Goal: Task Accomplishment & Management: Manage account settings

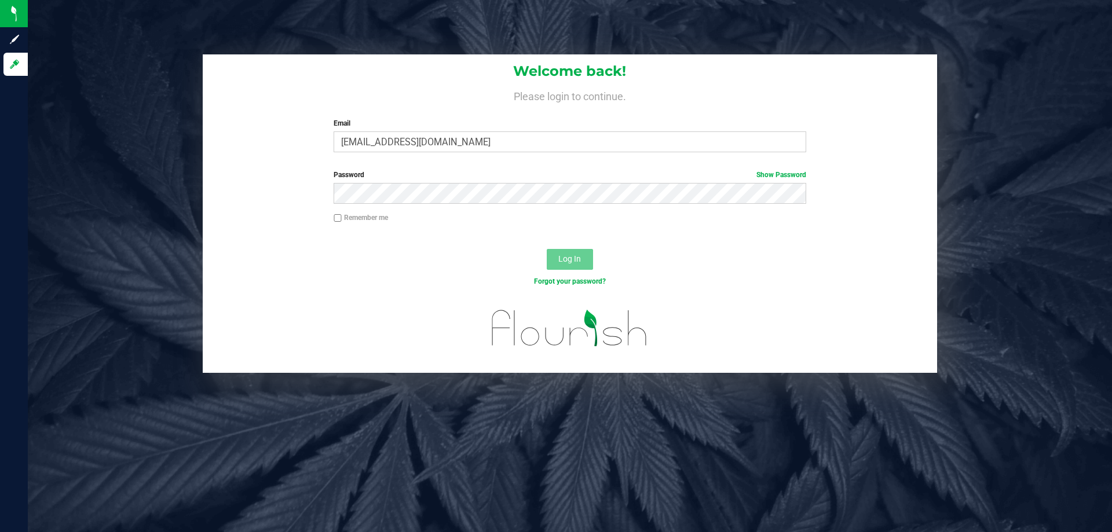
type input "[EMAIL_ADDRESS][DOMAIN_NAME]"
click at [547, 249] on button "Log In" at bounding box center [570, 259] width 46 height 21
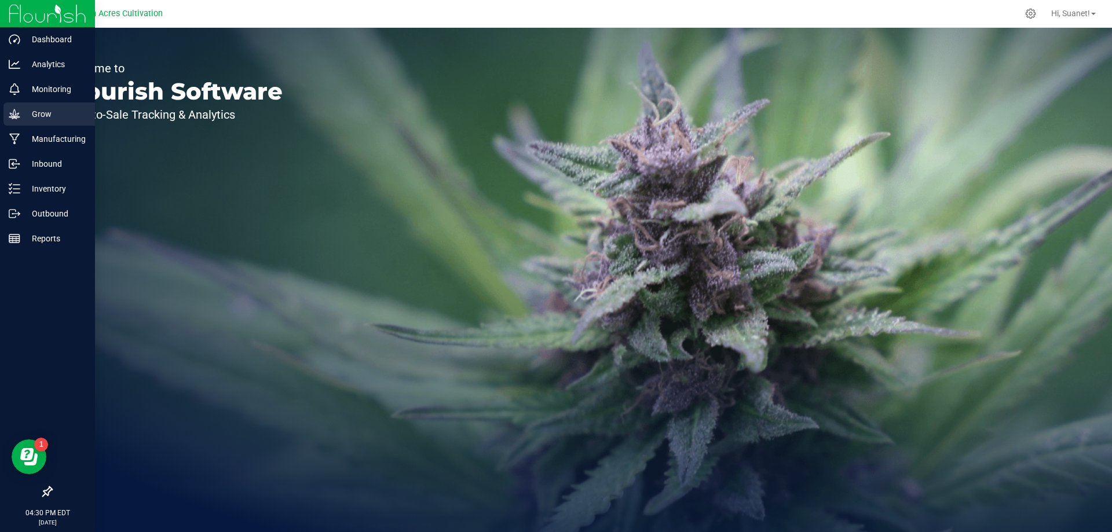
click at [55, 110] on p "Grow" at bounding box center [54, 114] width 69 height 14
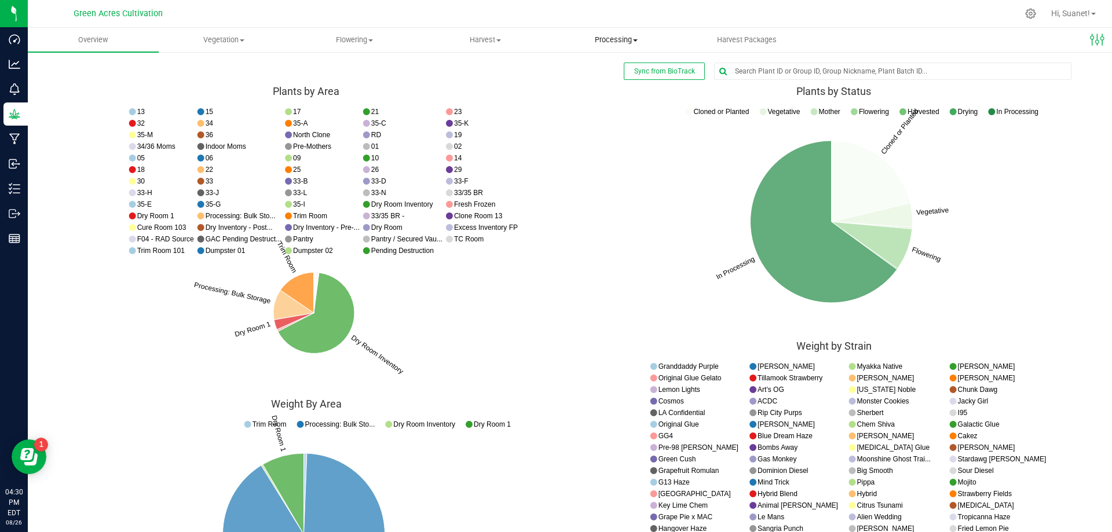
click at [632, 41] on span "Processing" at bounding box center [616, 40] width 130 height 10
click at [628, 69] on span "Processing harvests" at bounding box center [604, 70] width 107 height 10
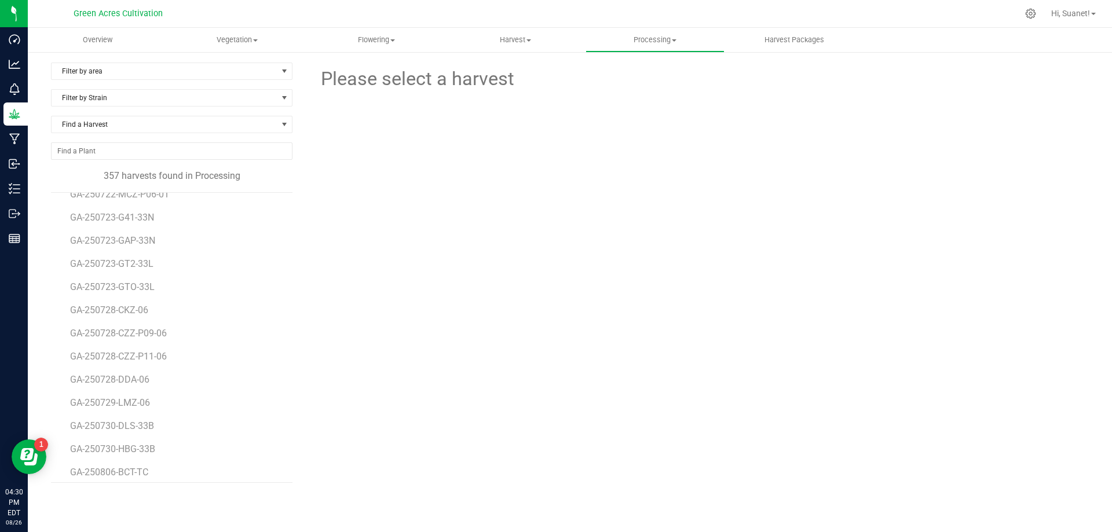
scroll to position [7987, 0]
click at [130, 351] on span "GA-250820-PGP-T-35A" at bounding box center [118, 349] width 97 height 11
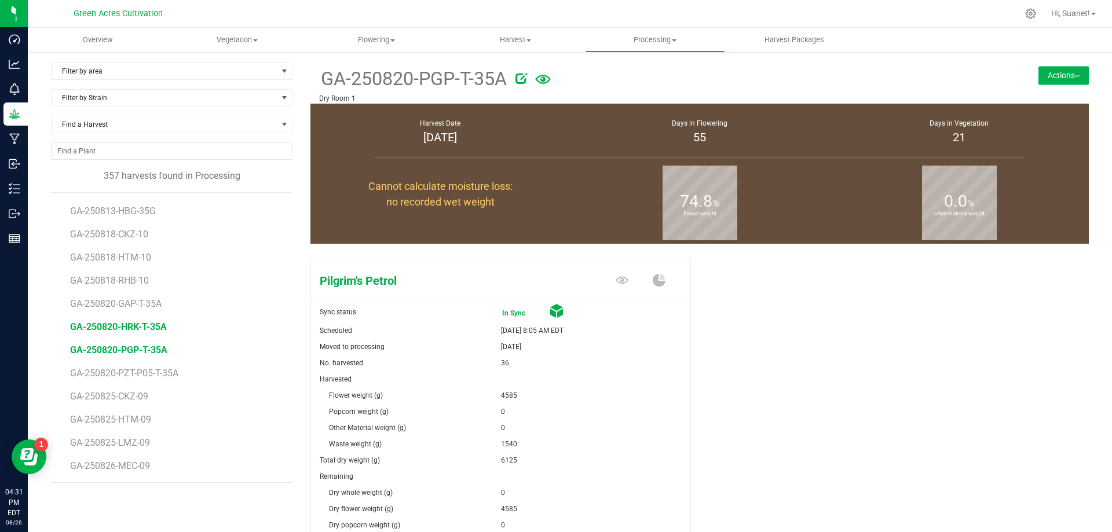
click at [148, 329] on span "GA-250820-HRK-T-35A" at bounding box center [118, 326] width 97 height 11
click at [148, 305] on span "GA-250820-GAP-T-35A" at bounding box center [119, 303] width 98 height 11
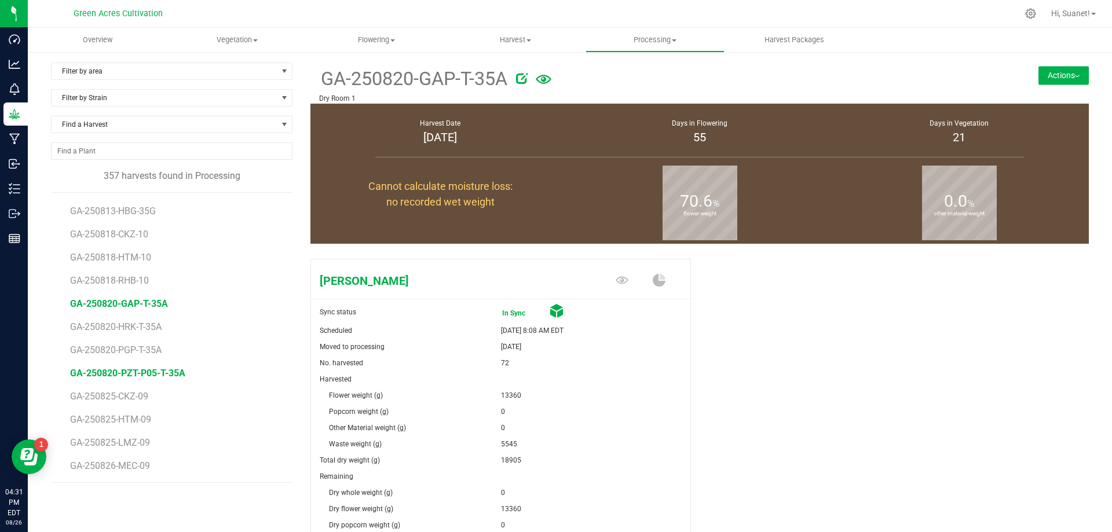
click at [156, 371] on span "GA-250820-PZT-P05-T-35A" at bounding box center [127, 373] width 115 height 11
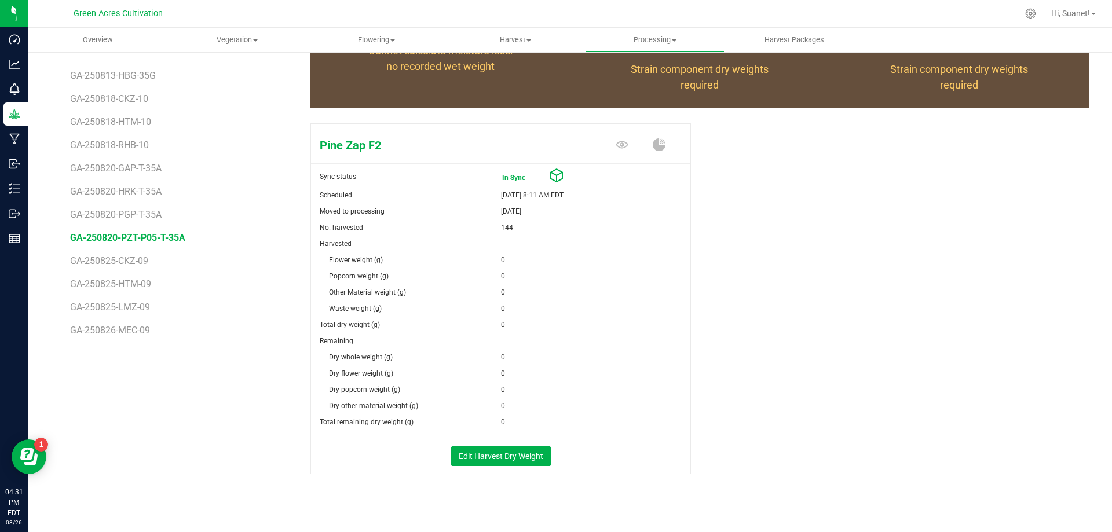
scroll to position [144, 0]
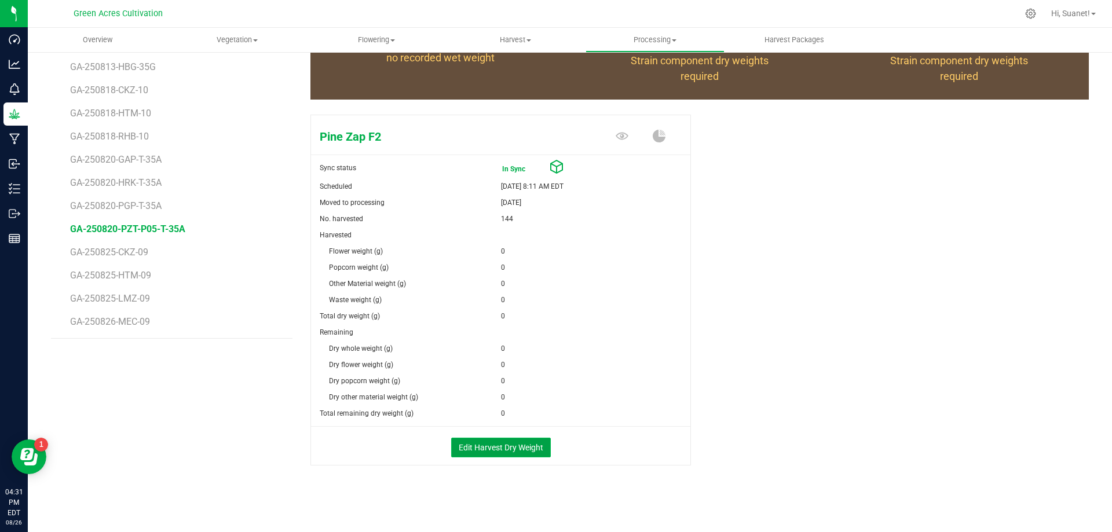
click at [492, 449] on button "Edit Harvest Dry Weight" at bounding box center [501, 448] width 100 height 20
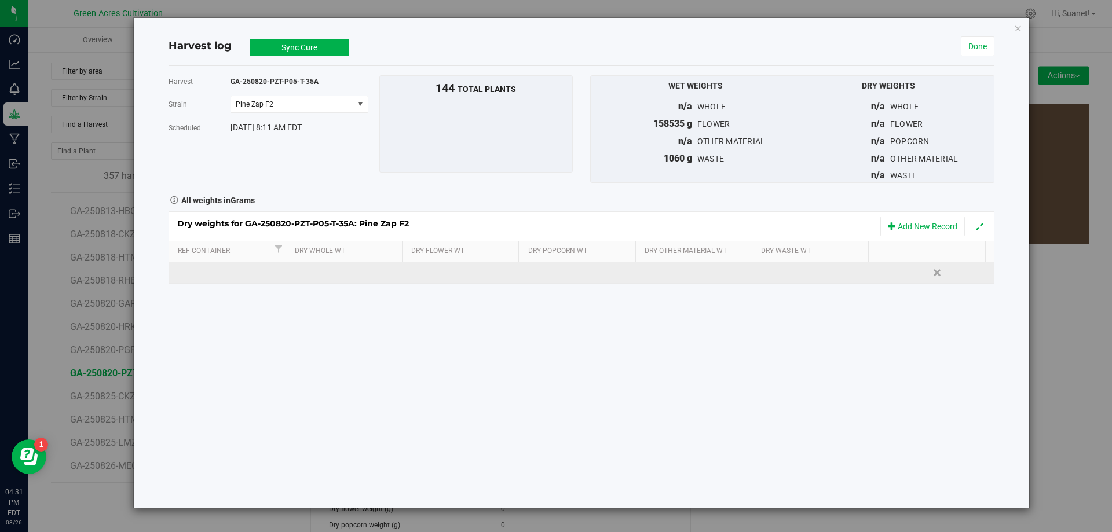
click at [456, 274] on td at bounding box center [463, 272] width 118 height 21
type input "27240"
click at [813, 266] on div "Loading... Dry weights for GA-250820-PZT-P05-T-35A: Pine Zap F2 Add New Record …" at bounding box center [581, 247] width 826 height 73
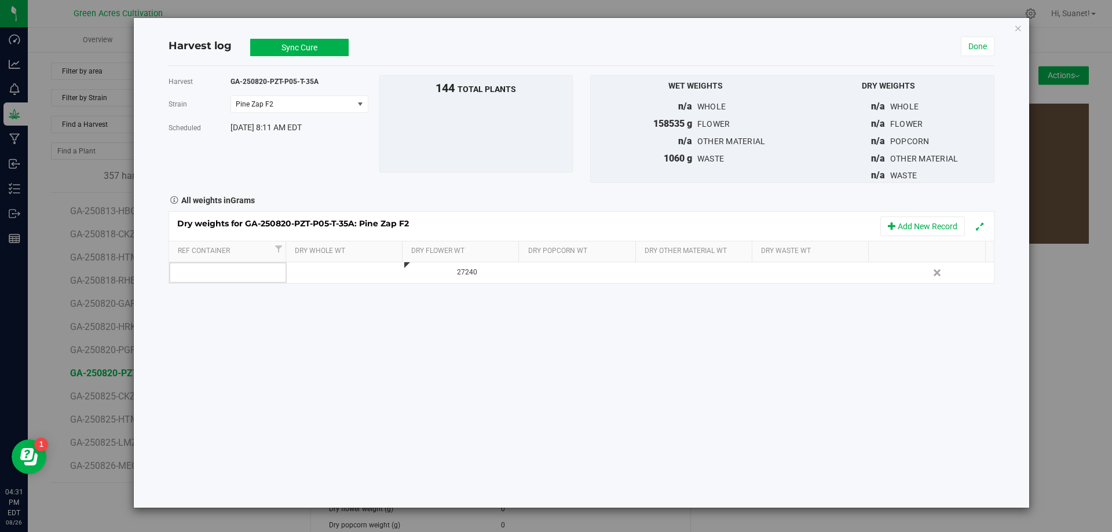
click at [813, 267] on div at bounding box center [820, 272] width 109 height 17
type input "13925"
click at [761, 357] on div "Harvest GA-250820-PZT-P05-T-35A Strain Pine Zap F2 Select strain Pine Zap F2 Sc…" at bounding box center [581, 287] width 826 height 442
click at [972, 46] on link "Done" at bounding box center [977, 46] width 34 height 20
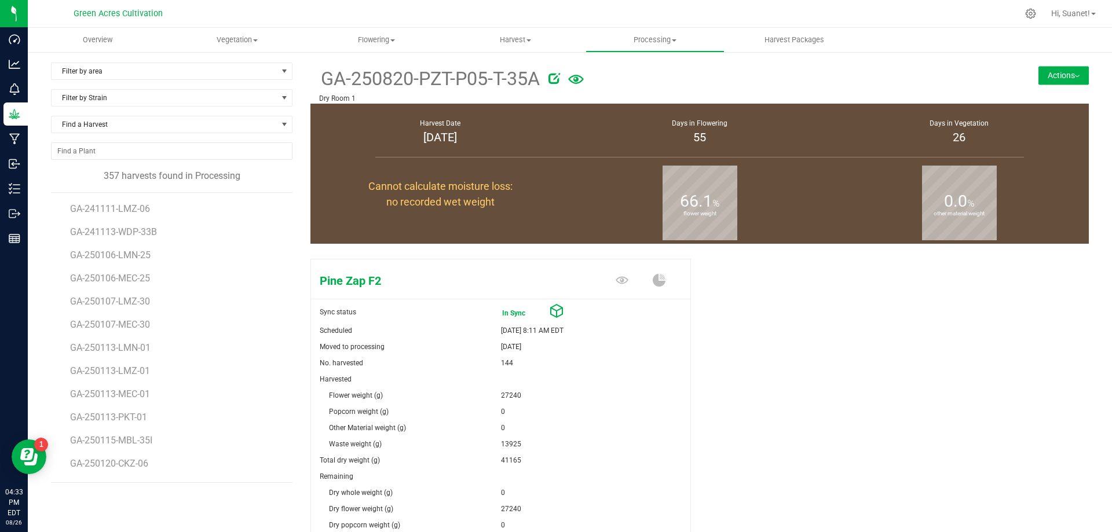
scroll to position [144, 0]
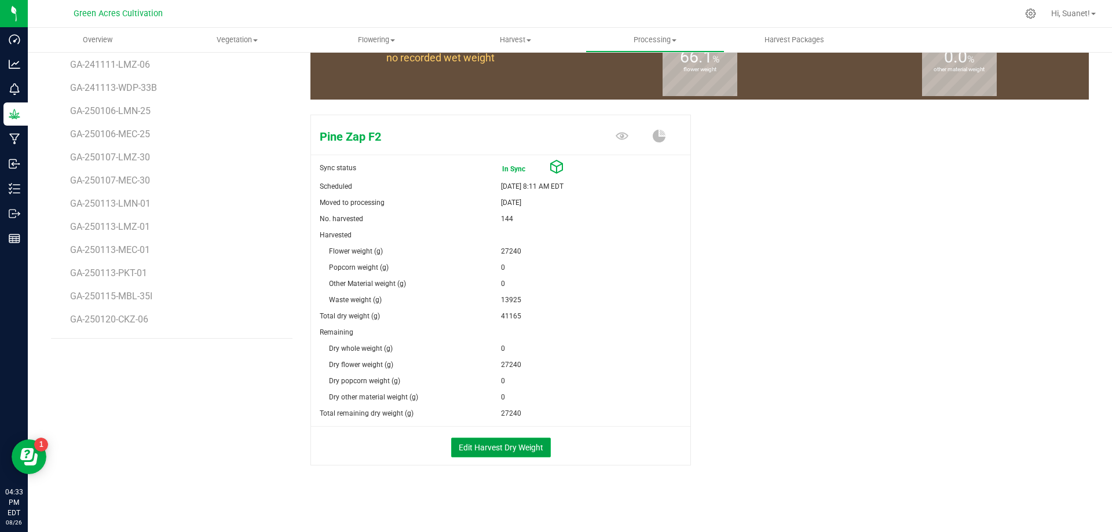
click at [508, 442] on button "Edit Harvest Dry Weight" at bounding box center [501, 448] width 100 height 20
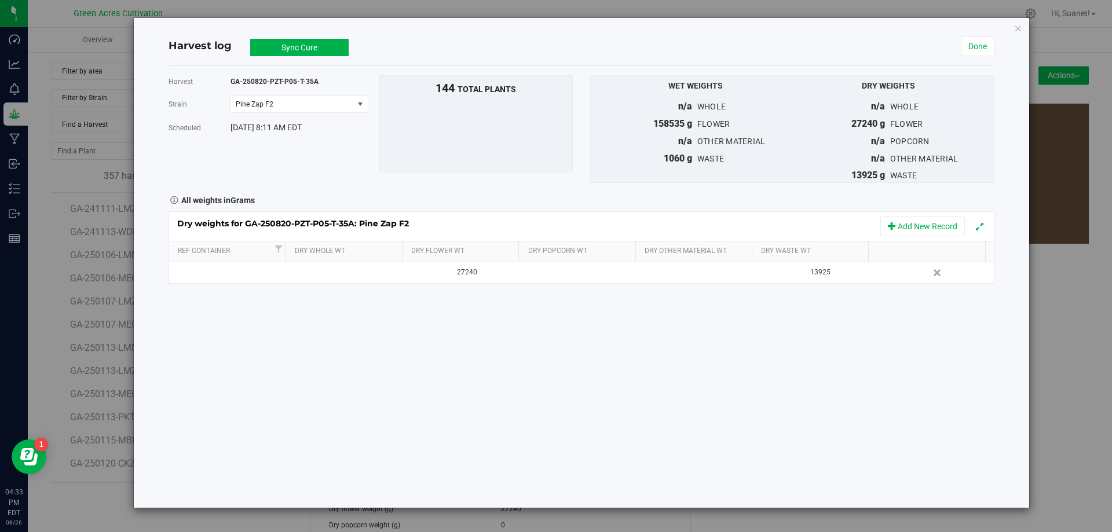
click at [307, 44] on button "Sync Cure" at bounding box center [299, 47] width 98 height 17
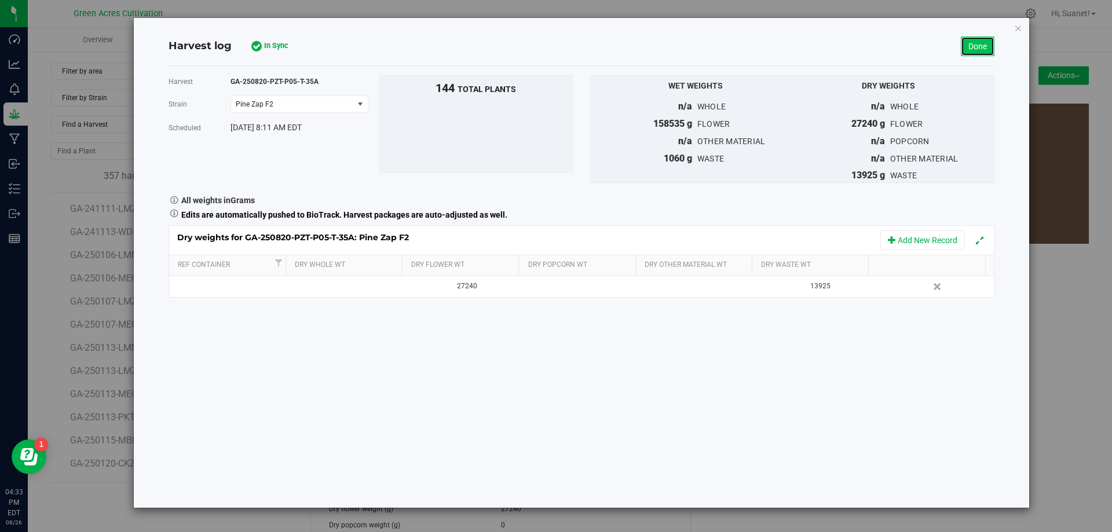
click at [981, 46] on link "Done" at bounding box center [977, 46] width 34 height 20
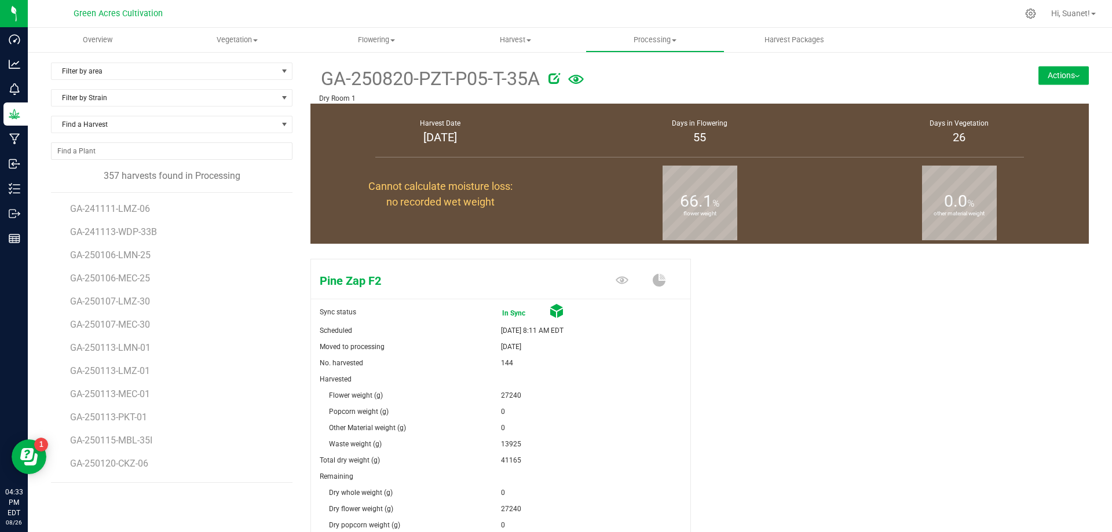
click at [1072, 76] on button "Actions" at bounding box center [1063, 75] width 50 height 19
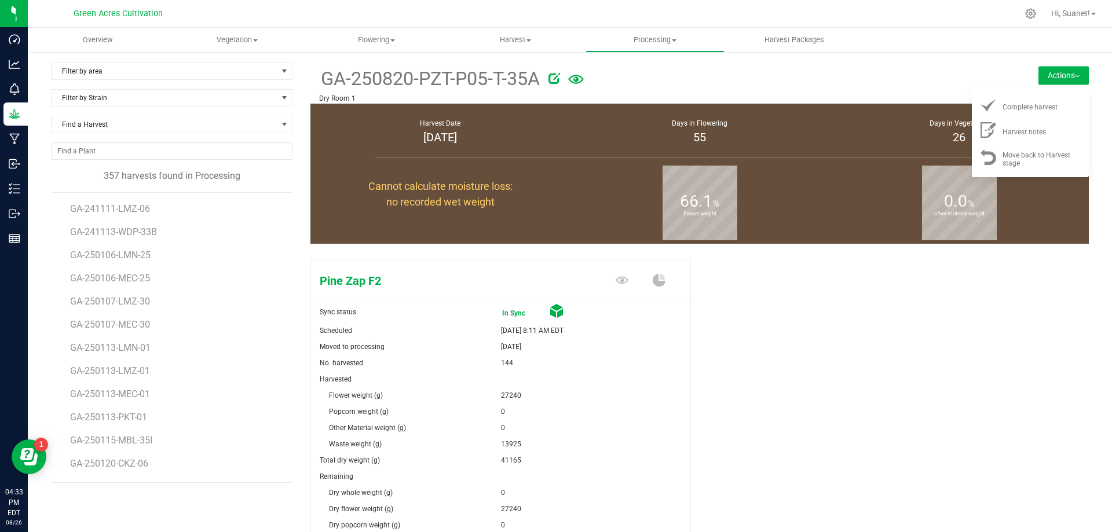
click at [1072, 76] on button "Actions" at bounding box center [1063, 75] width 50 height 19
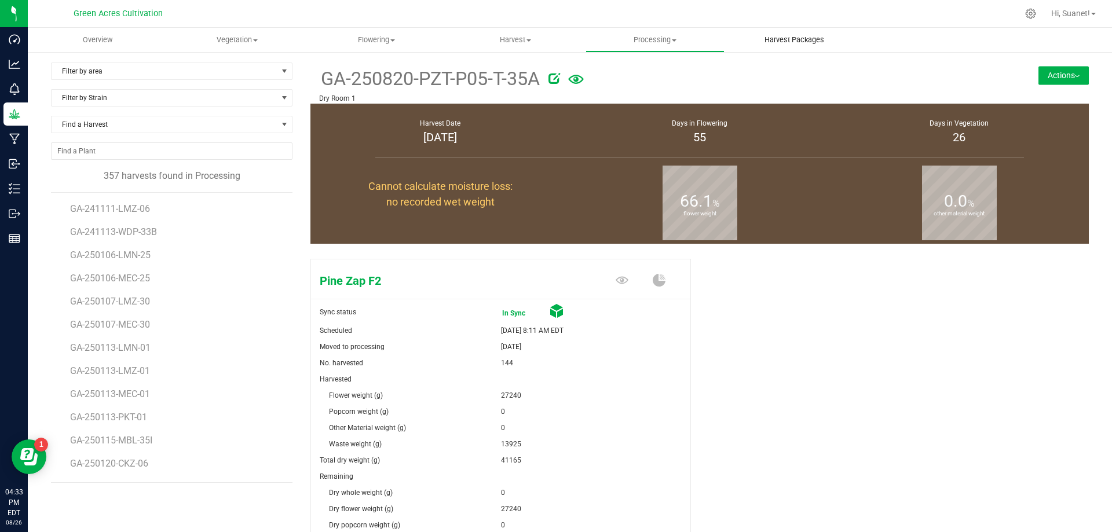
click at [781, 36] on span "Harvest Packages" at bounding box center [794, 40] width 91 height 10
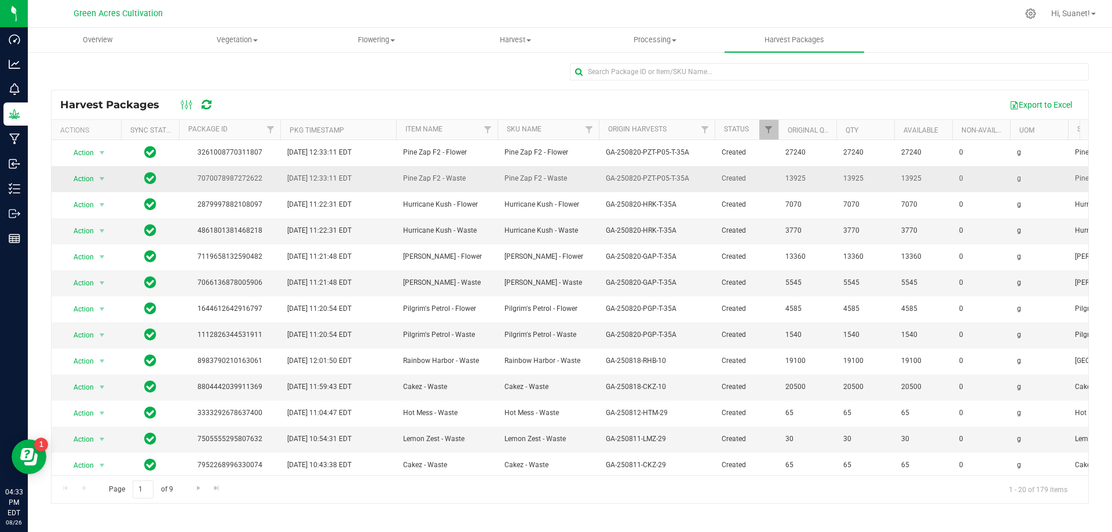
click at [93, 188] on td "Action Action Adjust qty Create package Lock package Print package label Record…" at bounding box center [86, 179] width 69 height 26
click at [98, 181] on span "select" at bounding box center [101, 178] width 9 height 9
click at [100, 180] on span "select" at bounding box center [101, 178] width 9 height 9
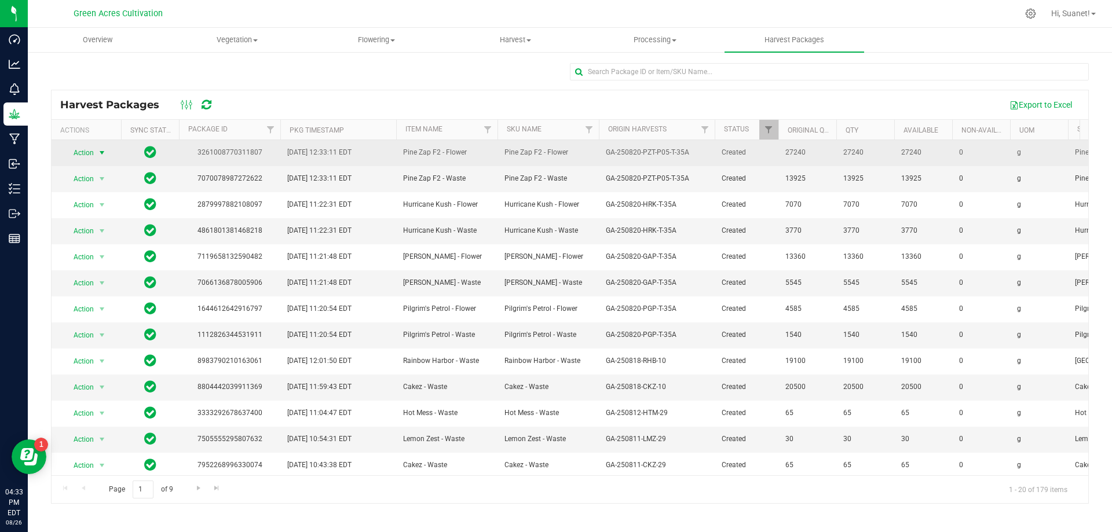
click at [98, 151] on span "select" at bounding box center [101, 152] width 9 height 9
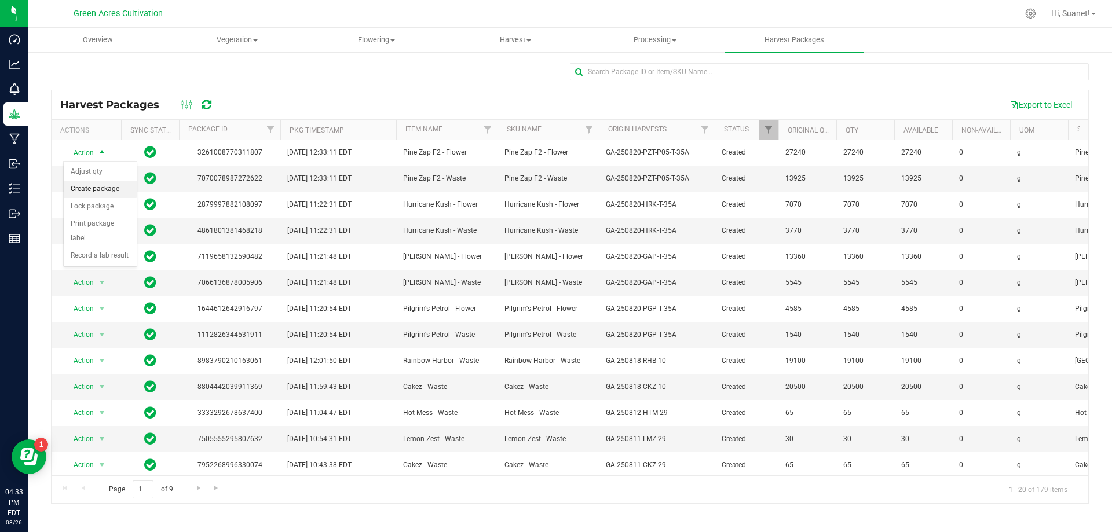
click at [98, 188] on li "Create package" at bounding box center [100, 189] width 73 height 17
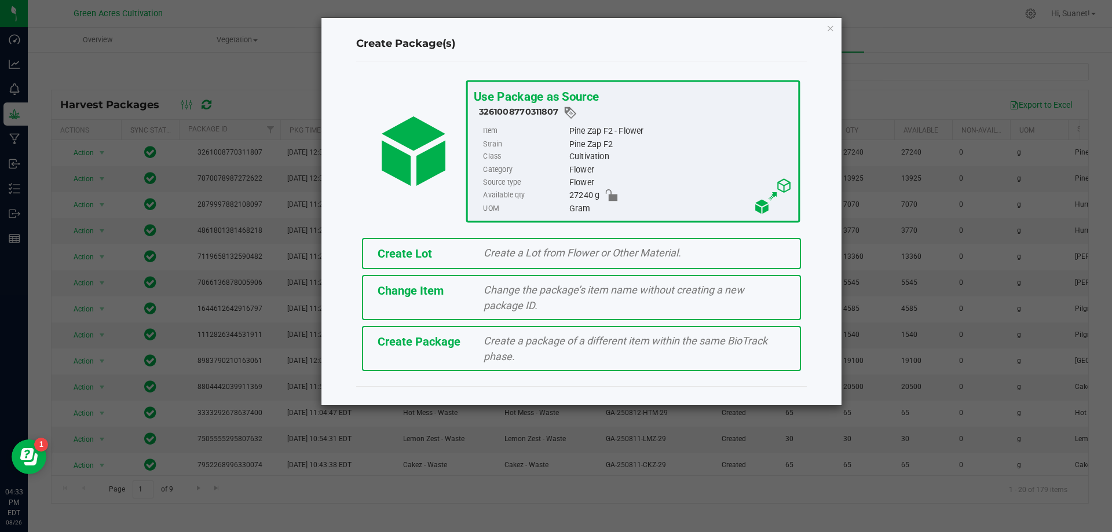
click at [423, 249] on span "Create Lot" at bounding box center [404, 254] width 54 height 14
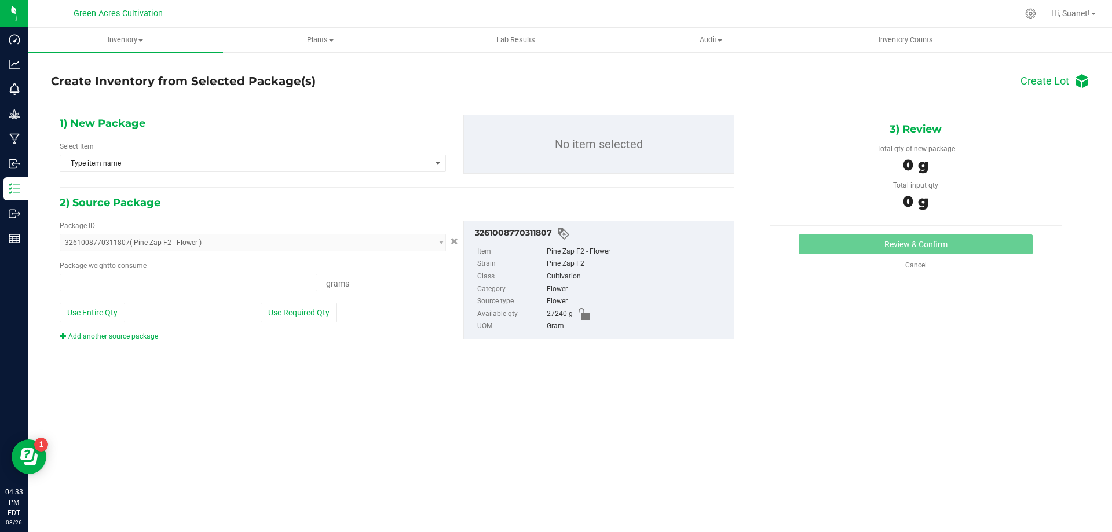
type input "0.0000 g"
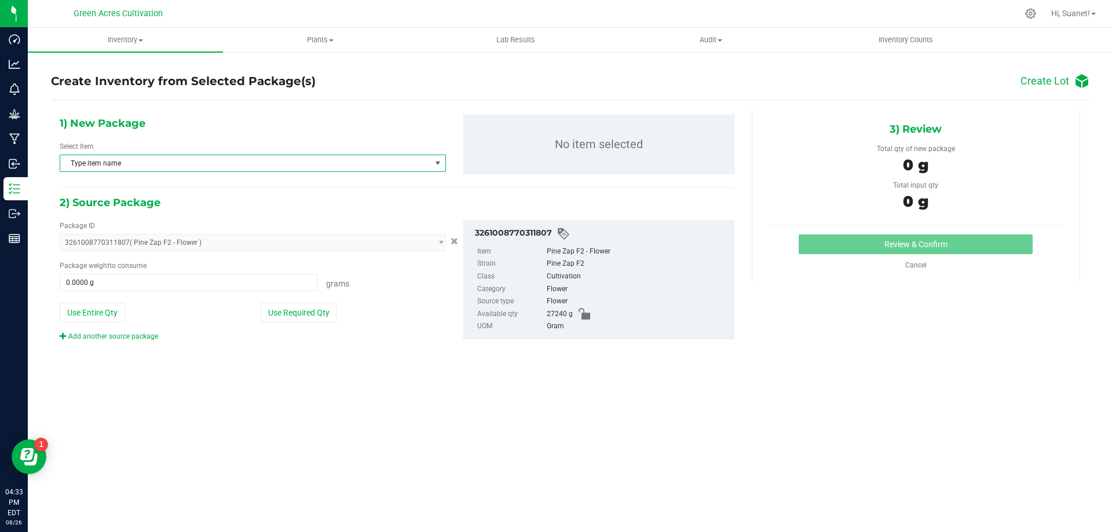
click at [413, 166] on span "Type item name" at bounding box center [245, 163] width 371 height 16
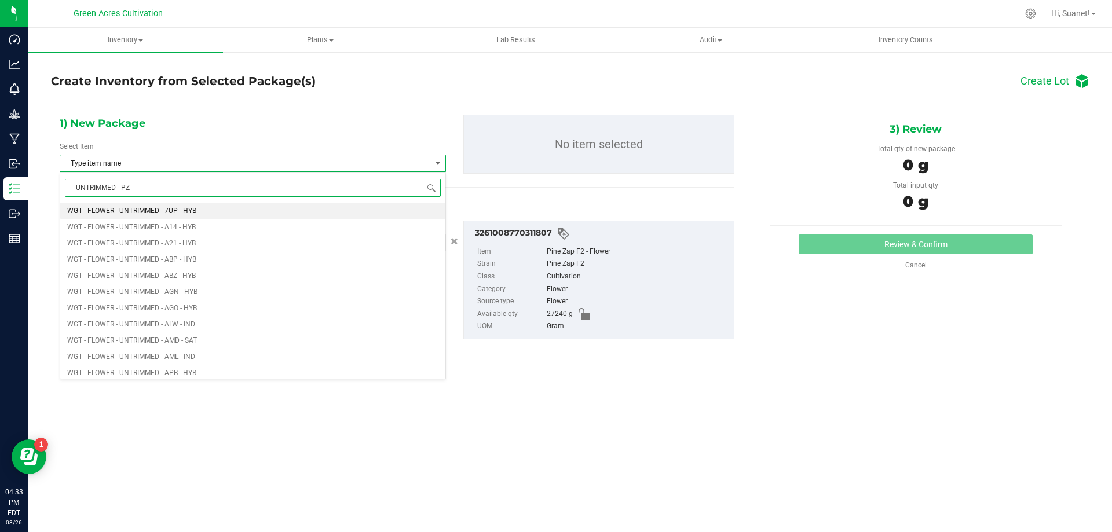
type input "UNTRIMMED - PZT"
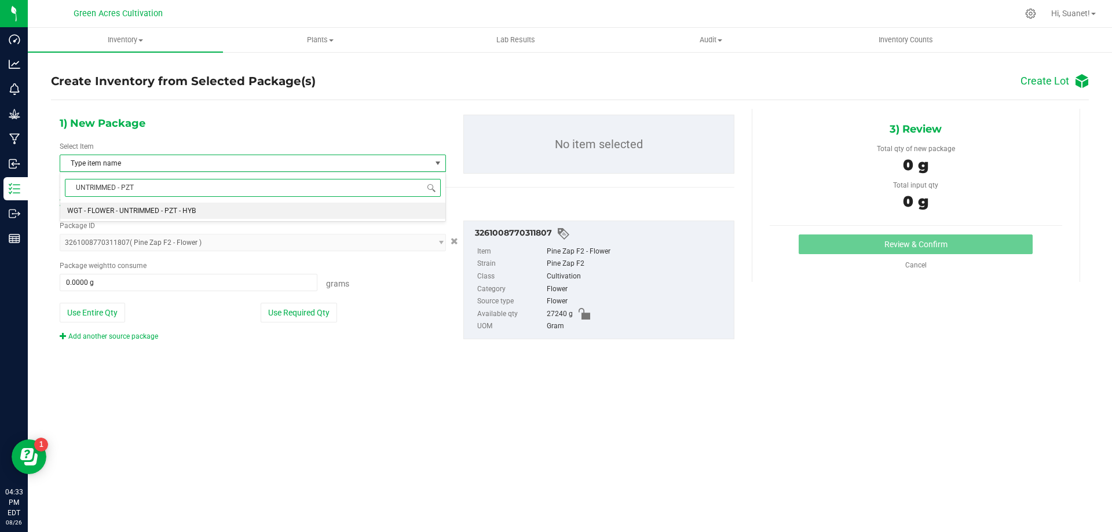
click at [205, 205] on li "WGT - FLOWER - UNTRIMMED - PZT - HYB" at bounding box center [252, 211] width 385 height 16
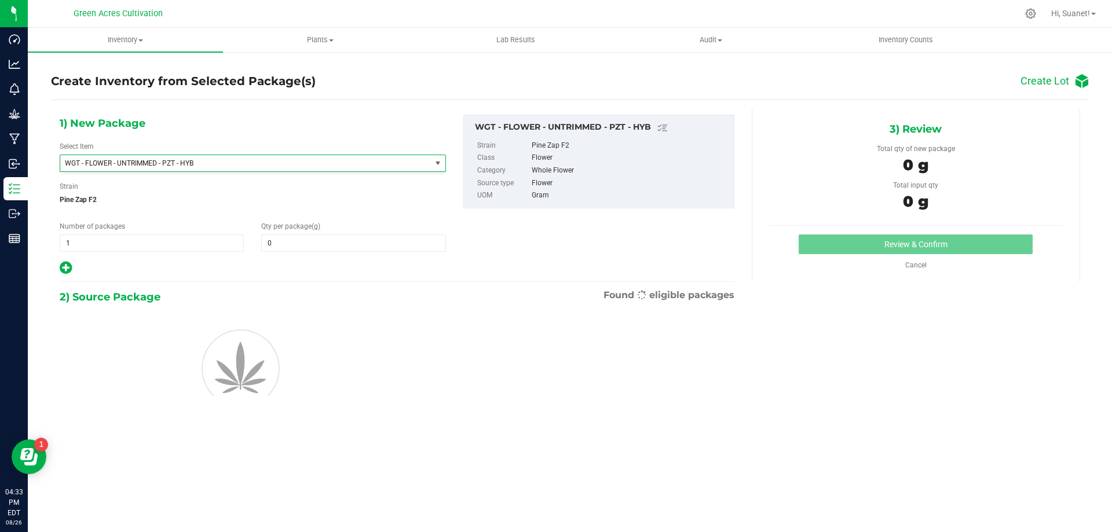
type input "0.0000"
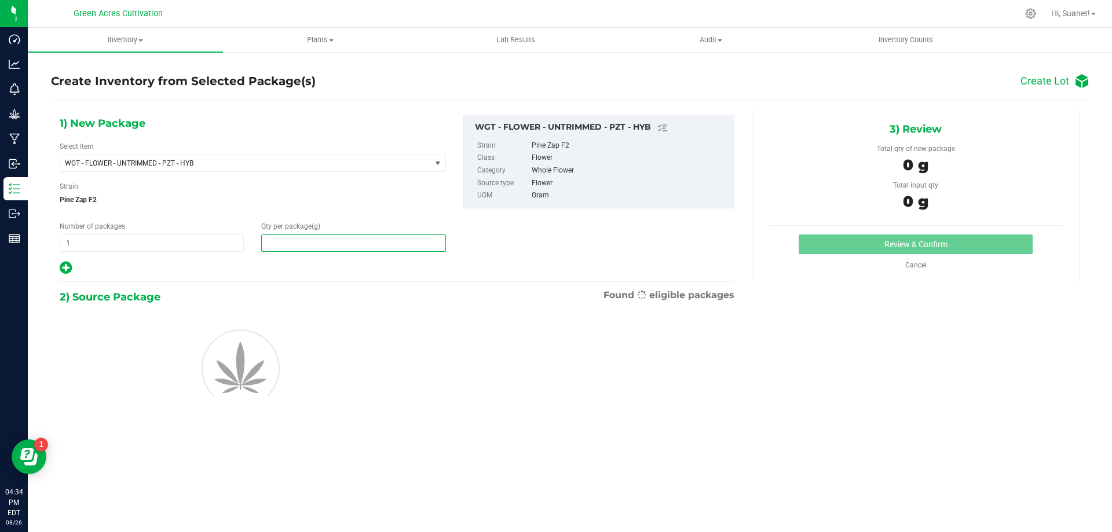
click at [324, 244] on span at bounding box center [353, 242] width 184 height 17
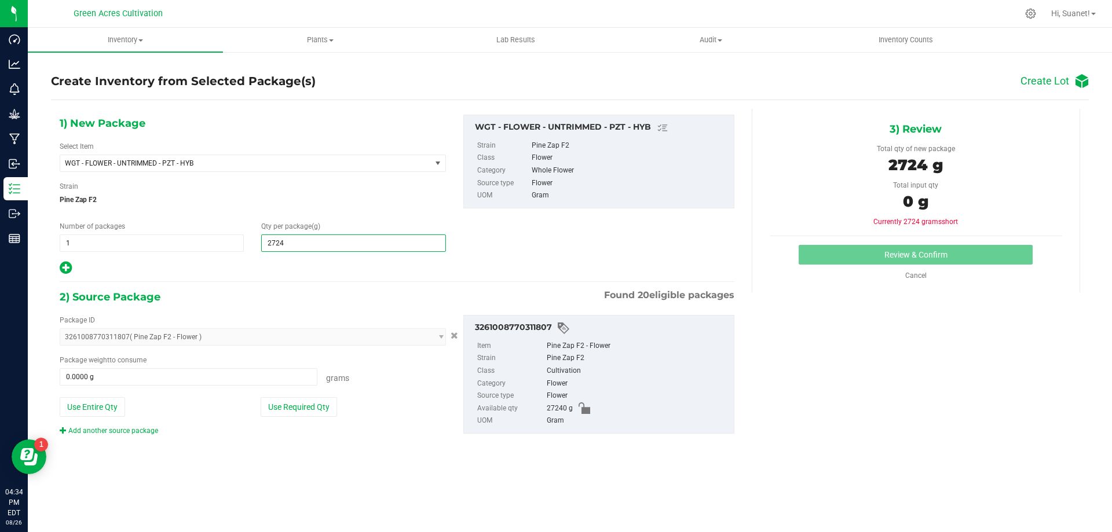
type input "27240"
type input "27,240.0000"
click at [310, 402] on button "Use Required Qty" at bounding box center [299, 407] width 76 height 20
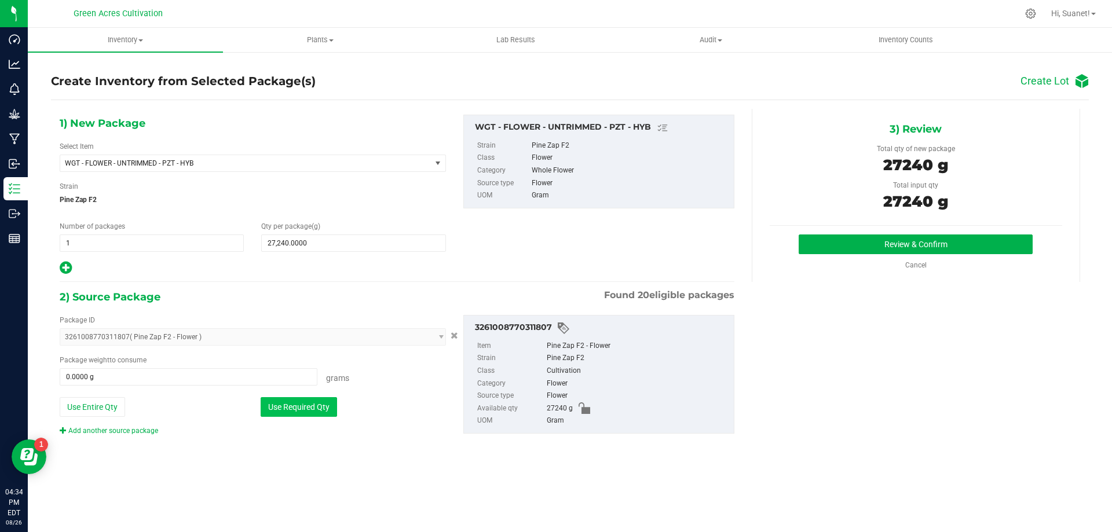
type input "27240.0000 g"
click at [972, 246] on button "Review & Confirm" at bounding box center [915, 244] width 234 height 20
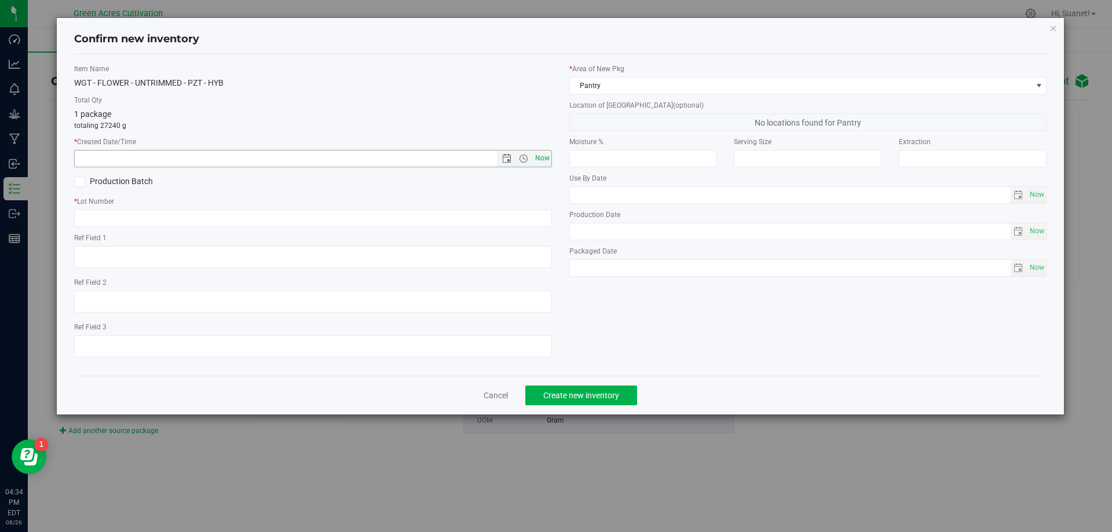
click at [550, 156] on span "Now" at bounding box center [542, 158] width 20 height 17
type input "8/26/2025 4:34 PM"
click at [164, 219] on input "text" at bounding box center [313, 218] width 478 height 17
type input "GA-250820-PZT-P05-T-35A-FA"
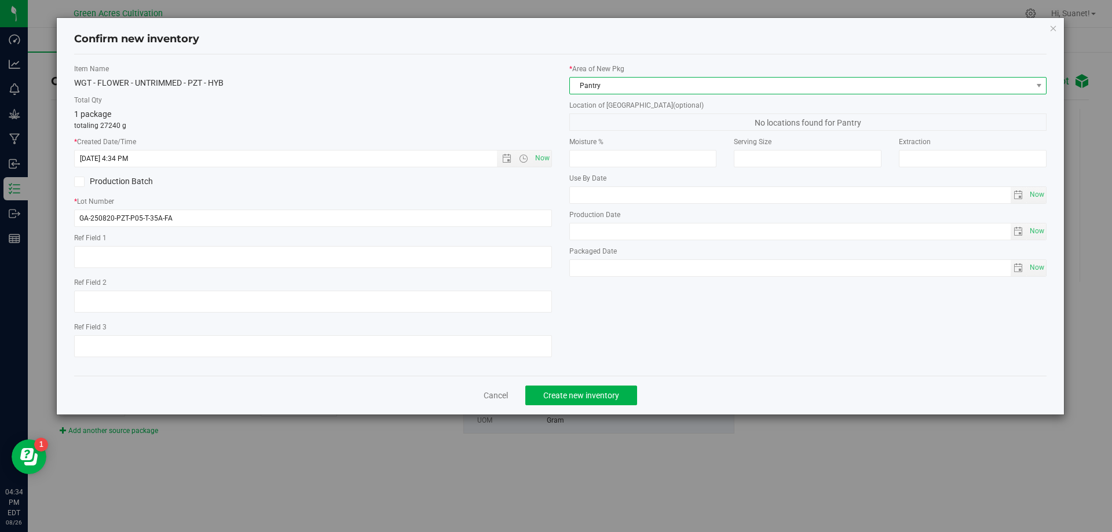
click at [628, 83] on span "Pantry" at bounding box center [801, 86] width 462 height 16
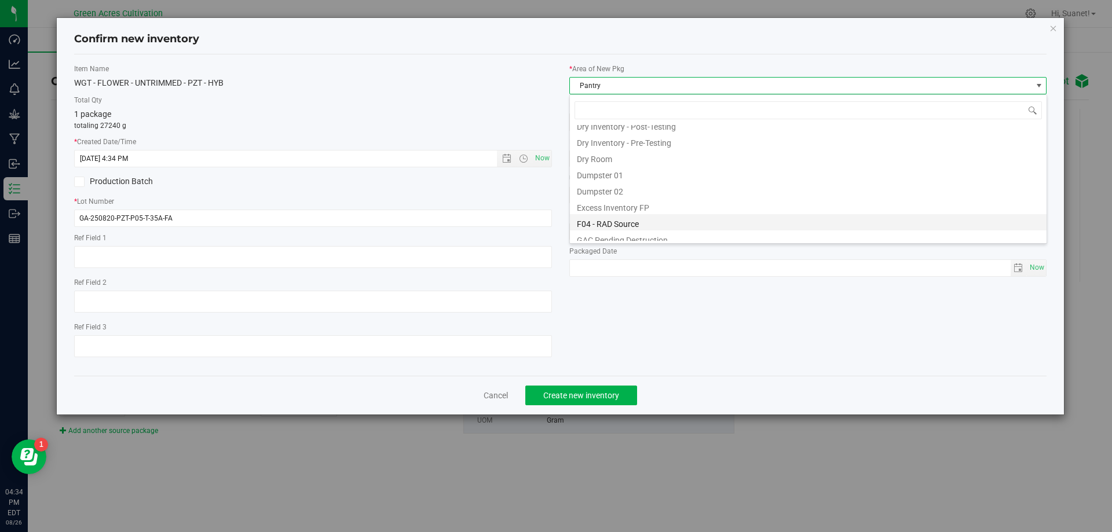
scroll to position [37, 0]
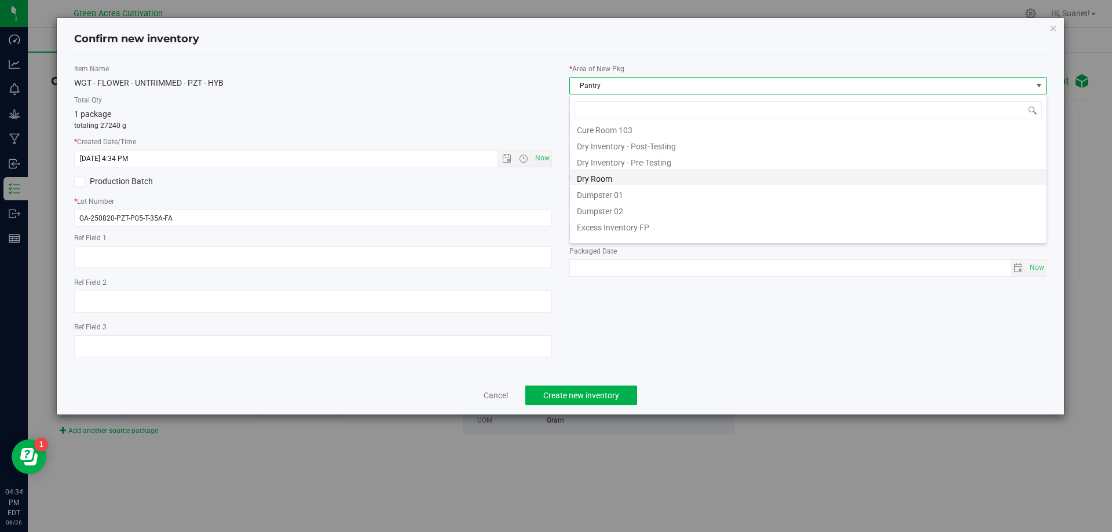
click at [600, 174] on li "Dry Room" at bounding box center [808, 177] width 476 height 16
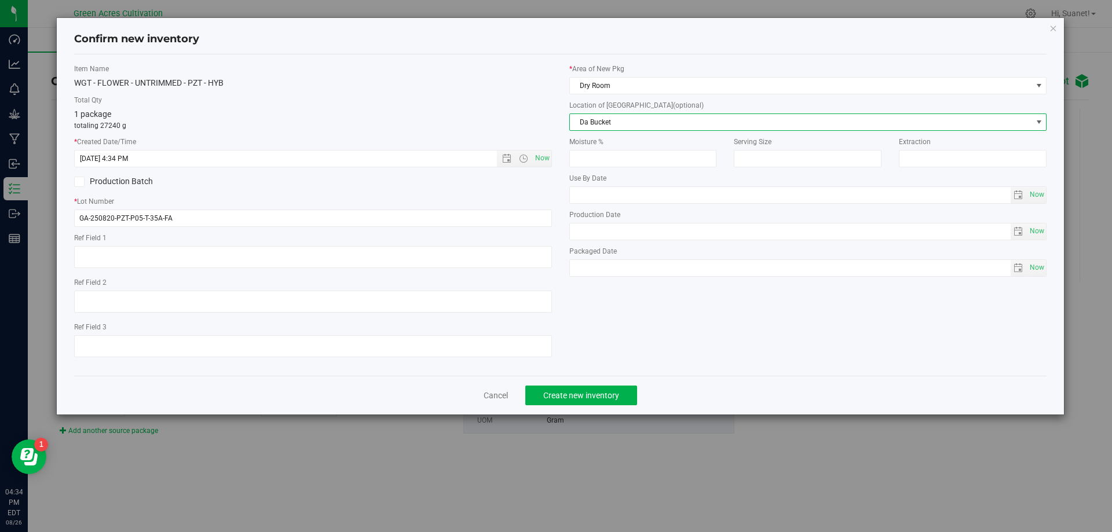
click at [626, 122] on span "Da Bucket" at bounding box center [801, 122] width 462 height 16
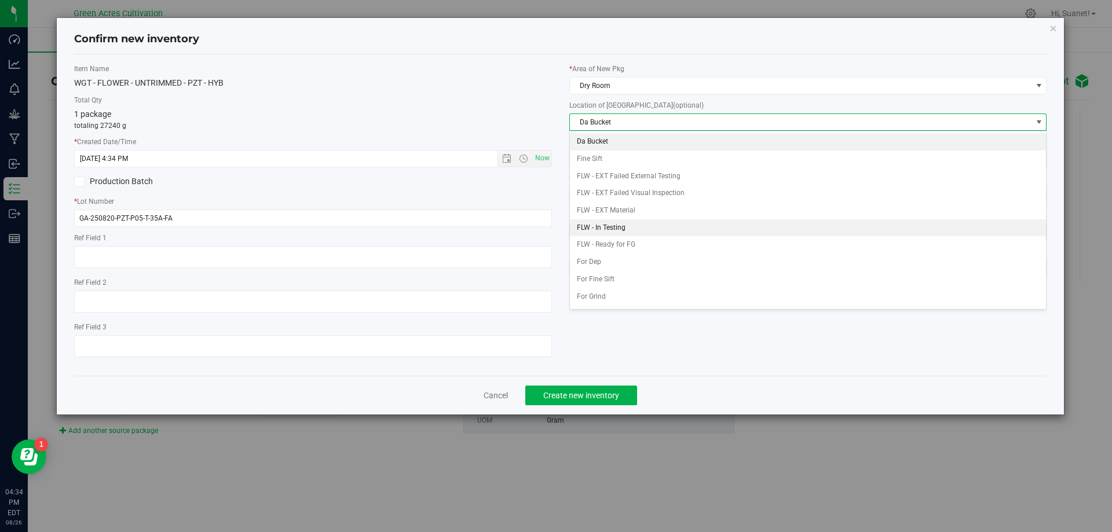
click at [623, 225] on li "FLW - In Testing" at bounding box center [808, 227] width 476 height 17
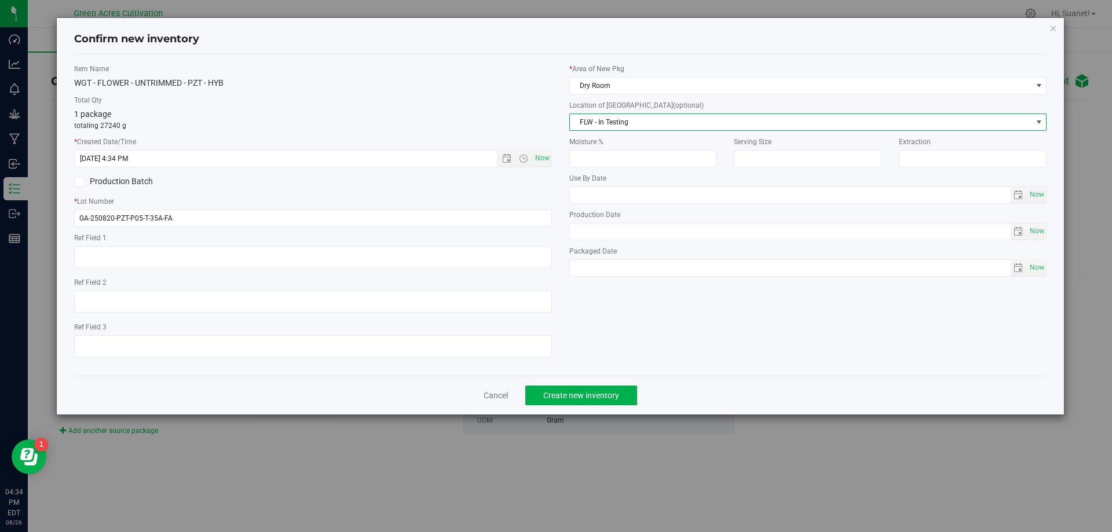
click at [648, 347] on div "Item Name WGT - FLOWER - UNTRIMMED - PZT - HYB Total Qty 1 package totaling 272…" at bounding box center [560, 215] width 990 height 303
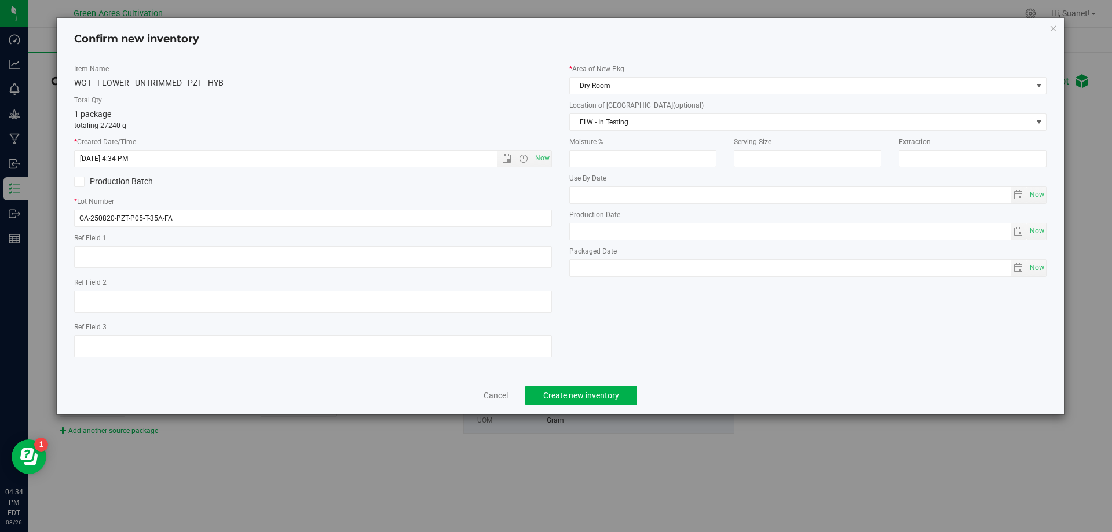
click at [563, 276] on div "* Area of New Pkg Dry Room Location of New Pkg (optional) FLW - In Testing Da B…" at bounding box center [807, 173] width 495 height 219
click at [593, 399] on span "Create new inventory" at bounding box center [581, 395] width 76 height 9
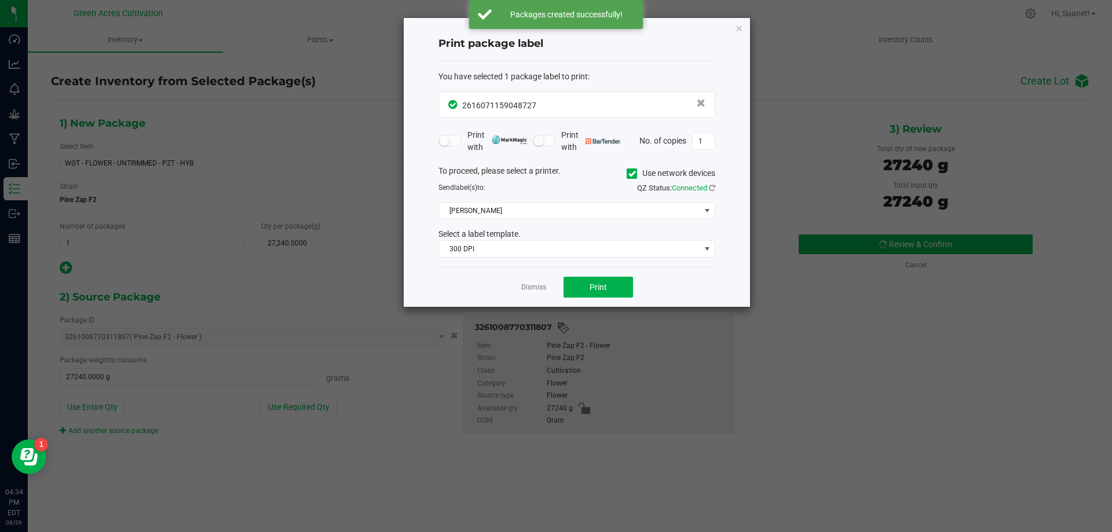
click at [630, 174] on icon at bounding box center [632, 174] width 8 height 0
click at [0, 0] on input "Use network devices" at bounding box center [0, 0] width 0 height 0
click at [556, 215] on span at bounding box center [569, 211] width 261 height 16
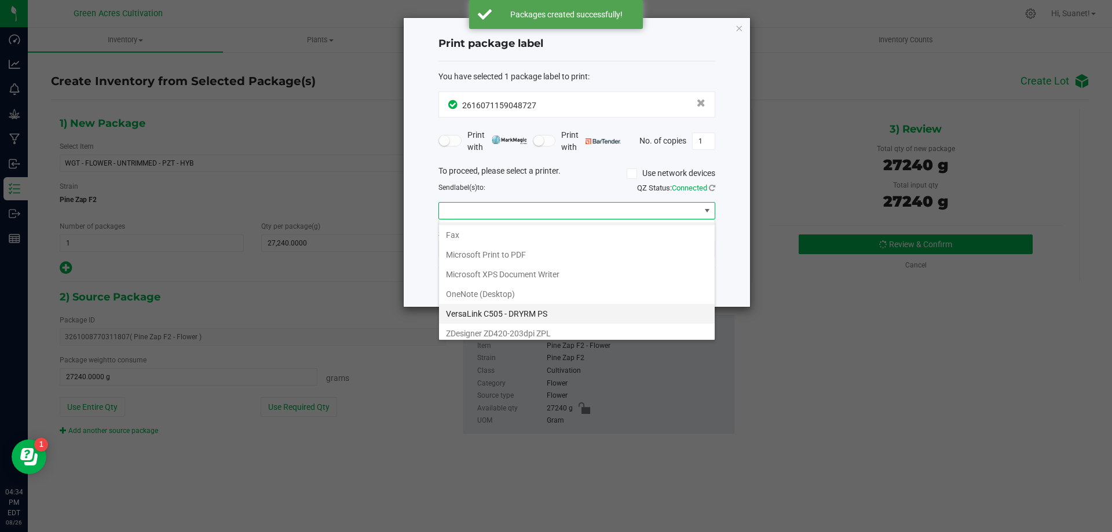
scroll to position [22, 0]
click at [464, 327] on ZPL "ZDesigner ZD420-203dpi ZPL" at bounding box center [577, 328] width 276 height 20
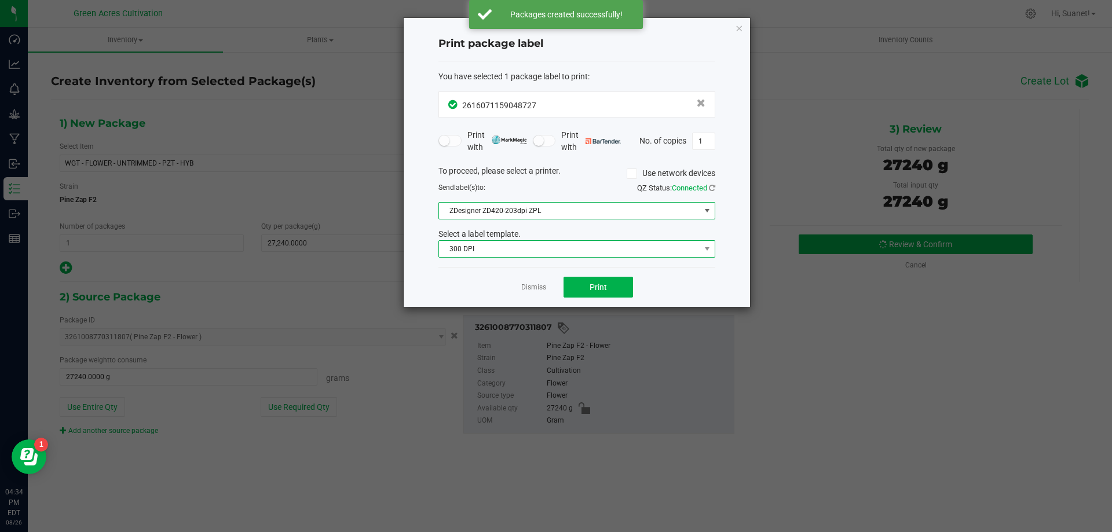
click at [507, 250] on span "300 DPI" at bounding box center [569, 249] width 261 height 16
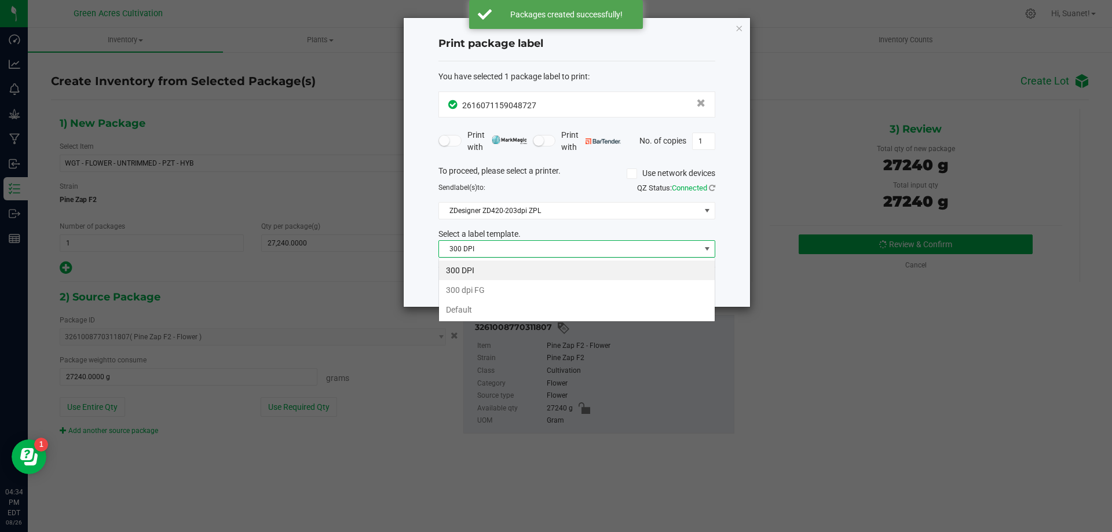
scroll to position [17, 277]
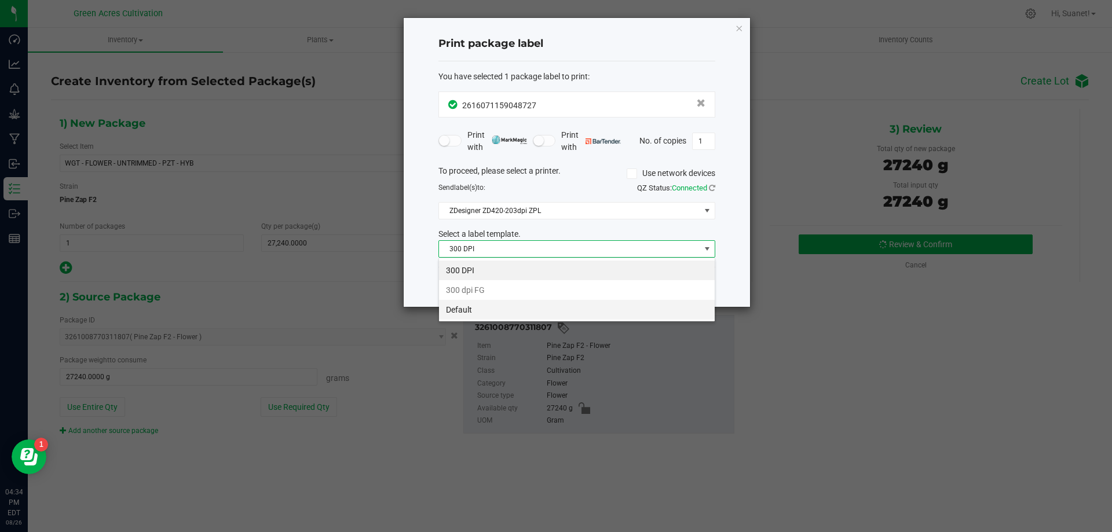
click at [454, 305] on li "Default" at bounding box center [577, 310] width 276 height 20
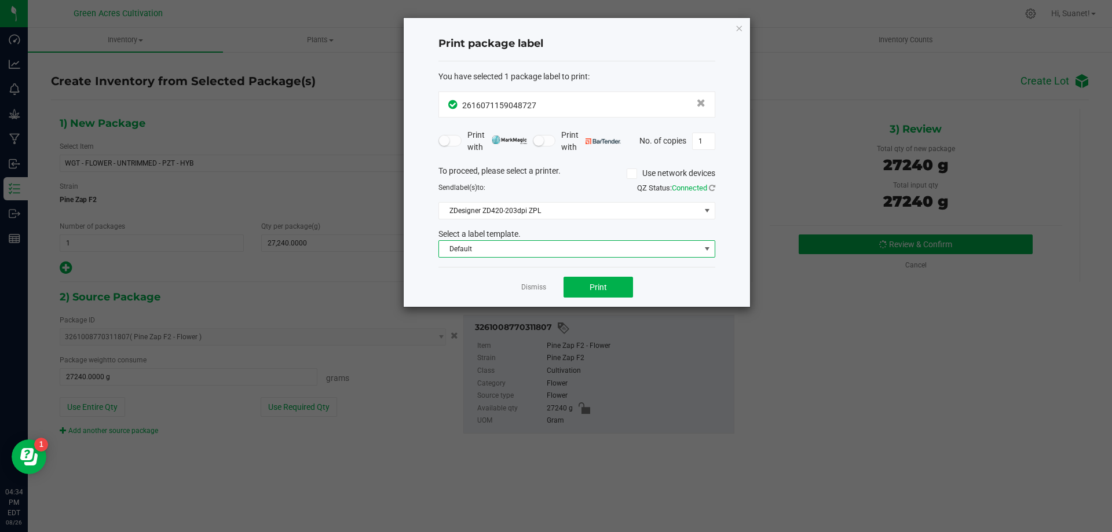
drag, startPoint x: 662, startPoint y: 294, endPoint x: 646, endPoint y: 294, distance: 16.2
click at [662, 293] on div "Dismiss Print" at bounding box center [576, 287] width 277 height 40
click at [590, 283] on span "Print" at bounding box center [597, 287] width 17 height 9
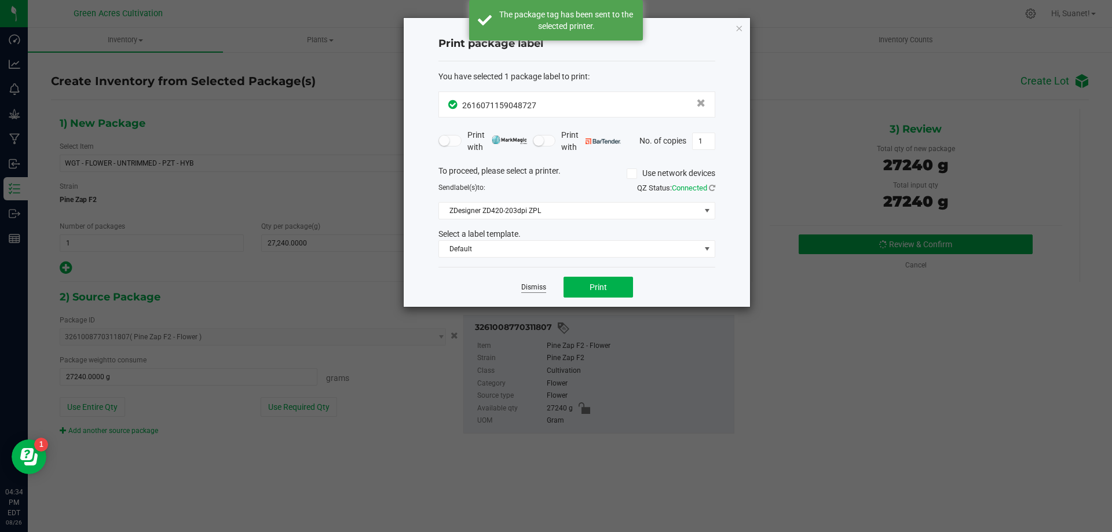
click at [540, 291] on link "Dismiss" at bounding box center [533, 288] width 25 height 10
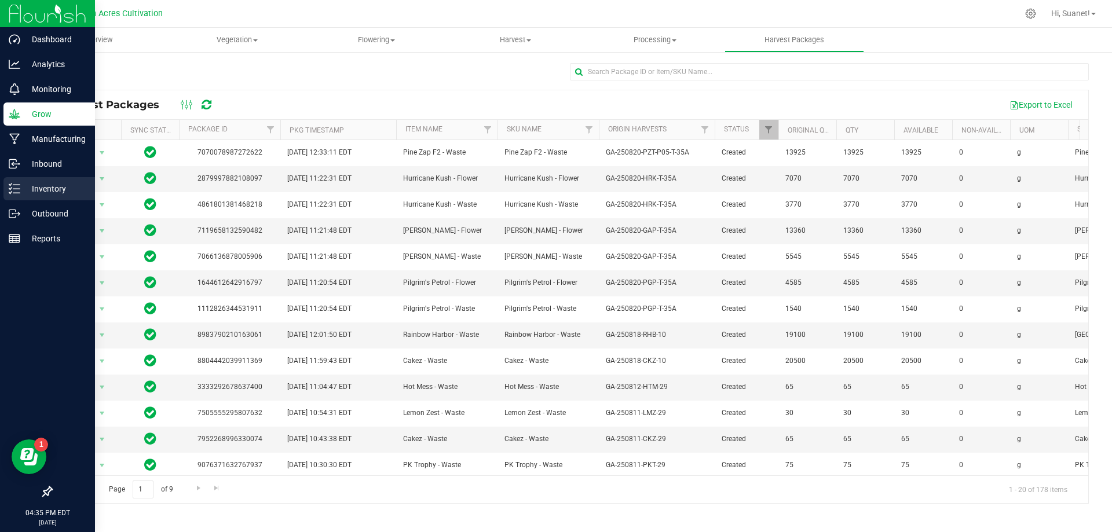
click at [30, 186] on p "Inventory" at bounding box center [54, 189] width 69 height 14
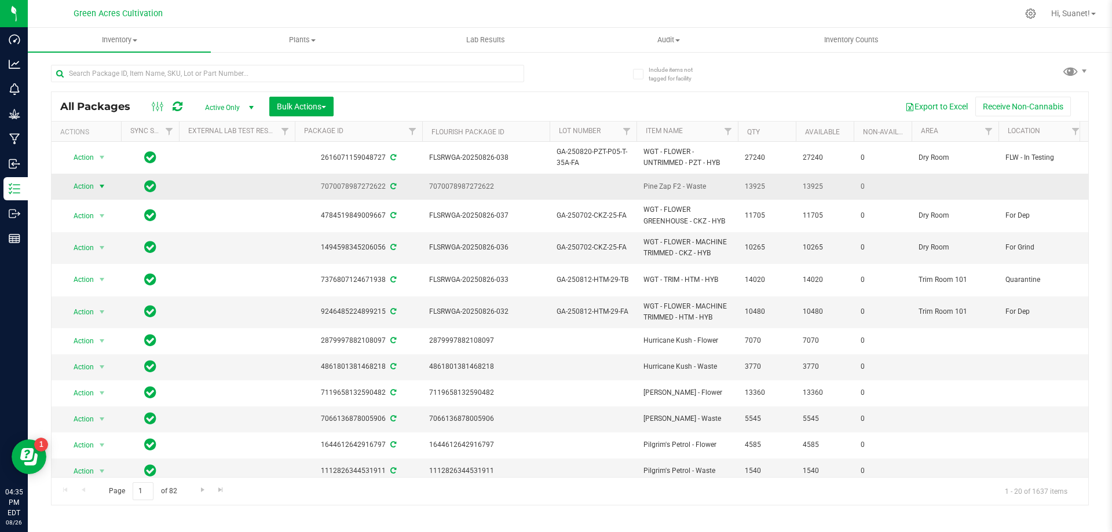
click at [102, 185] on span "select" at bounding box center [101, 186] width 9 height 9
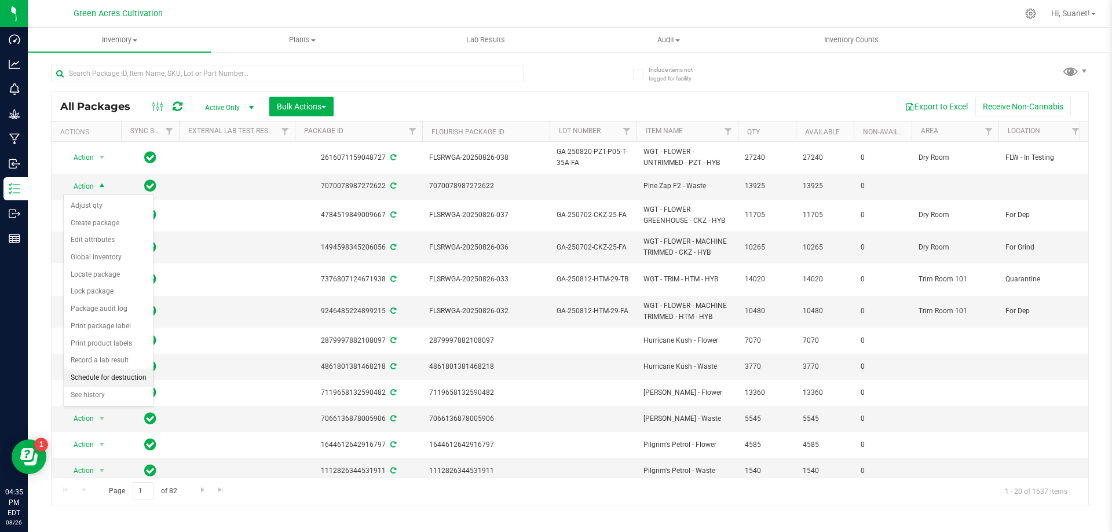
click at [112, 373] on li "Schedule for destruction" at bounding box center [109, 377] width 90 height 17
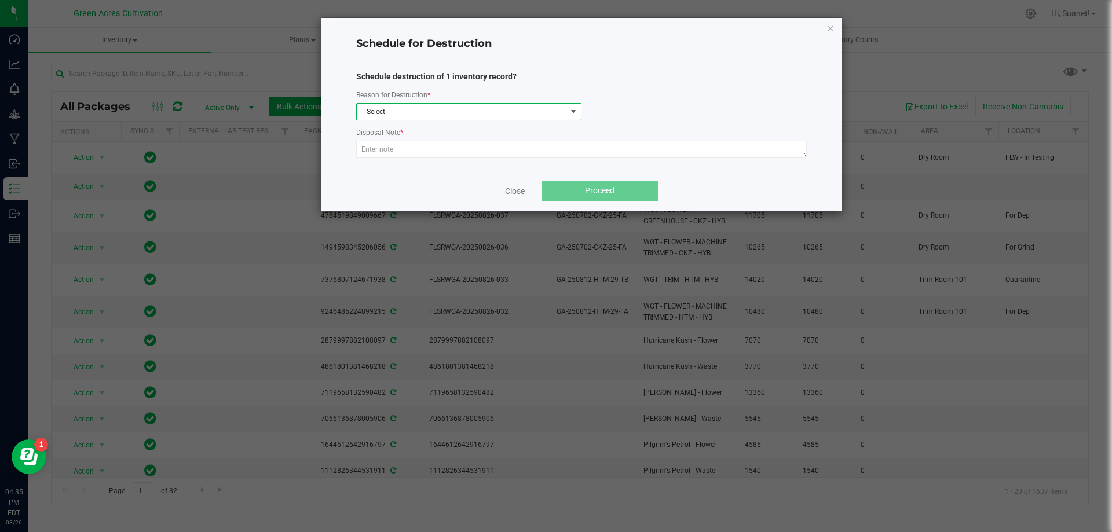
click at [434, 117] on span "Select" at bounding box center [462, 112] width 210 height 16
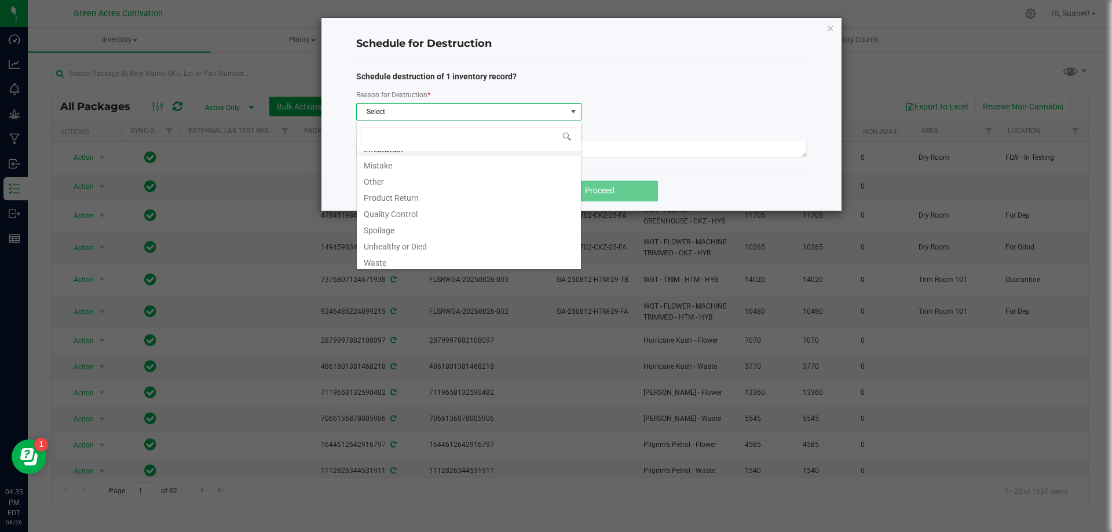
scroll to position [14, 0]
click at [407, 262] on li "Waste" at bounding box center [469, 259] width 224 height 16
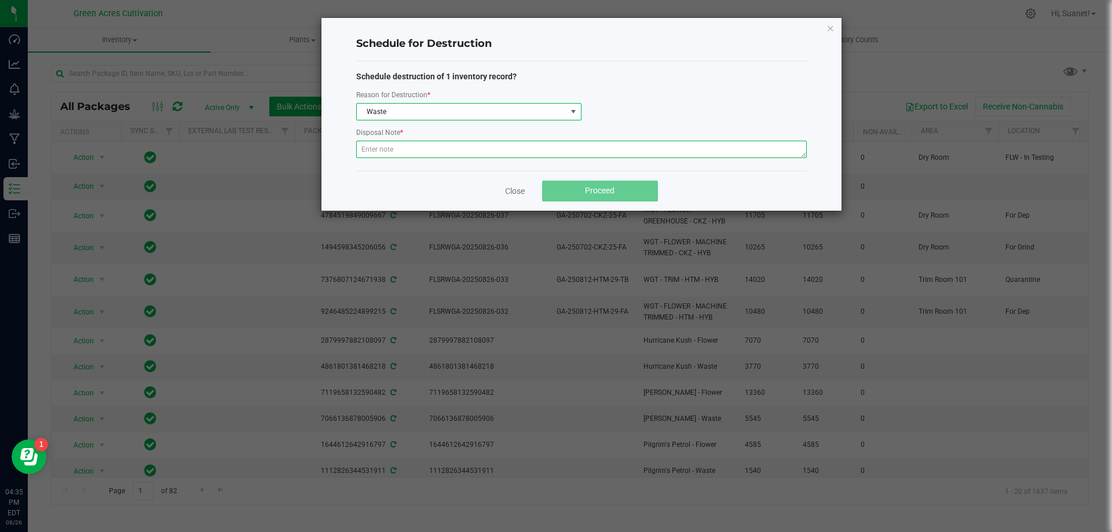
click at [411, 148] on textarea at bounding box center [581, 149] width 450 height 17
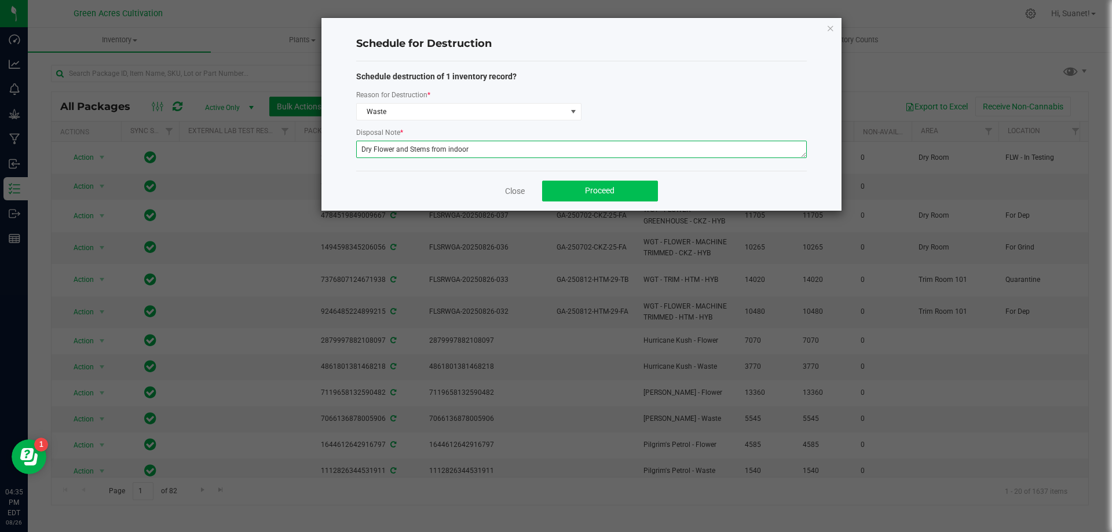
type textarea "Dry Flower and Stems from indoor"
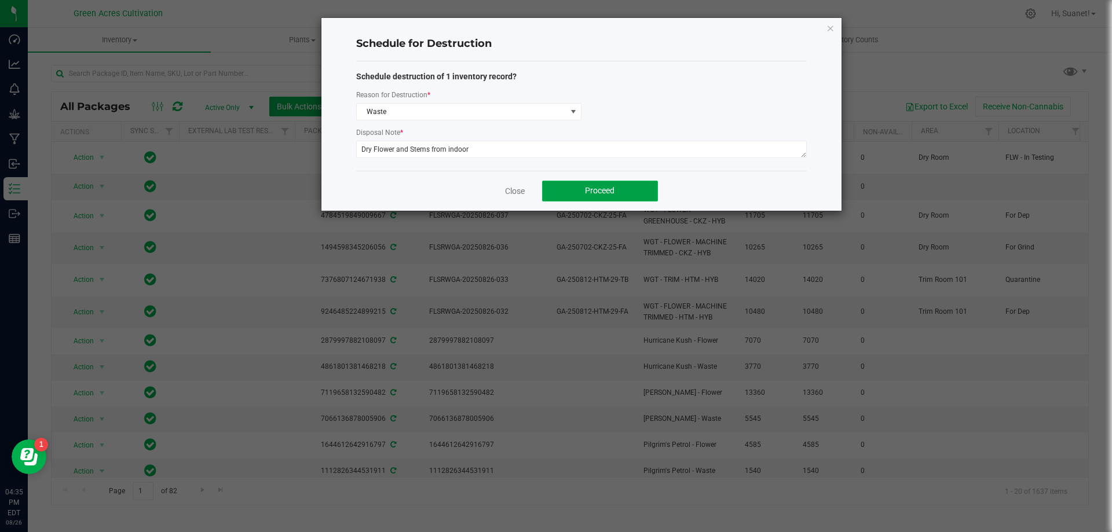
click at [602, 189] on span "Proceed" at bounding box center [600, 190] width 30 height 9
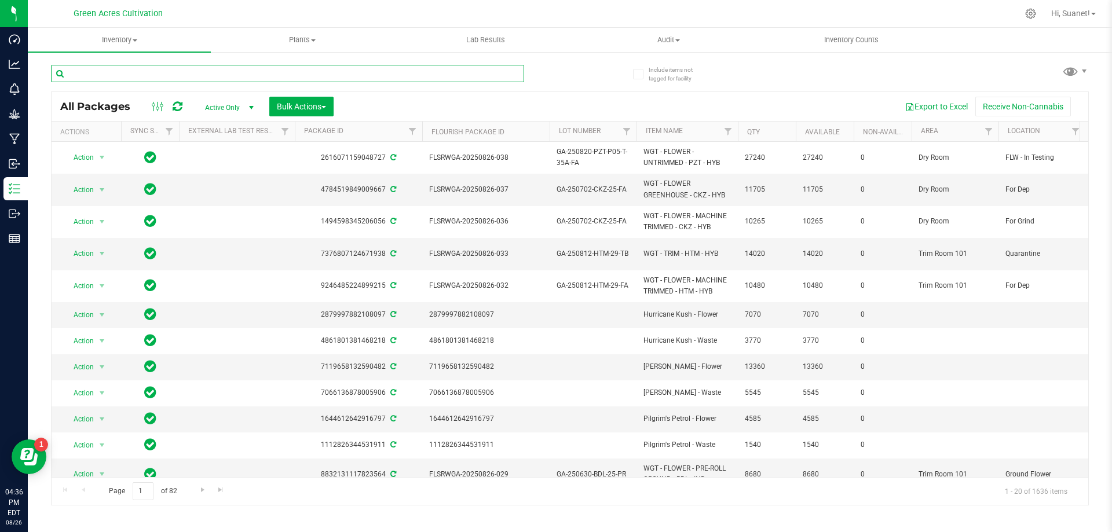
click at [189, 71] on input "text" at bounding box center [287, 73] width 473 height 17
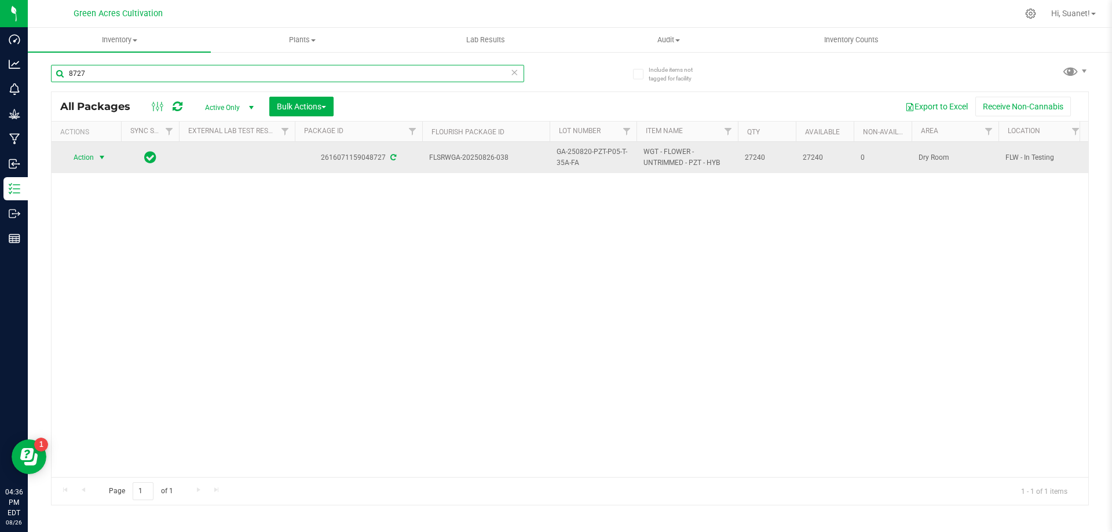
type input "8727"
click at [103, 155] on span "select" at bounding box center [101, 157] width 9 height 9
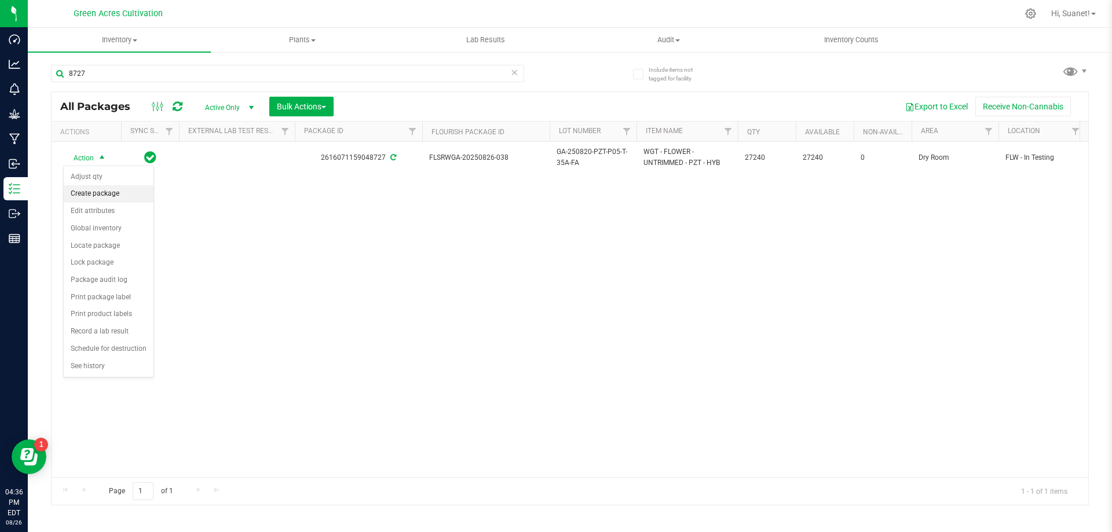
click at [108, 193] on li "Create package" at bounding box center [109, 193] width 90 height 17
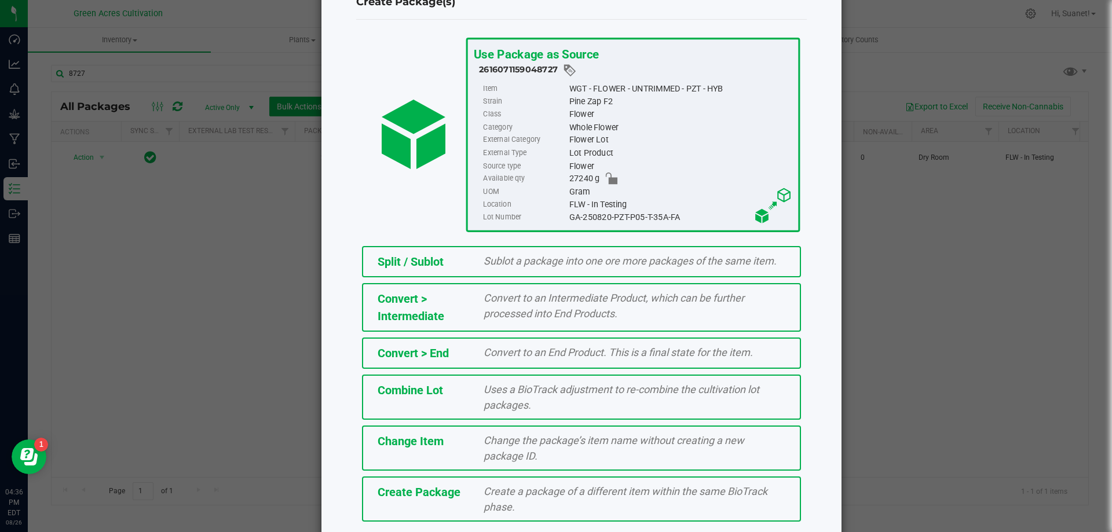
scroll to position [83, 0]
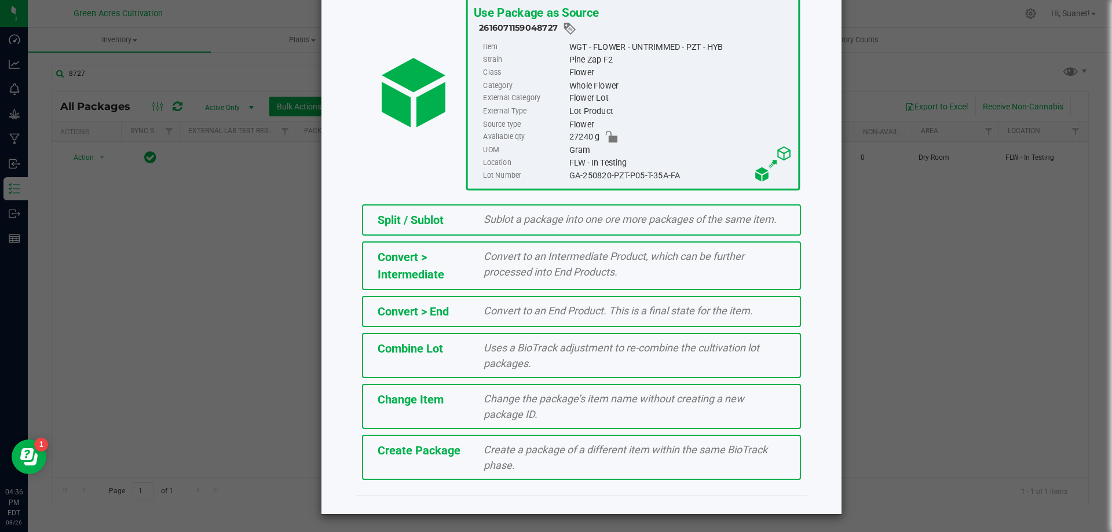
click at [436, 458] on div "Create Package" at bounding box center [422, 450] width 107 height 17
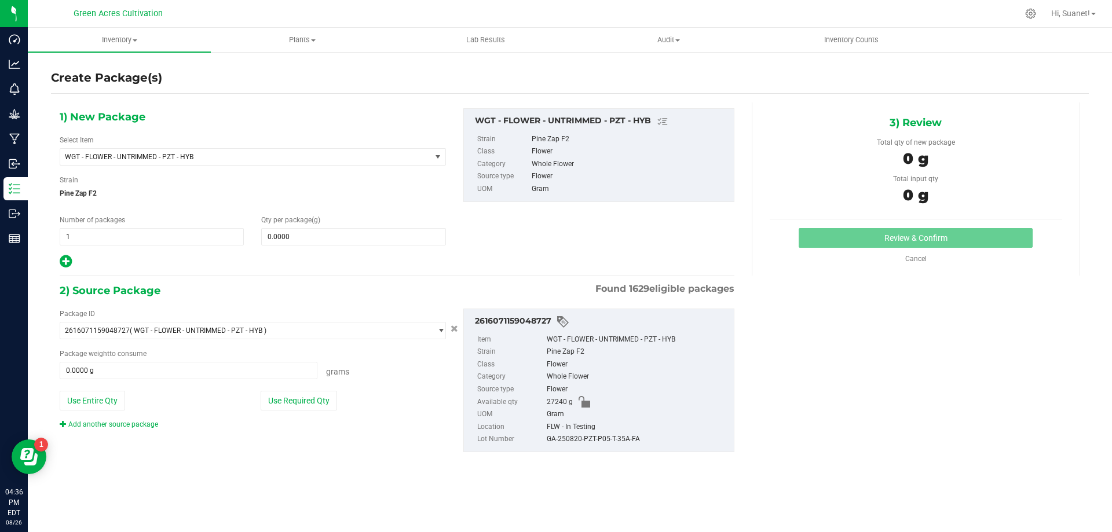
click at [67, 263] on icon at bounding box center [66, 261] width 12 height 14
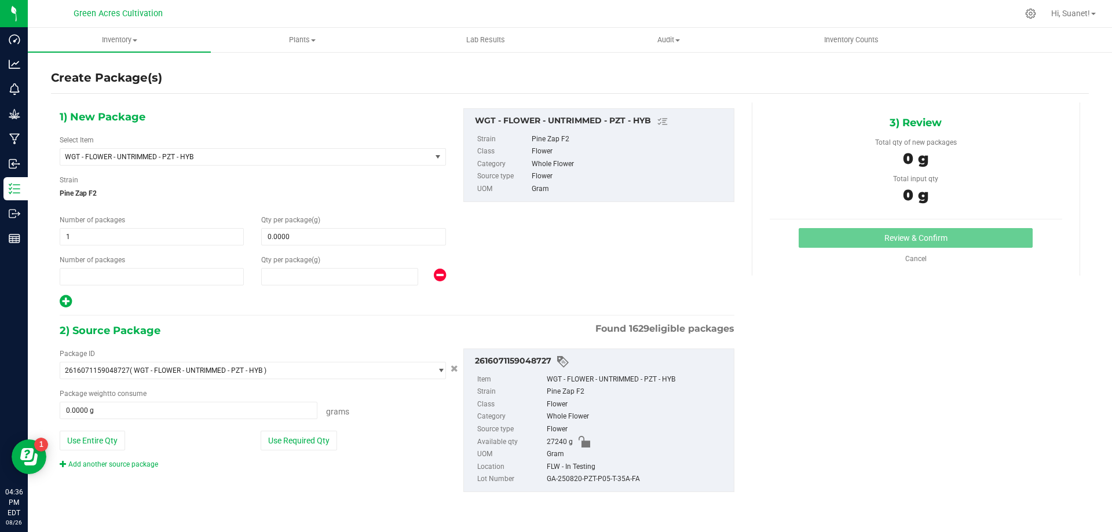
type input "0.0000"
type input "1"
type input "0.0000"
click at [67, 300] on icon at bounding box center [66, 301] width 12 height 14
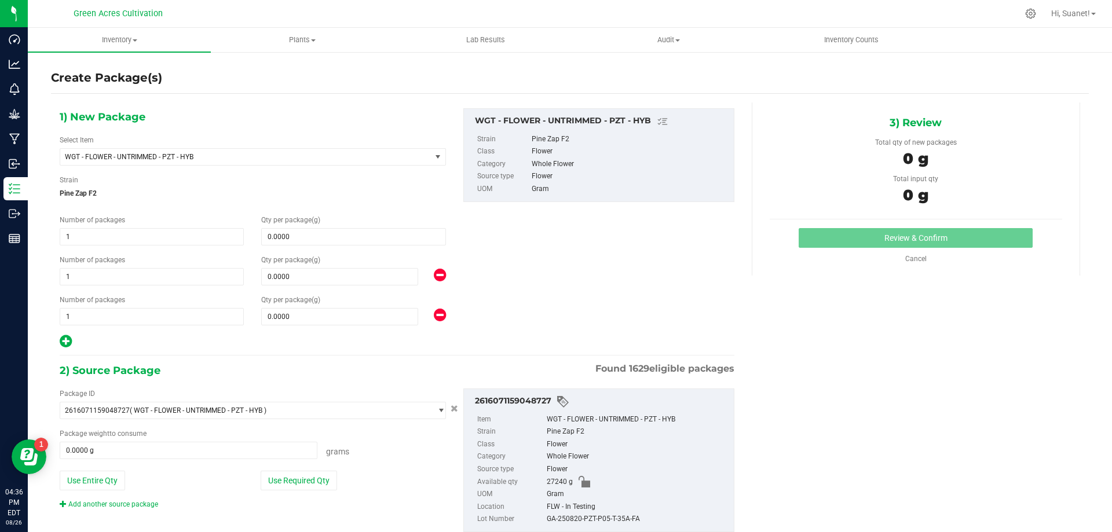
type input "0.0000"
click at [69, 335] on icon at bounding box center [66, 341] width 12 height 14
type input "0.0000"
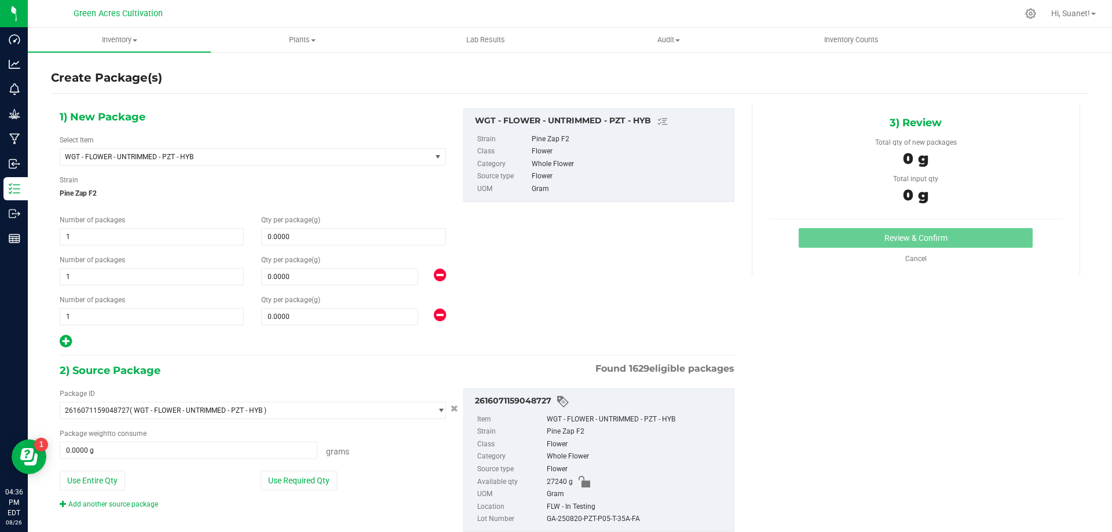
type input "0.0000"
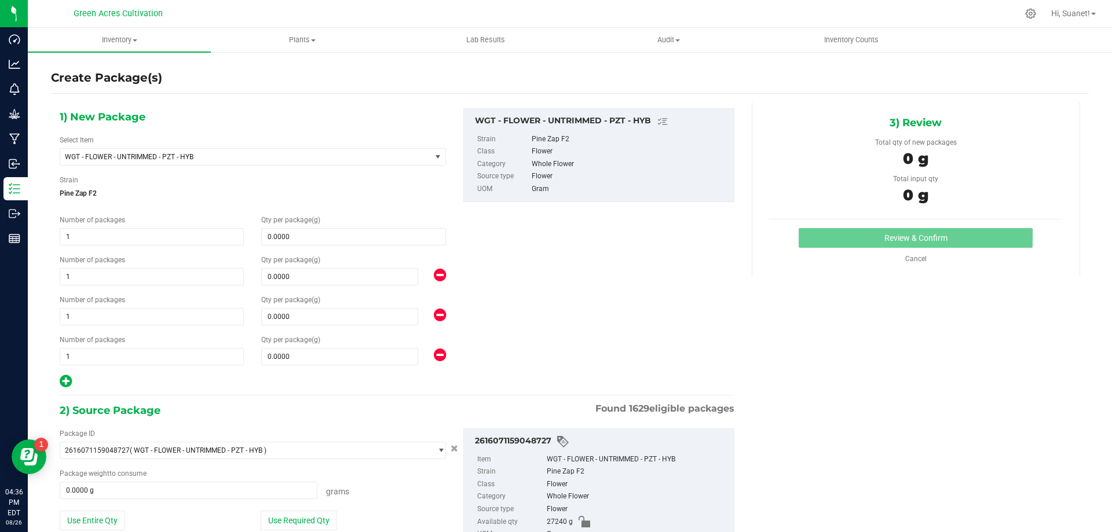
click at [64, 383] on icon at bounding box center [66, 381] width 12 height 14
type input "0.0000"
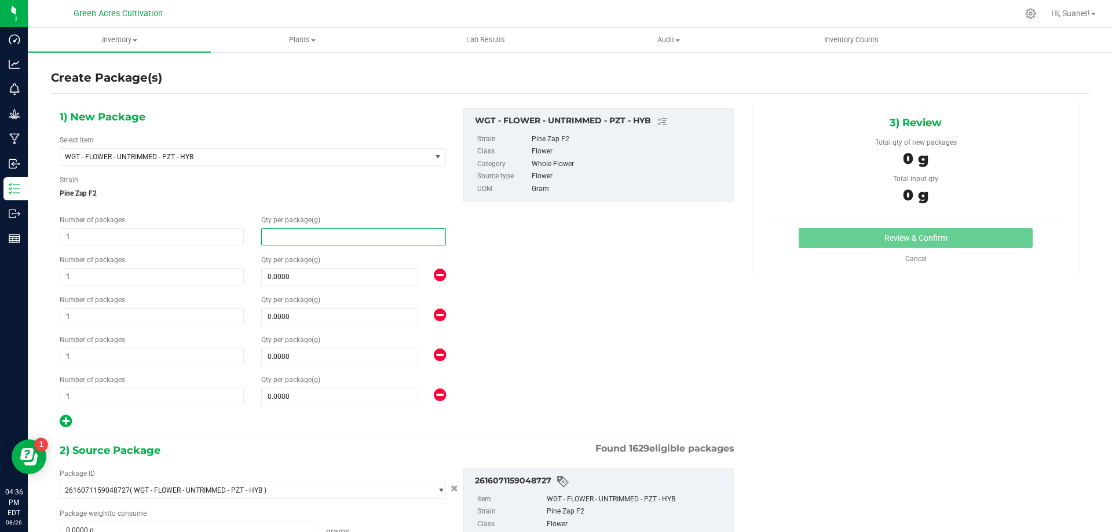
click at [300, 229] on span at bounding box center [353, 236] width 184 height 17
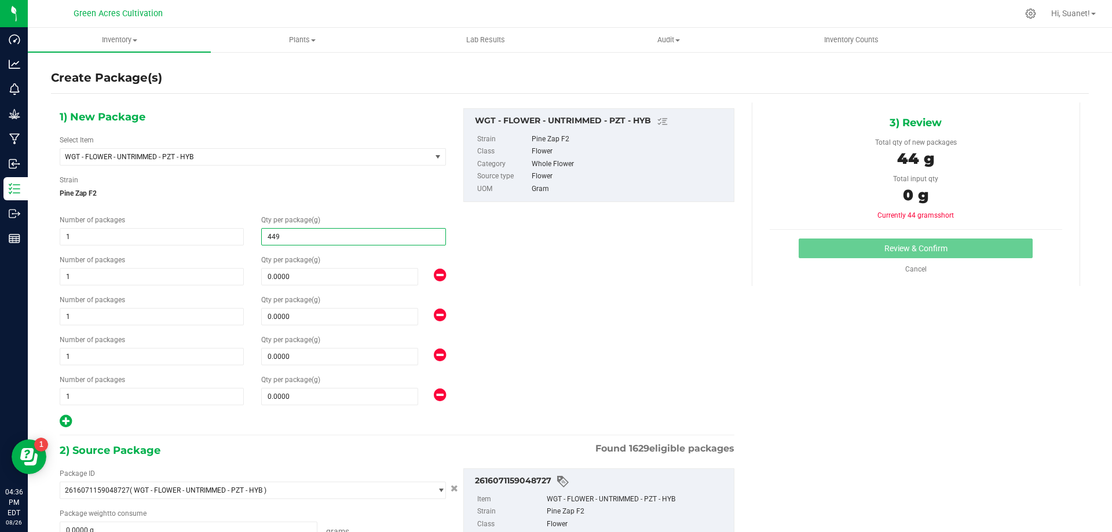
type input "4495"
type input "4,495.0000"
click at [324, 278] on span at bounding box center [339, 276] width 157 height 17
type input "6785"
type input "6,785.0000"
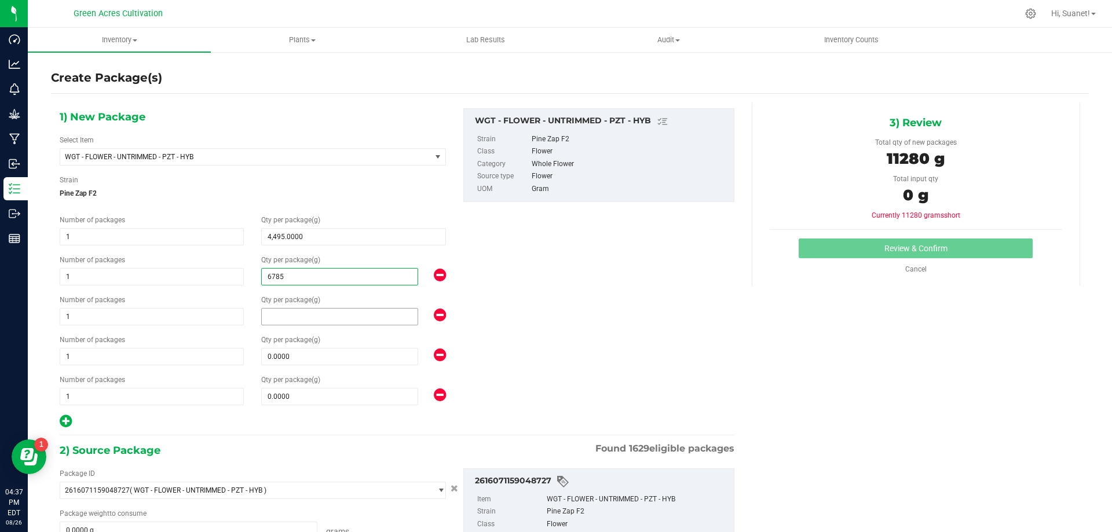
click at [313, 317] on span at bounding box center [339, 316] width 157 height 17
type input "3840"
type input "3,840.0000"
click at [316, 357] on span at bounding box center [339, 356] width 157 height 17
type input "5850"
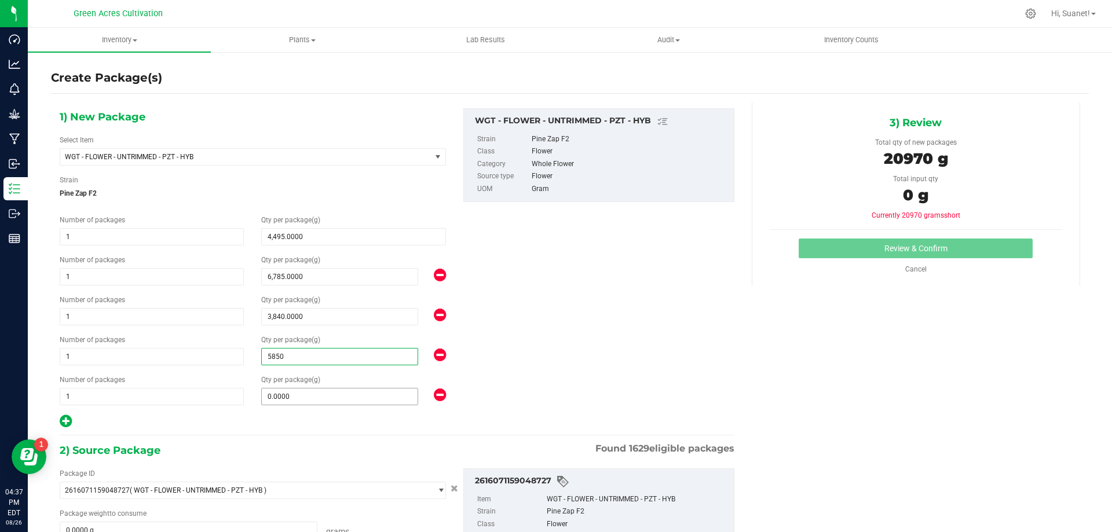
type input "5,850.0000"
click at [306, 403] on span at bounding box center [339, 396] width 157 height 17
type input "6270"
type input "6,270.0000"
click at [308, 435] on hr at bounding box center [397, 435] width 674 height 1
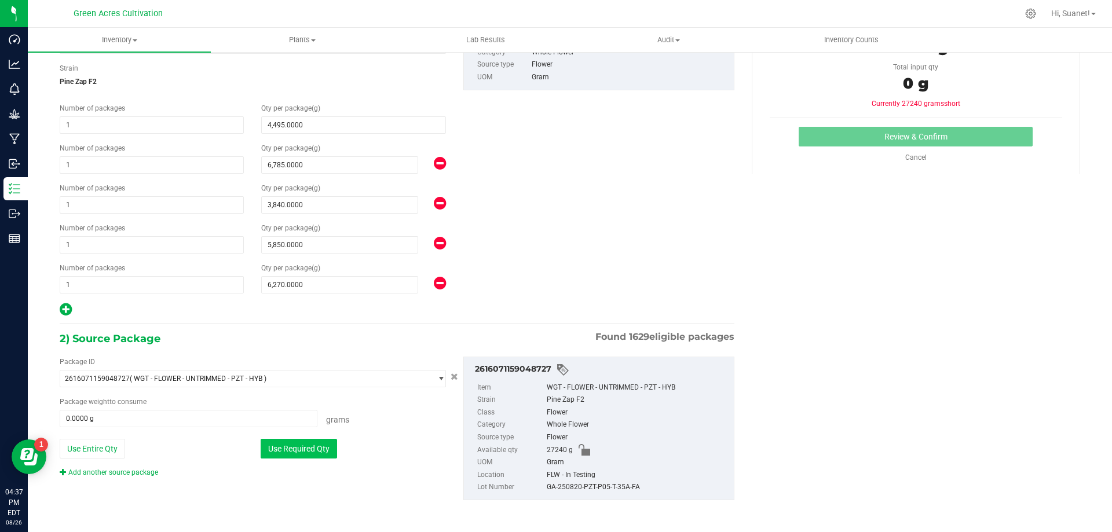
scroll to position [113, 0]
click at [327, 449] on button "Use Required Qty" at bounding box center [299, 448] width 76 height 20
type input "27240.0000 g"
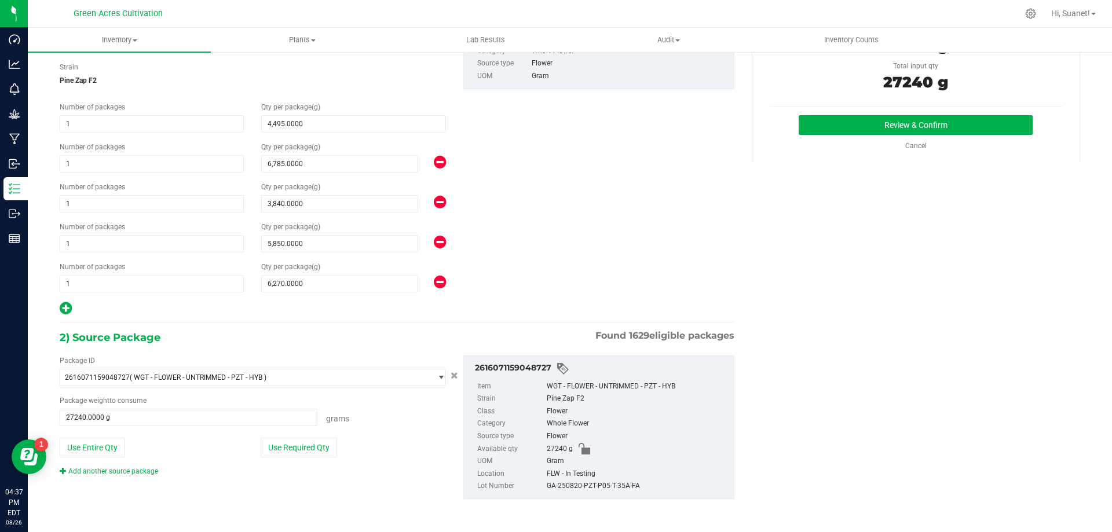
drag, startPoint x: 646, startPoint y: 485, endPoint x: 541, endPoint y: 492, distance: 105.6
click at [541, 492] on li "Lot Number GA-250820-PZT-P05-T-35A-FA" at bounding box center [602, 486] width 250 height 13
copy li "GA-250820-PZT-P05-T-35A-FA"
click at [926, 129] on button "Review & Confirm" at bounding box center [915, 125] width 234 height 20
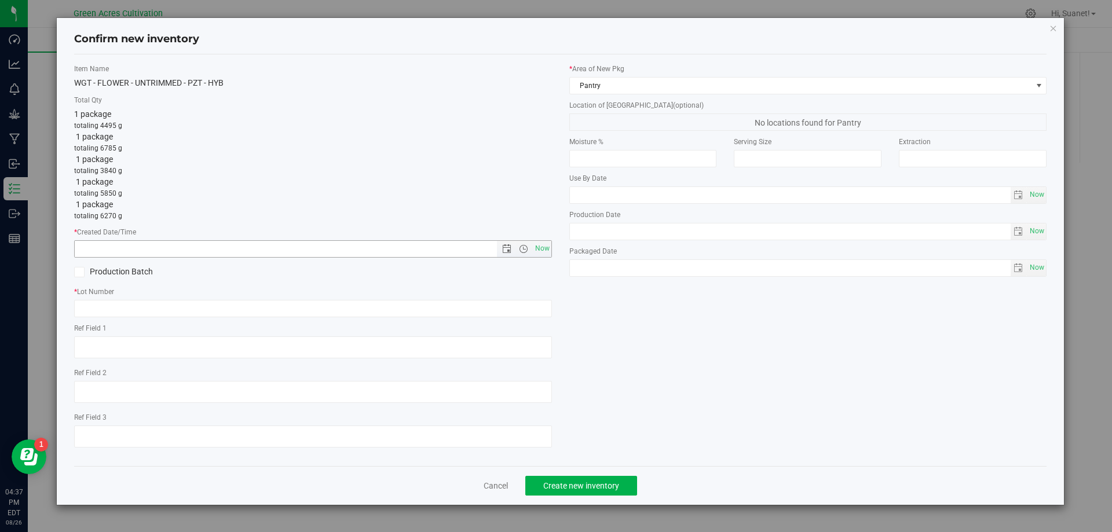
click at [534, 249] on span "Now" at bounding box center [542, 248] width 20 height 17
type input "8/26/2025 4:37 PM"
click at [197, 305] on input "text" at bounding box center [313, 308] width 478 height 17
paste input "GA-250820-PZT-P05-T-35A-FA"
type input "GA-250820-PZT-P05-T-35A-FA"
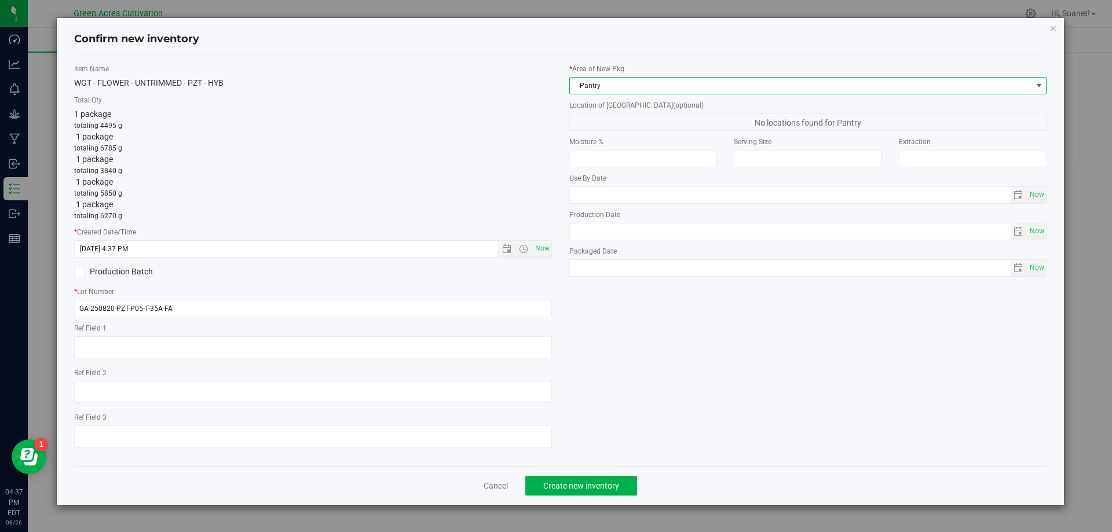
click at [588, 79] on span "Pantry" at bounding box center [801, 86] width 462 height 16
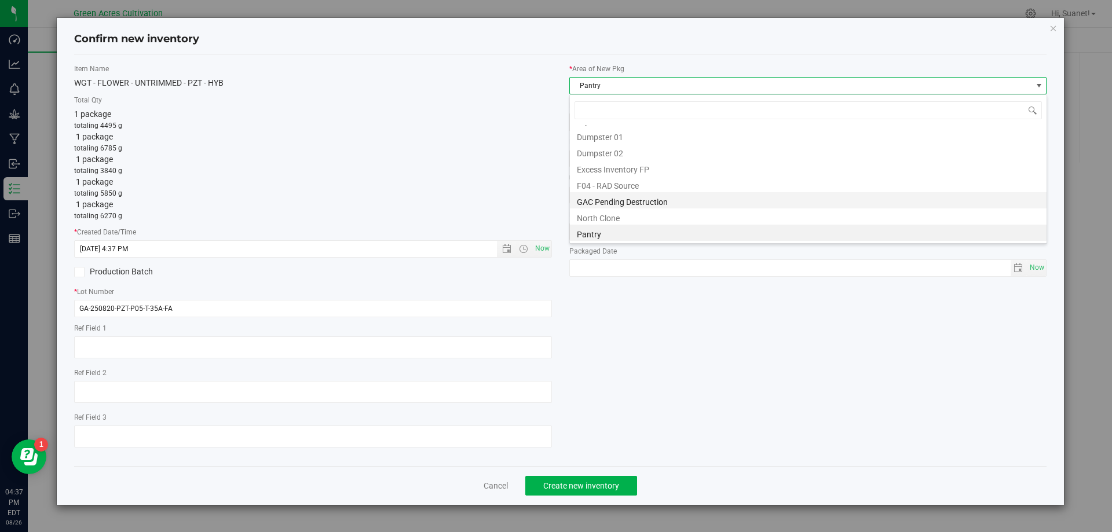
scroll to position [37, 0]
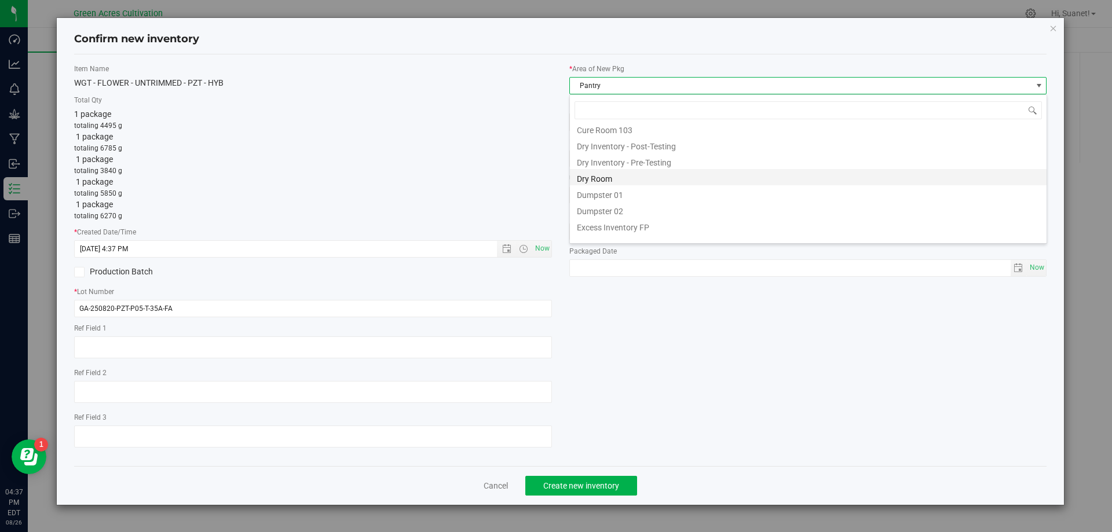
click at [608, 182] on li "Dry Room" at bounding box center [808, 177] width 476 height 16
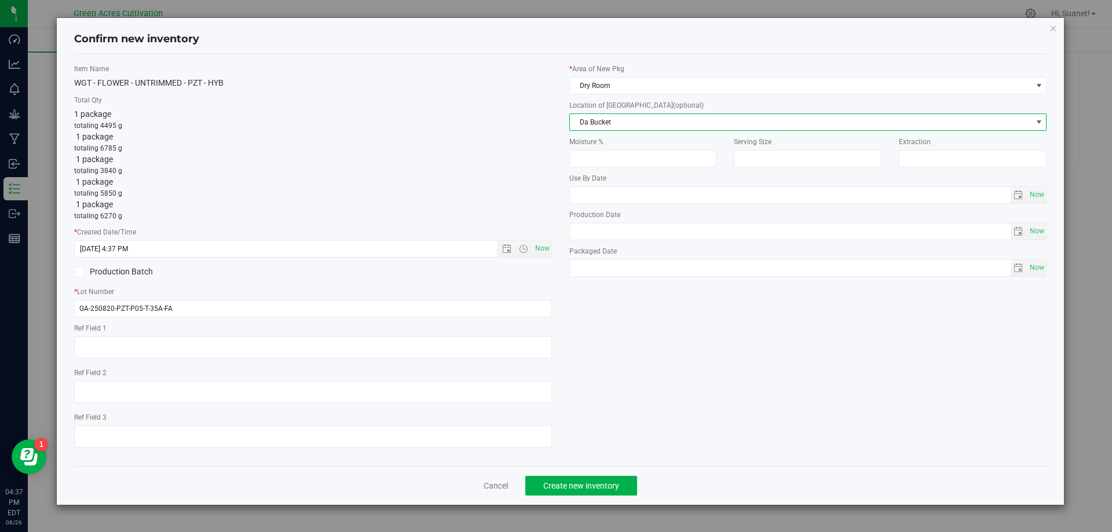
click at [647, 126] on span "Da Bucket" at bounding box center [801, 122] width 462 height 16
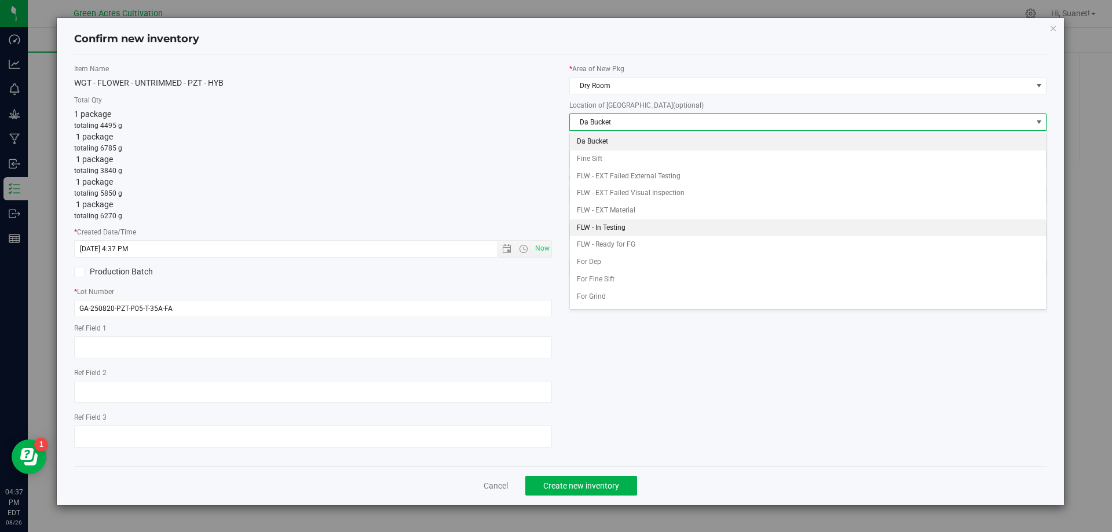
click at [623, 224] on li "FLW - In Testing" at bounding box center [808, 227] width 476 height 17
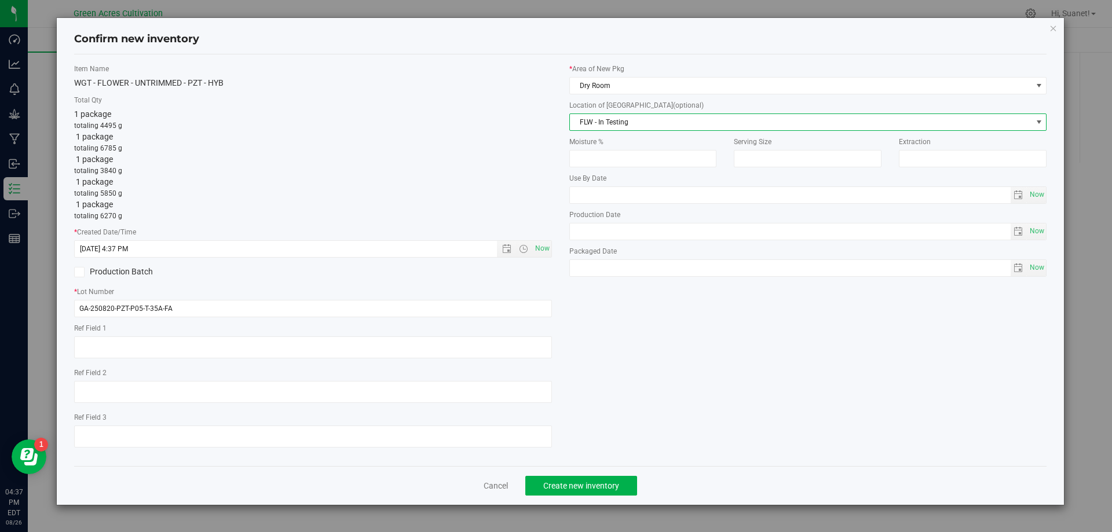
click at [658, 414] on div "Item Name WGT - FLOWER - UNTRIMMED - PZT - HYB Total Qty 1 package totaling 449…" at bounding box center [560, 260] width 990 height 393
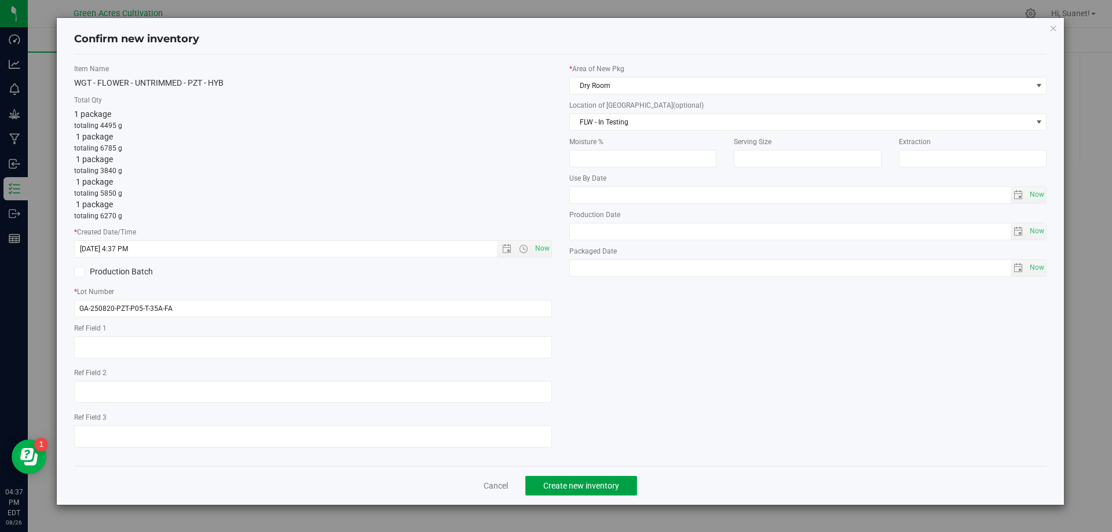
click at [569, 489] on span "Create new inventory" at bounding box center [581, 485] width 76 height 9
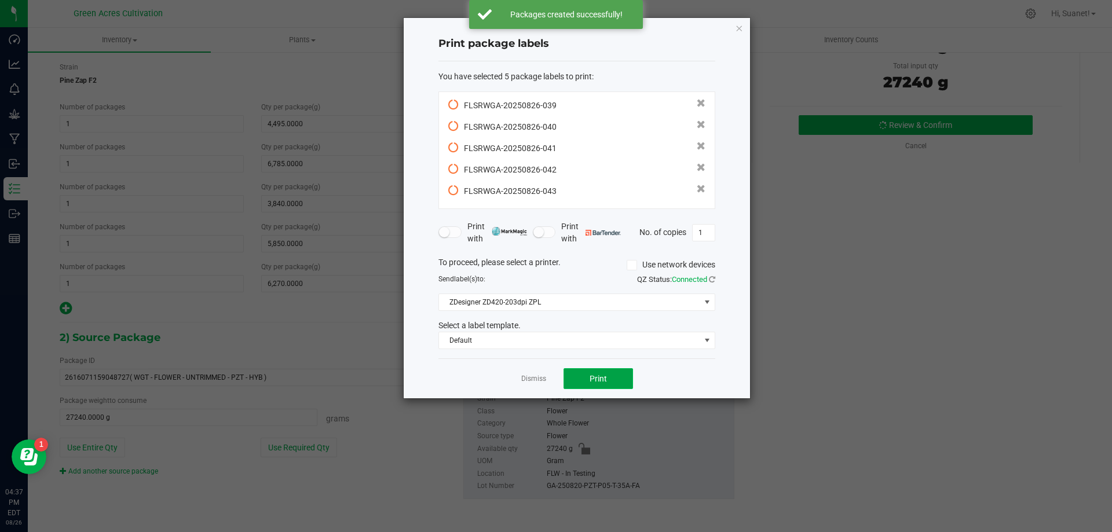
click at [600, 374] on span "Print" at bounding box center [597, 378] width 17 height 9
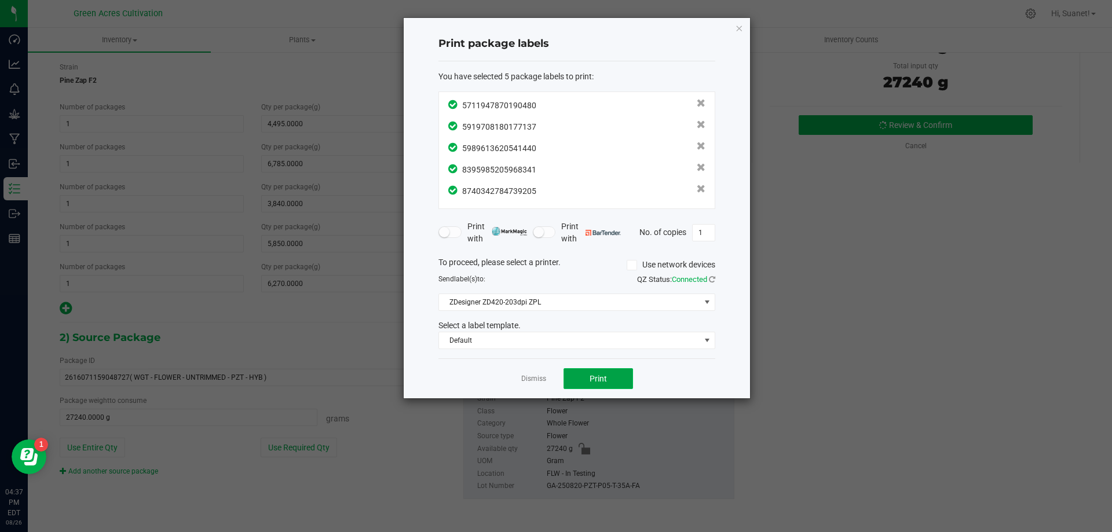
click at [600, 374] on span "Print" at bounding box center [597, 378] width 17 height 9
click at [538, 380] on link "Dismiss" at bounding box center [533, 379] width 25 height 10
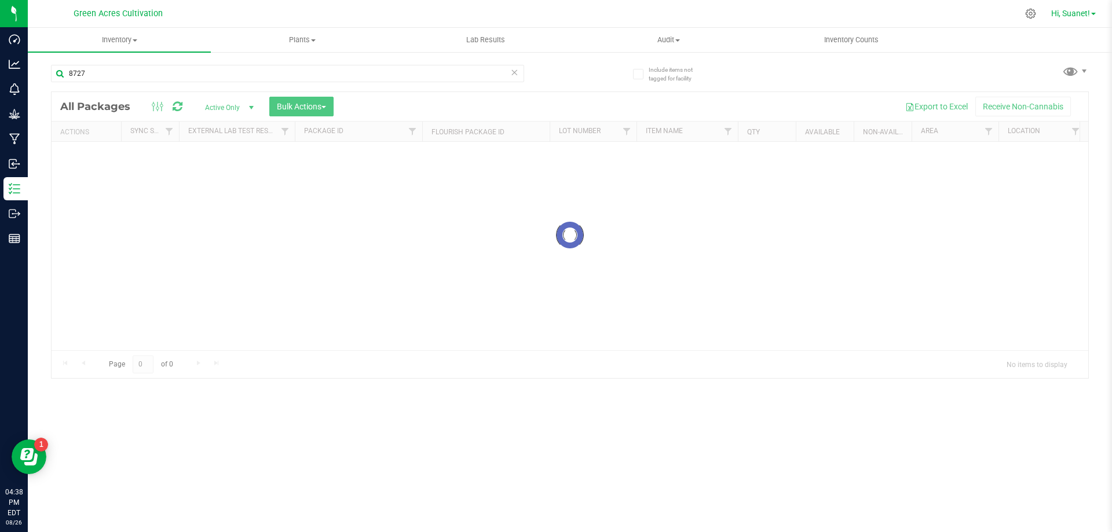
click at [1091, 16] on link "Hi, Suanet!" at bounding box center [1073, 14] width 54 height 12
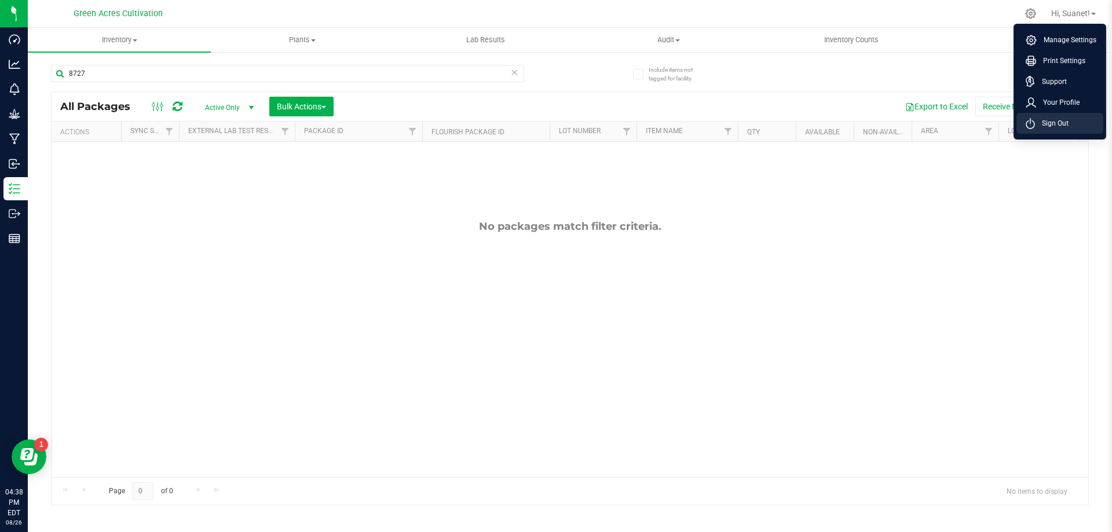
click at [1051, 122] on span "Sign Out" at bounding box center [1052, 124] width 34 height 12
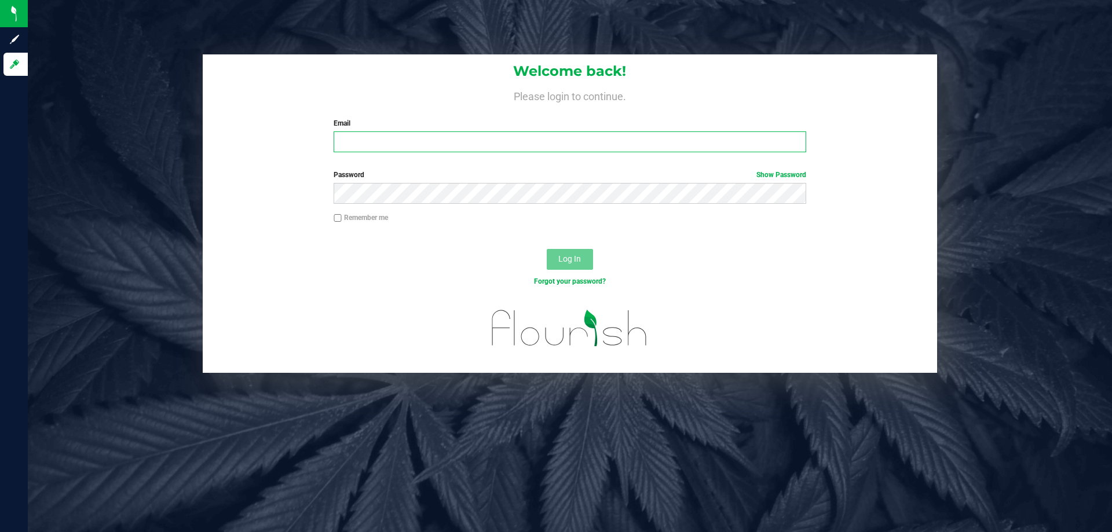
click at [397, 141] on input "Email" at bounding box center [569, 141] width 472 height 21
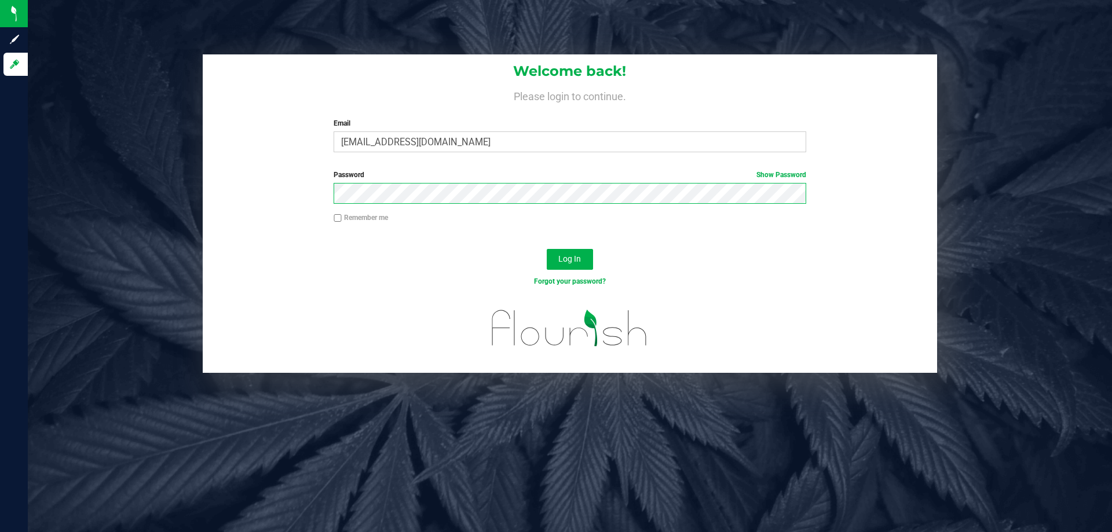
click at [547, 249] on button "Log In" at bounding box center [570, 259] width 46 height 21
click at [420, 141] on input "scirino@liveparalell.com" at bounding box center [569, 141] width 472 height 21
type input "[EMAIL_ADDRESS][DOMAIN_NAME]"
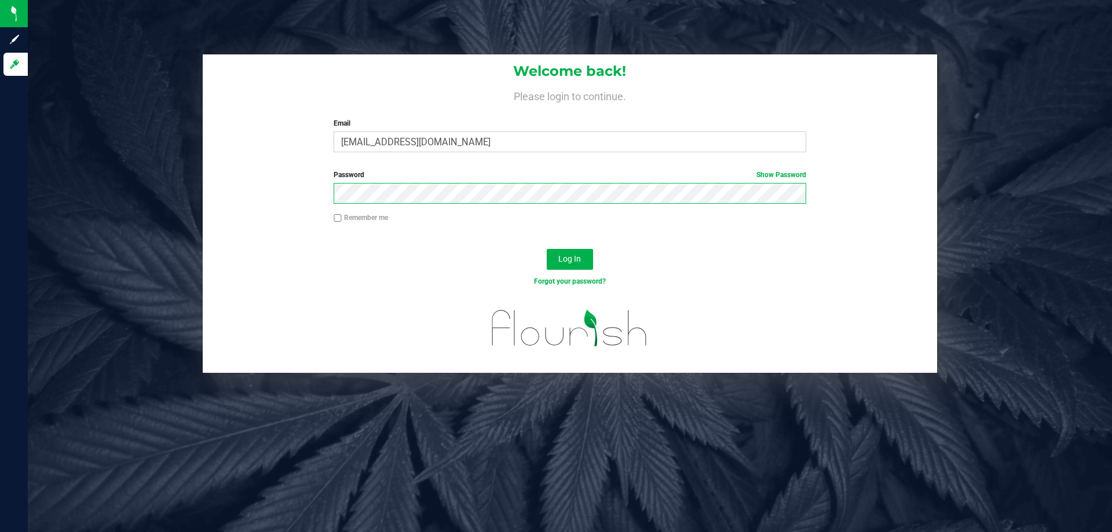
click at [547, 249] on button "Log In" at bounding box center [570, 259] width 46 height 21
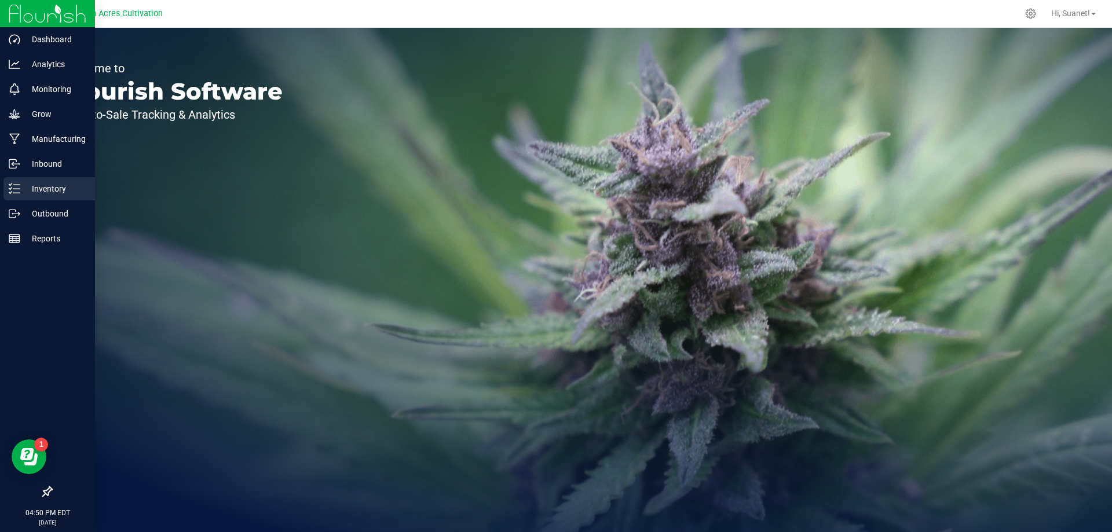
click at [53, 191] on p "Inventory" at bounding box center [54, 189] width 69 height 14
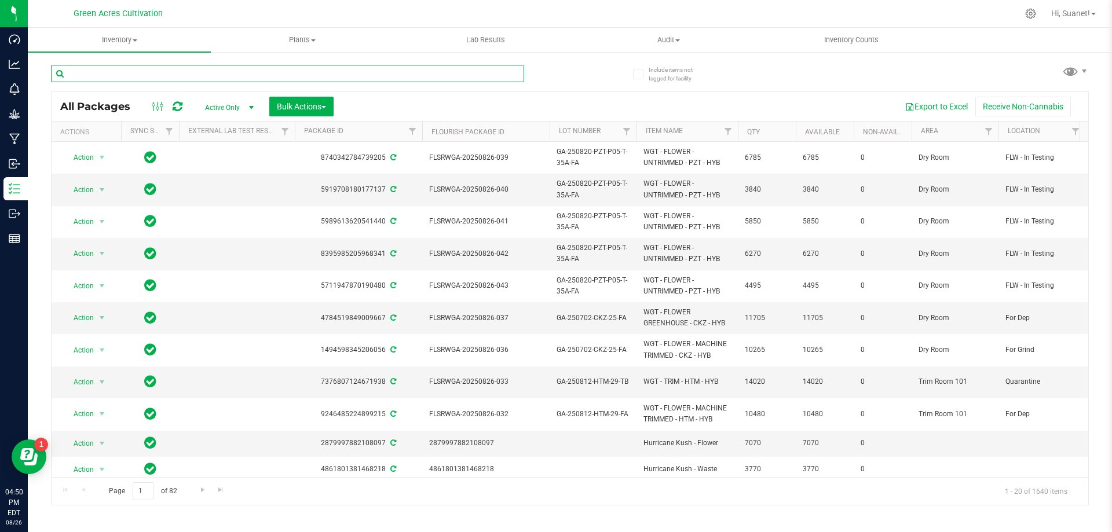
click at [100, 76] on input "text" at bounding box center [287, 73] width 473 height 17
type input "p"
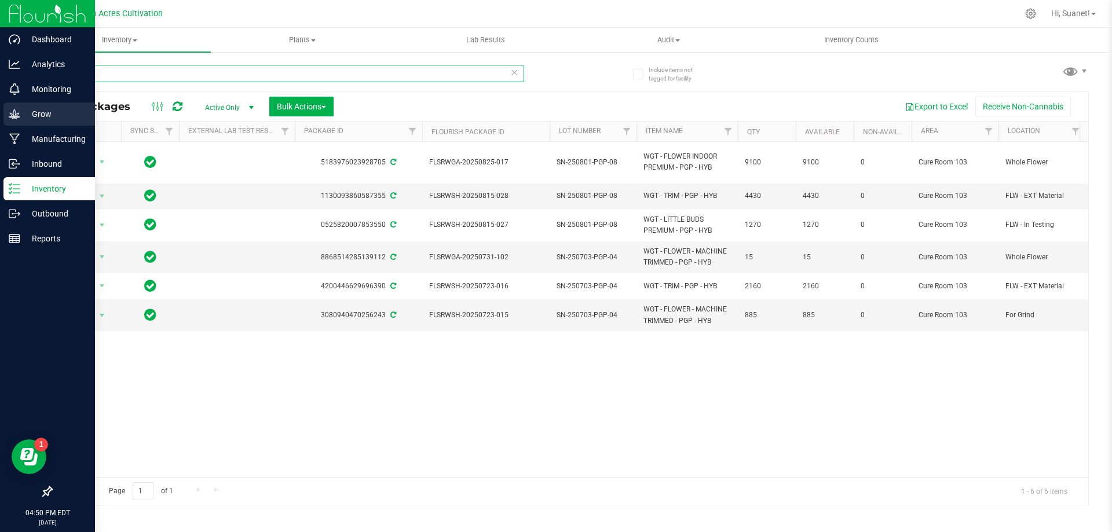
type input "PGP"
click at [49, 115] on p "Grow" at bounding box center [54, 114] width 69 height 14
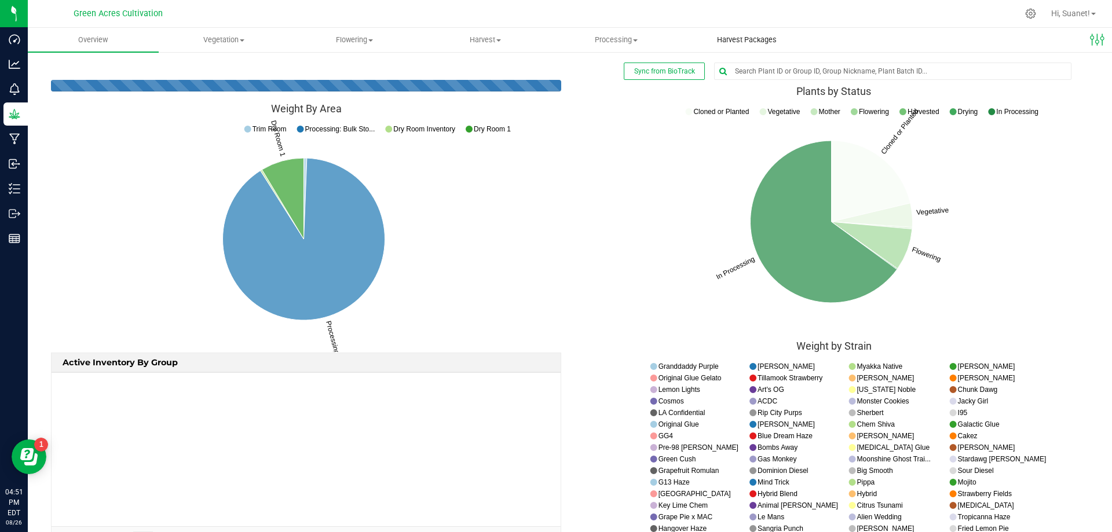
click at [758, 38] on span "Harvest Packages" at bounding box center [746, 40] width 91 height 10
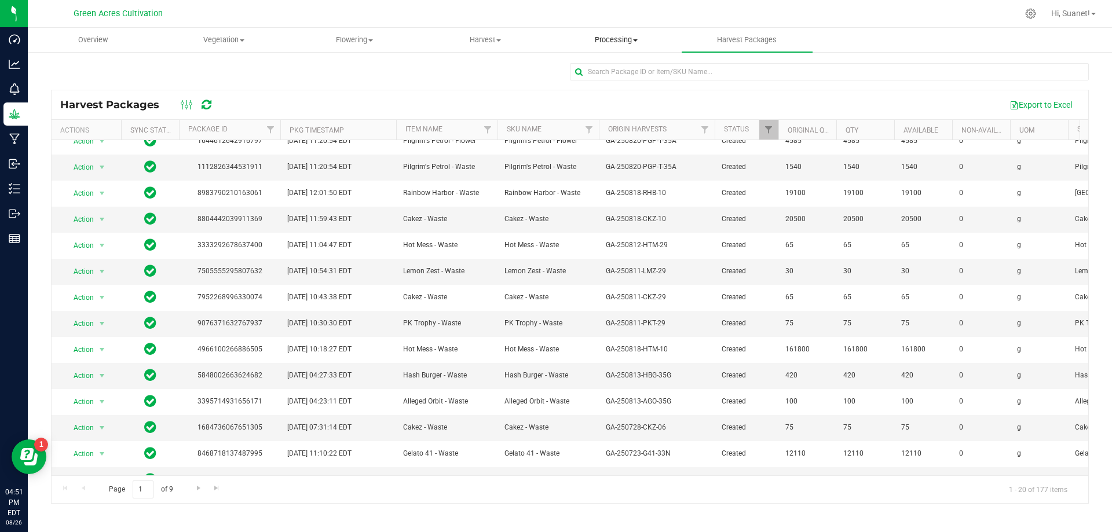
click at [632, 35] on span "Processing" at bounding box center [616, 40] width 130 height 10
click at [616, 74] on span "Processing harvests" at bounding box center [604, 70] width 107 height 10
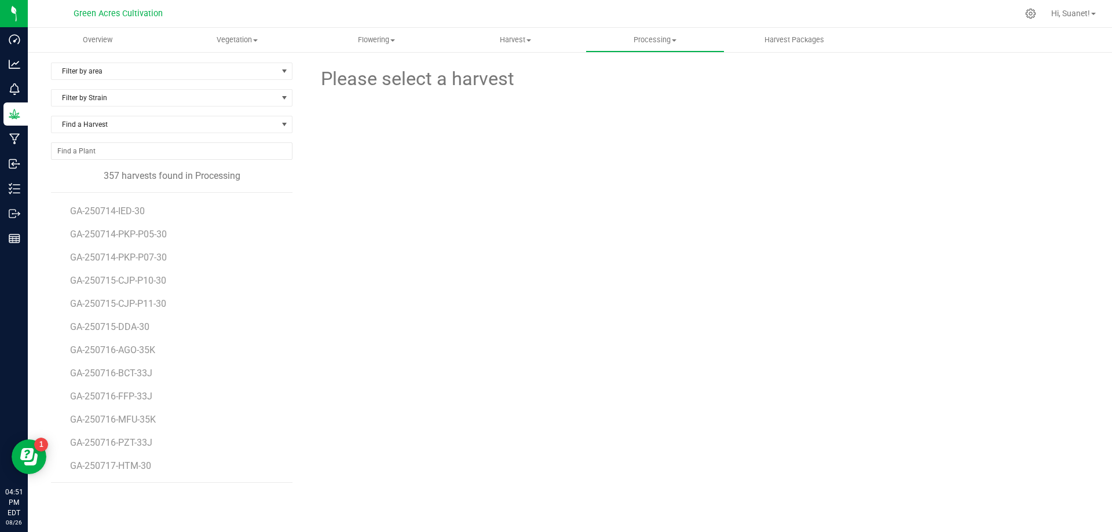
scroll to position [7987, 0]
click at [143, 353] on span "GA-250820-PGP-T-35A" at bounding box center [118, 349] width 97 height 11
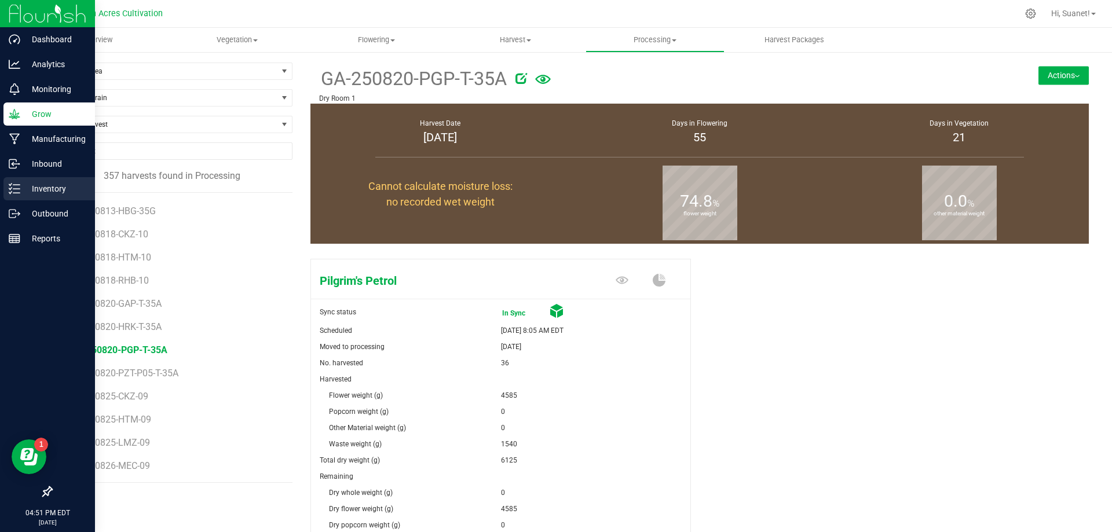
click at [59, 196] on div "Inventory" at bounding box center [48, 188] width 91 height 23
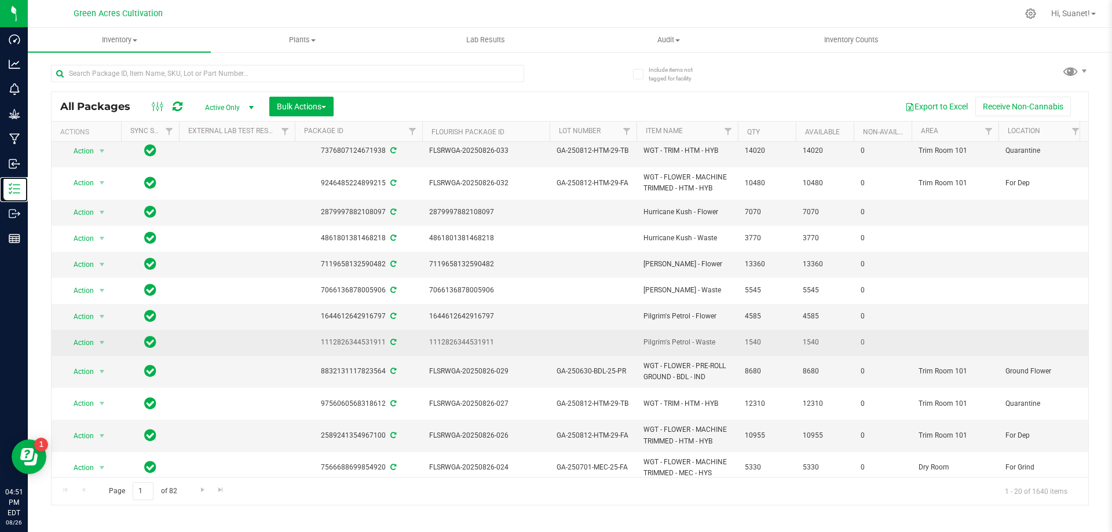
scroll to position [232, 0]
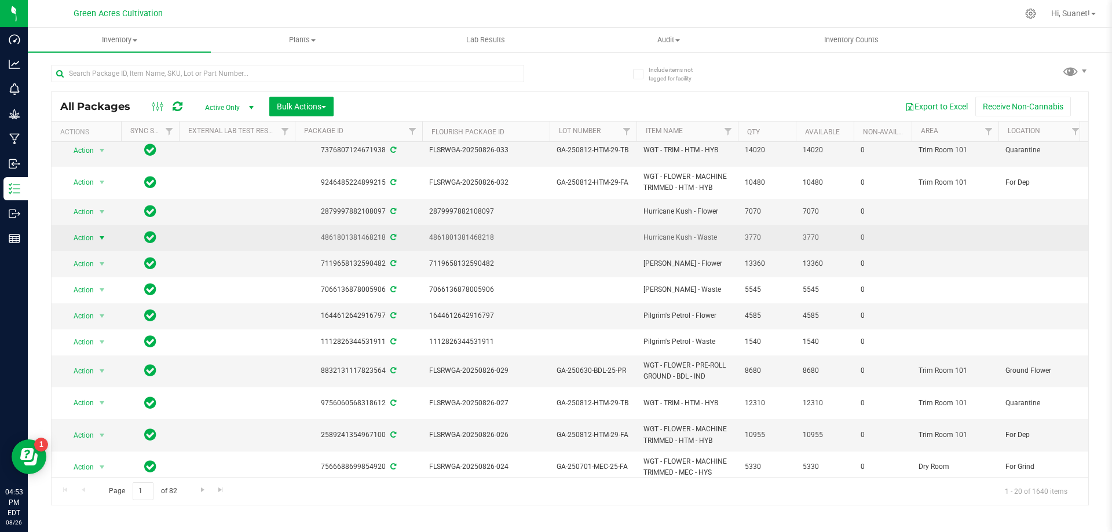
click at [103, 233] on span "select" at bounding box center [101, 237] width 9 height 9
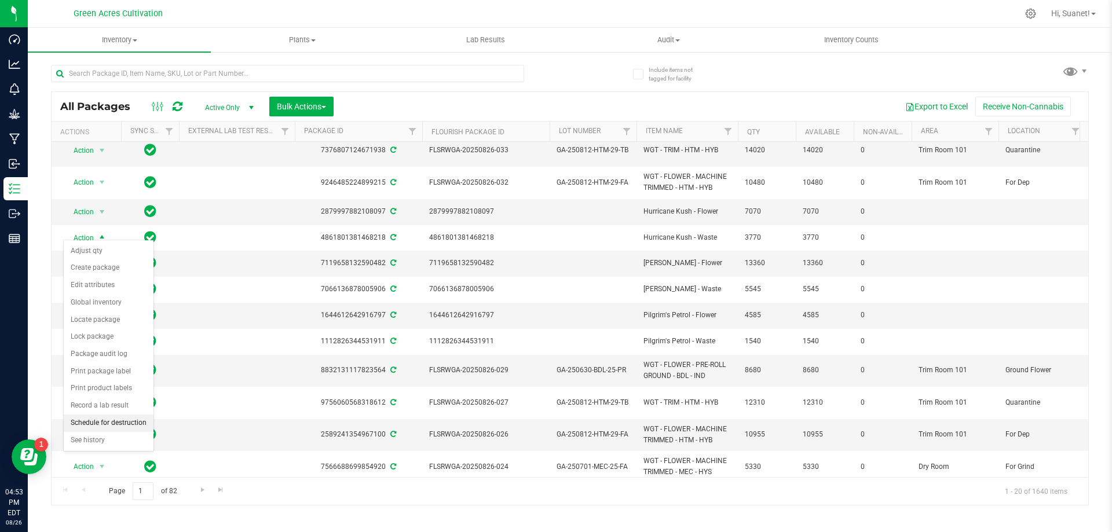
click at [121, 423] on li "Schedule for destruction" at bounding box center [109, 423] width 90 height 17
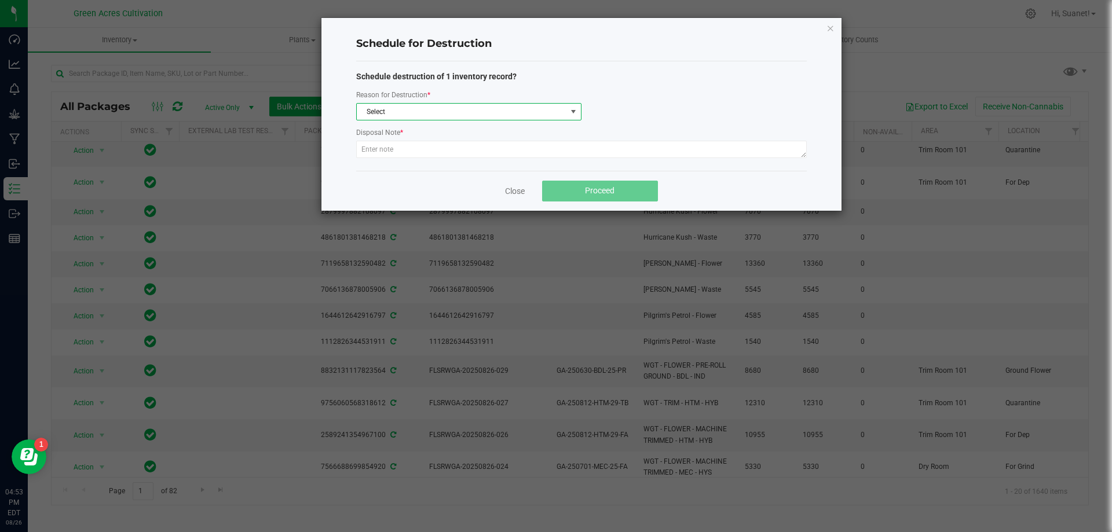
click at [431, 107] on span "Select" at bounding box center [462, 112] width 210 height 16
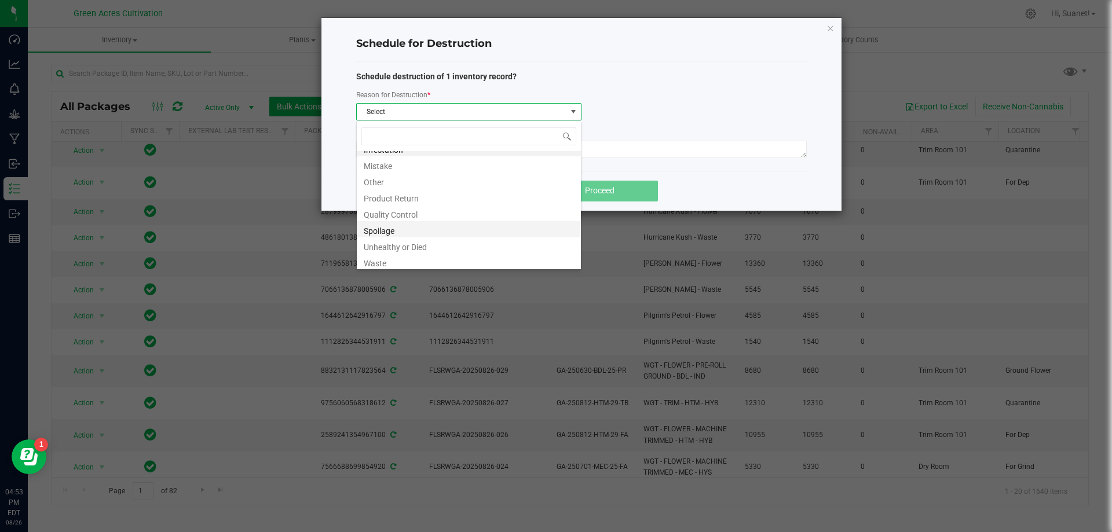
scroll to position [14, 0]
click at [380, 262] on li "Waste" at bounding box center [469, 259] width 224 height 16
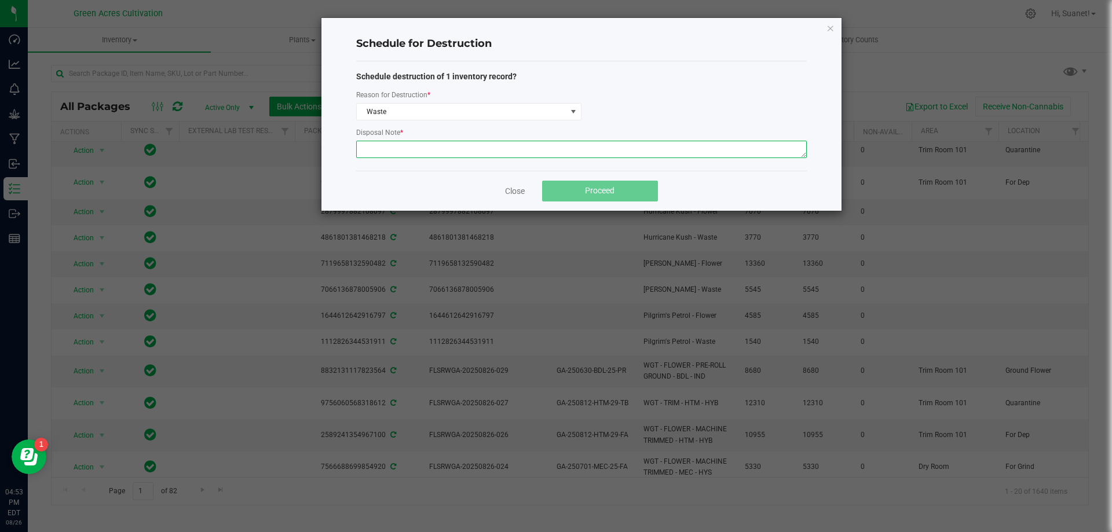
click at [445, 152] on textarea at bounding box center [581, 149] width 450 height 17
drag, startPoint x: 476, startPoint y: 149, endPoint x: 361, endPoint y: 153, distance: 114.7
click at [361, 153] on textarea "Dry Flower and stems from indoor" at bounding box center [581, 149] width 450 height 17
type textarea "Dry Flower and stems from indoor"
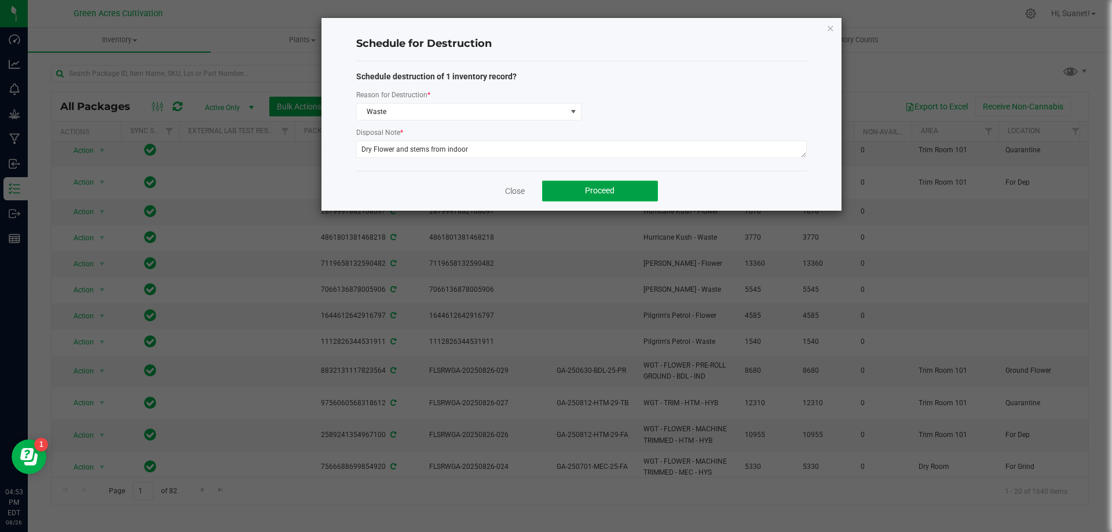
click at [610, 189] on span "Proceed" at bounding box center [600, 190] width 30 height 9
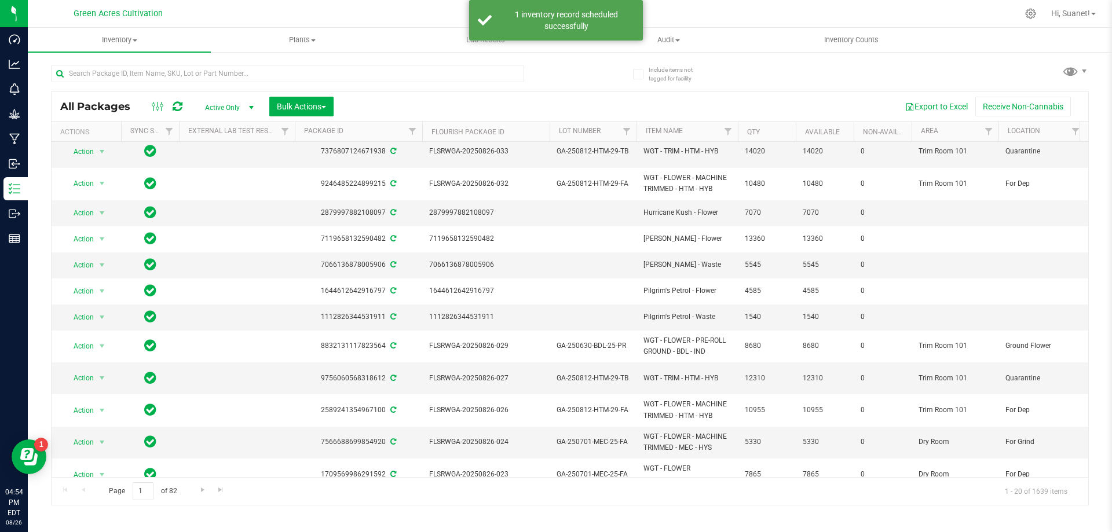
scroll to position [232, 0]
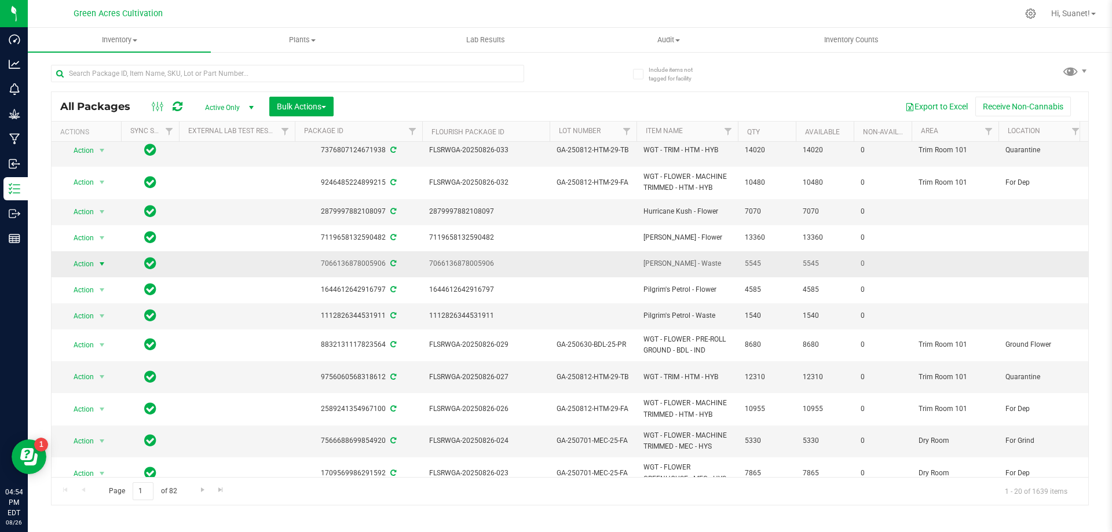
click at [98, 256] on span "select" at bounding box center [102, 264] width 14 height 16
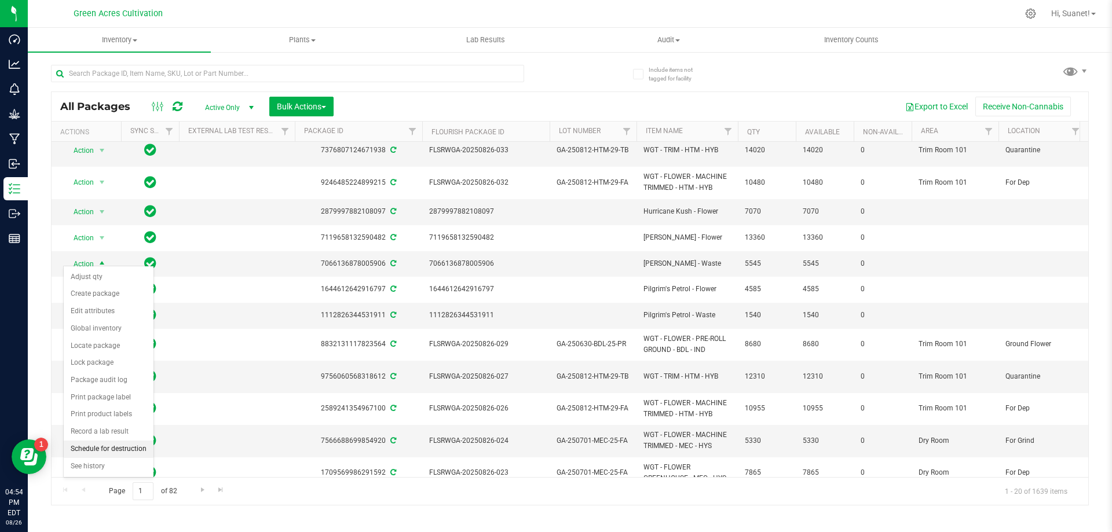
click at [112, 450] on li "Schedule for destruction" at bounding box center [109, 449] width 90 height 17
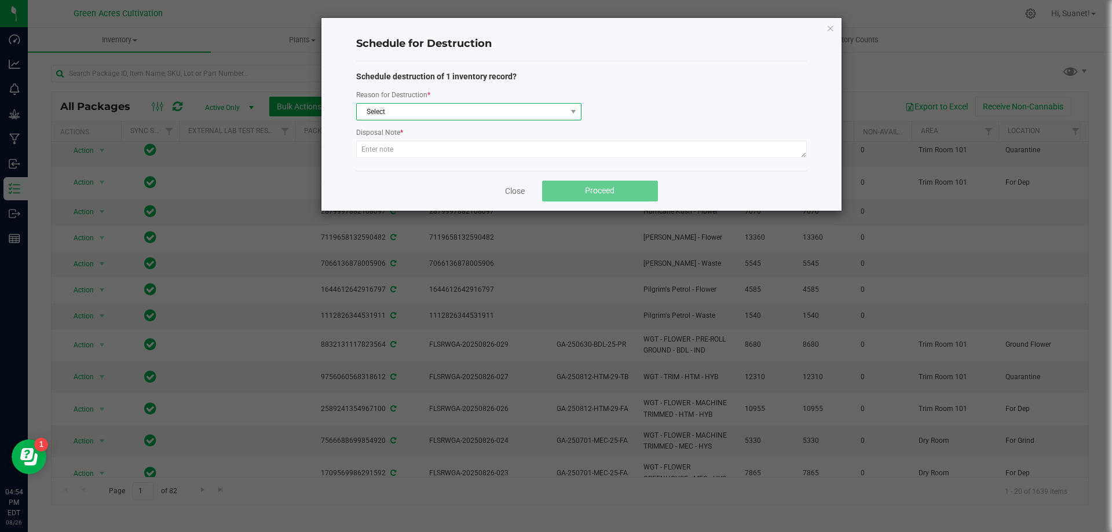
click at [485, 104] on span "Select" at bounding box center [462, 112] width 210 height 16
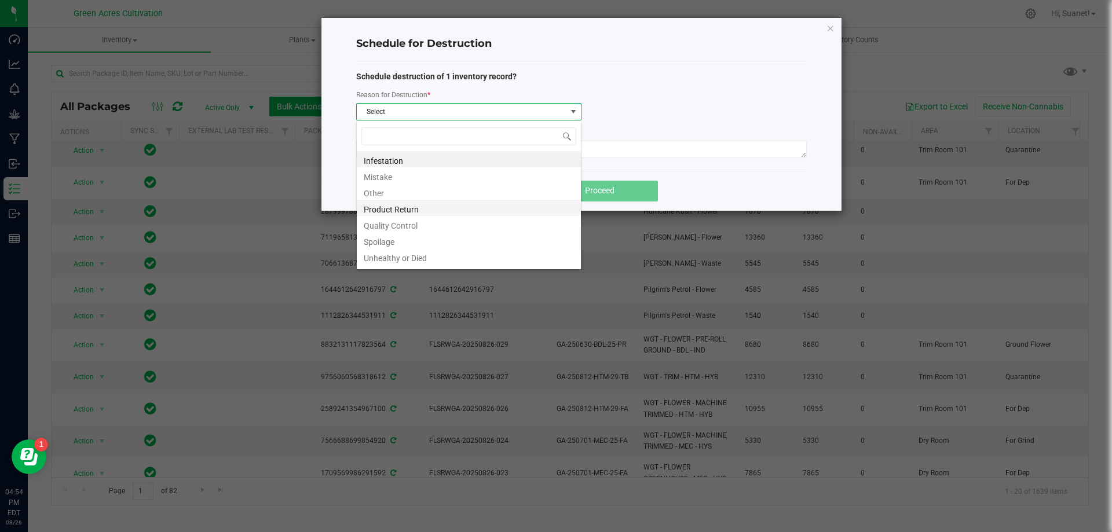
scroll to position [14, 0]
click at [395, 265] on li "Waste" at bounding box center [469, 259] width 224 height 16
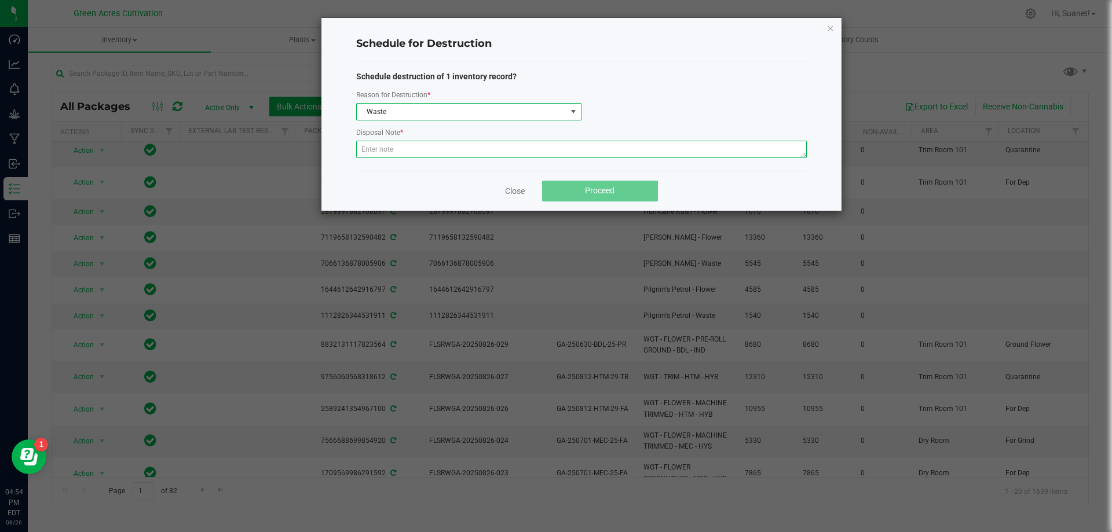
click at [465, 148] on textarea at bounding box center [581, 149] width 450 height 17
paste textarea "Dry Flower and stems from indoor"
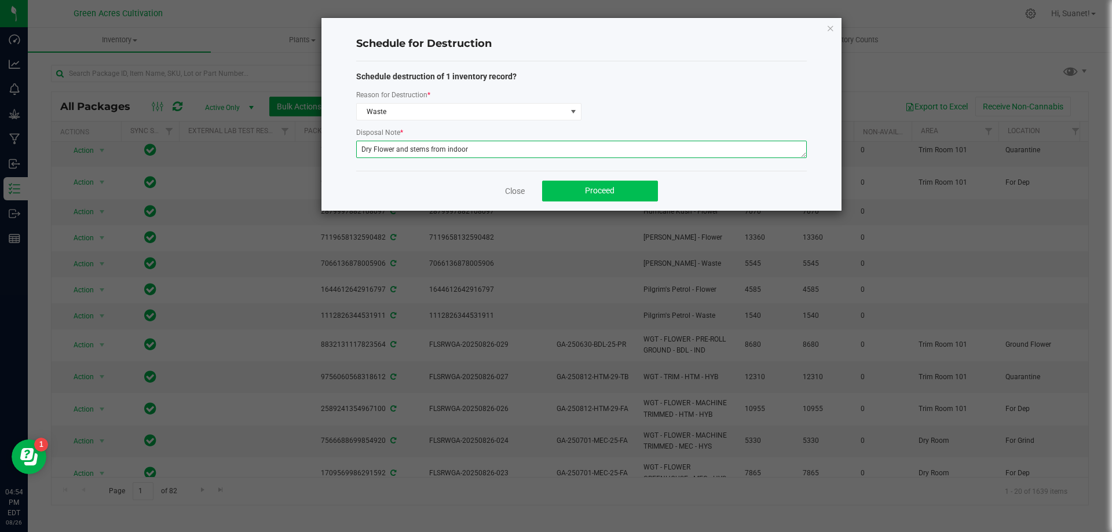
type textarea "Dry Flower and stems from indoor"
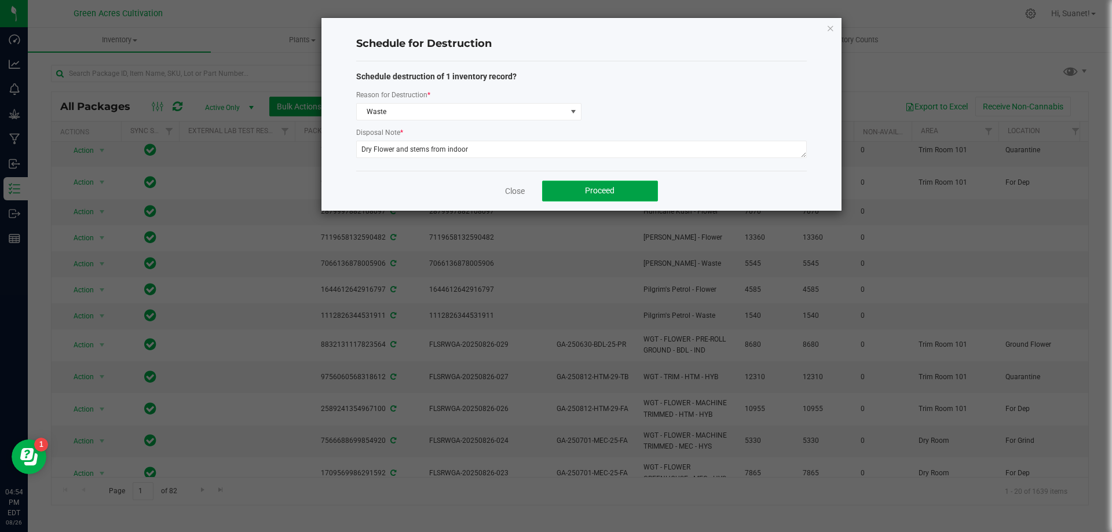
click at [595, 187] on span "Proceed" at bounding box center [600, 190] width 30 height 9
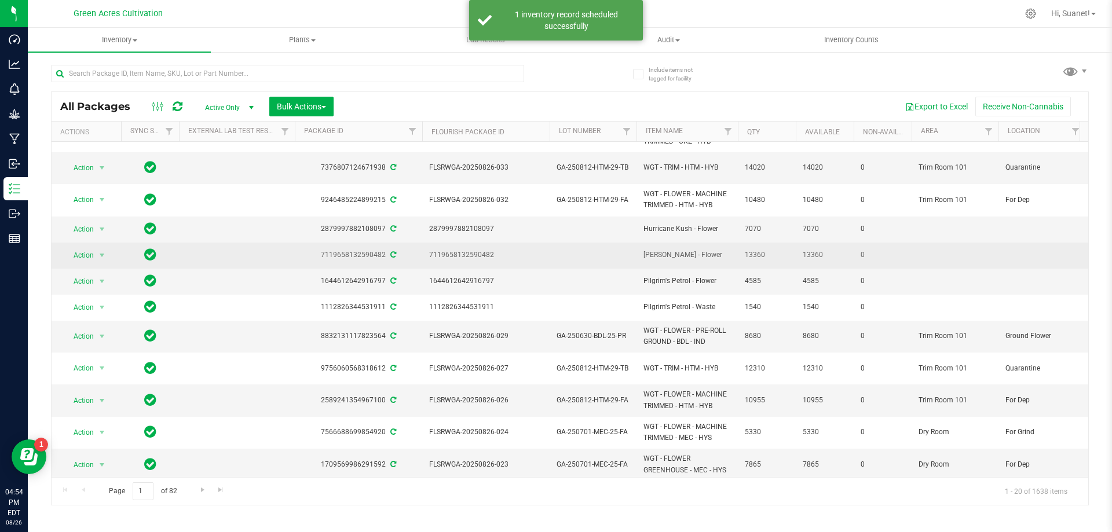
scroll to position [156, 0]
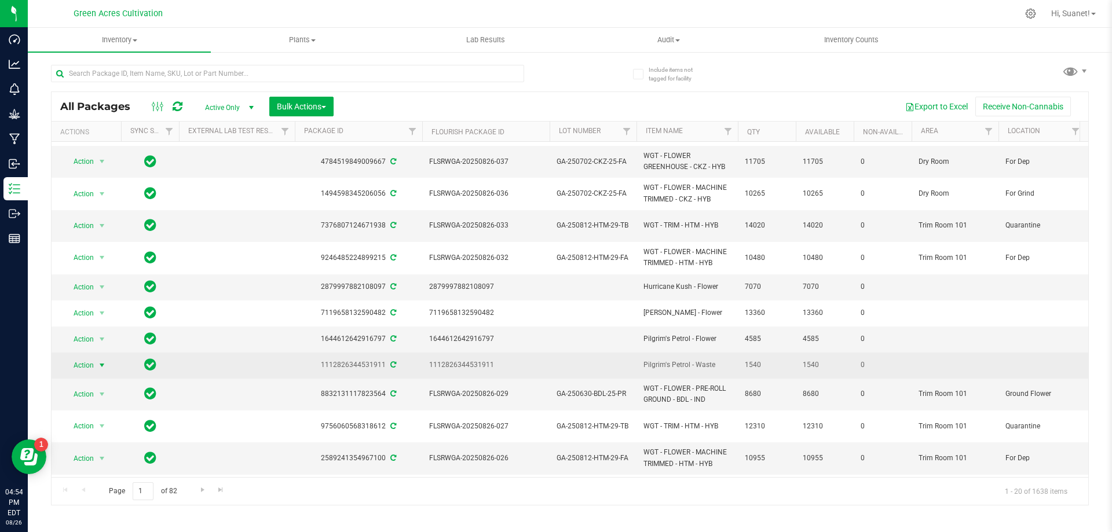
click at [104, 361] on span "select" at bounding box center [101, 365] width 9 height 9
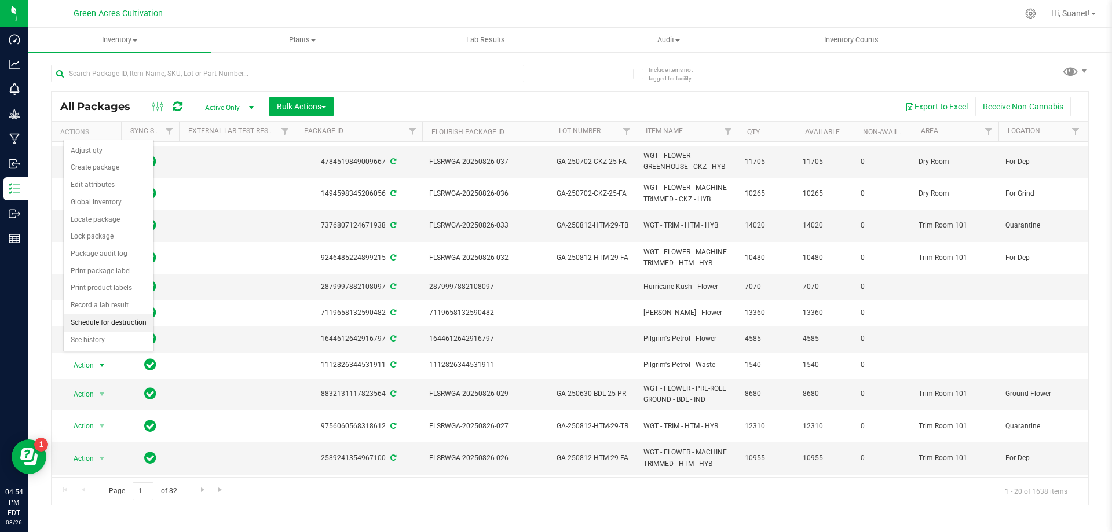
click at [106, 319] on li "Schedule for destruction" at bounding box center [109, 322] width 90 height 17
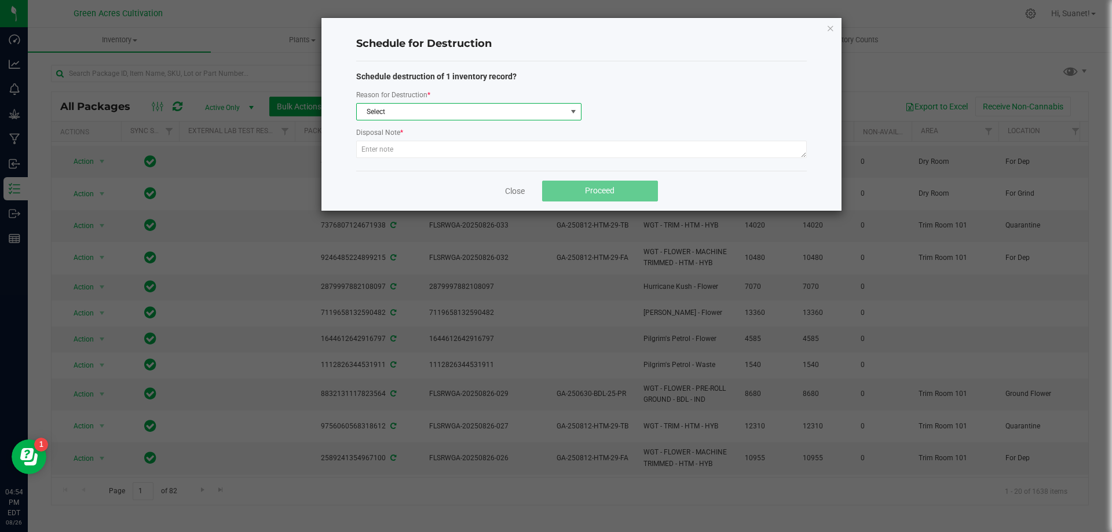
click at [429, 106] on span "Select" at bounding box center [462, 112] width 210 height 16
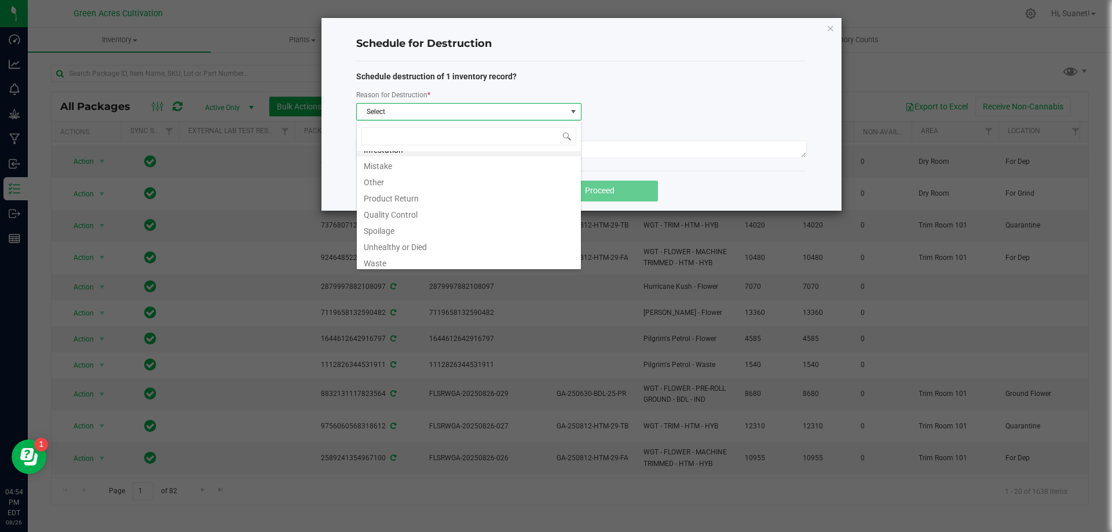
scroll to position [14, 0]
click at [384, 264] on li "Waste" at bounding box center [469, 259] width 224 height 16
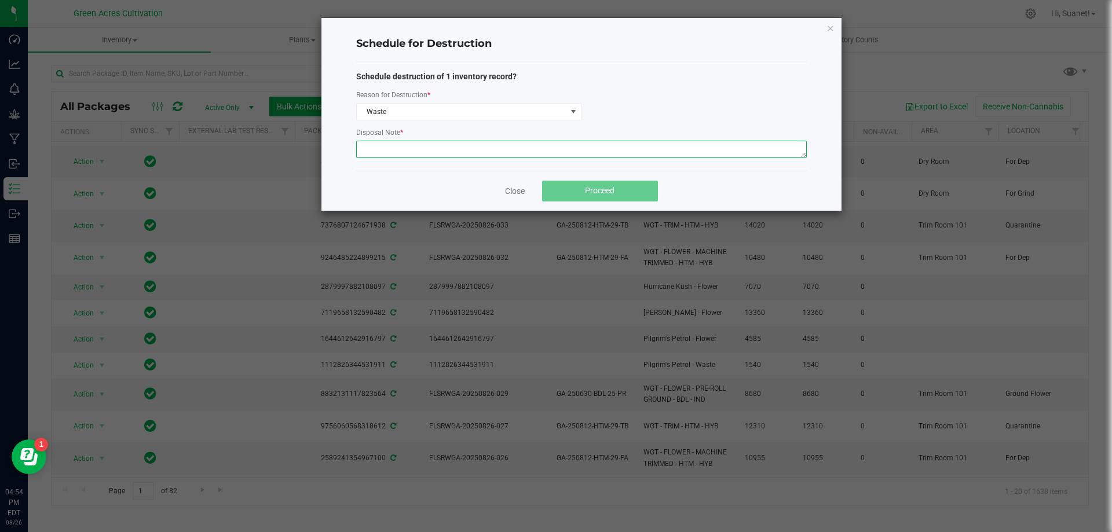
click at [563, 151] on textarea at bounding box center [581, 149] width 450 height 17
paste textarea "Dry Flower and stems from indoor"
type textarea "Dry Flower and stems from indoor"
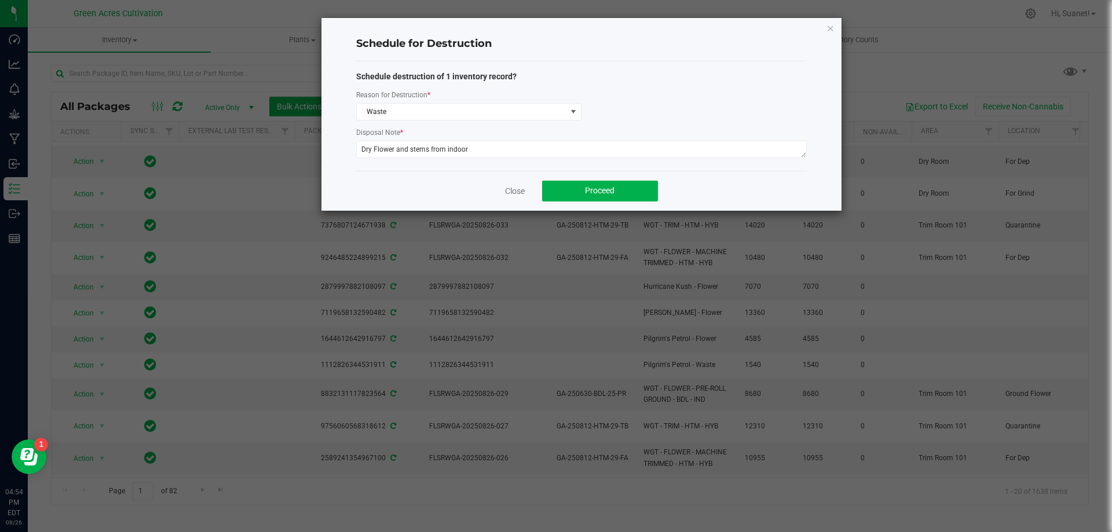
click at [719, 112] on div "Reason for Destruction * Waste" at bounding box center [581, 105] width 450 height 32
click at [619, 187] on button "Proceed" at bounding box center [600, 191] width 116 height 21
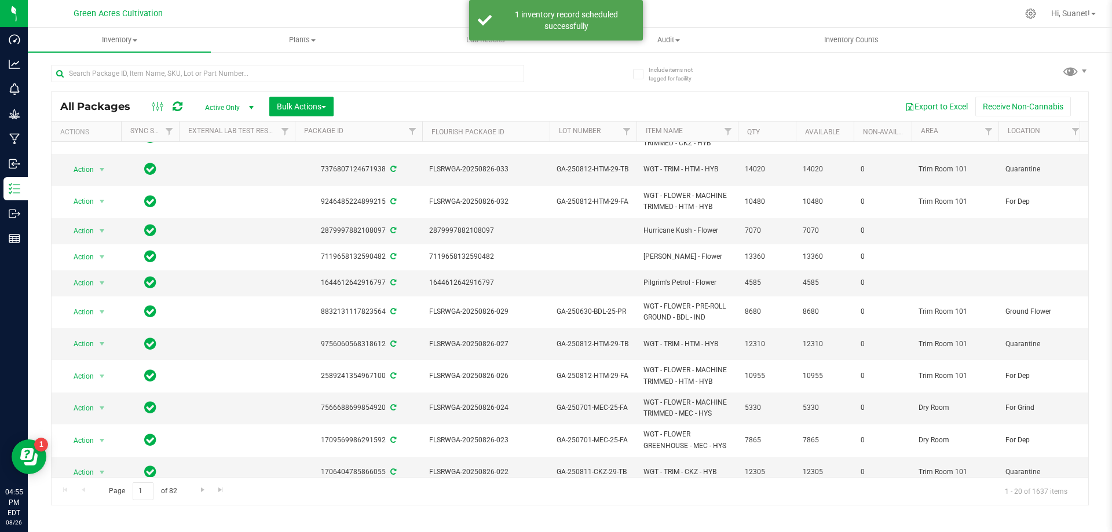
scroll to position [232, 0]
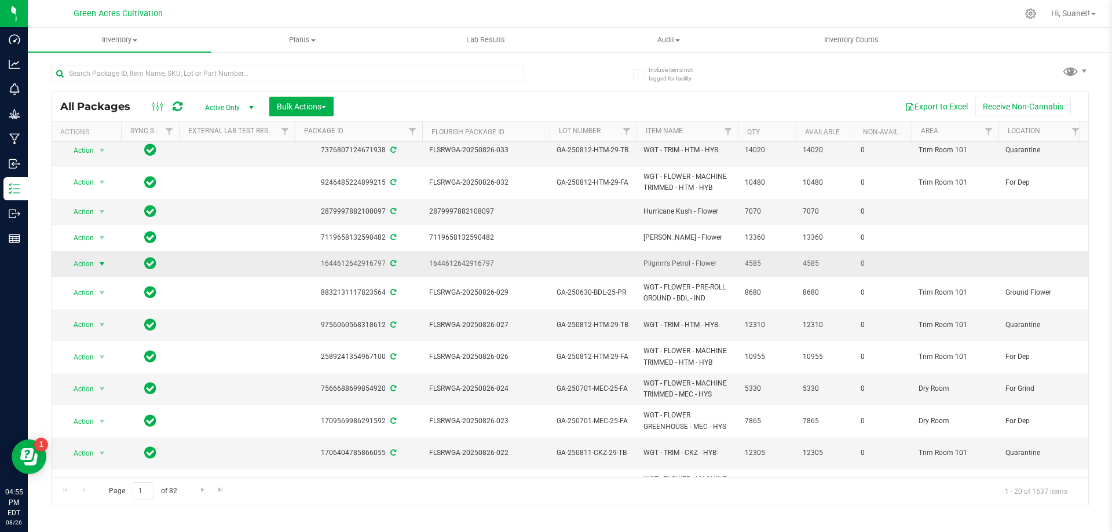
click at [101, 259] on span "select" at bounding box center [101, 263] width 9 height 9
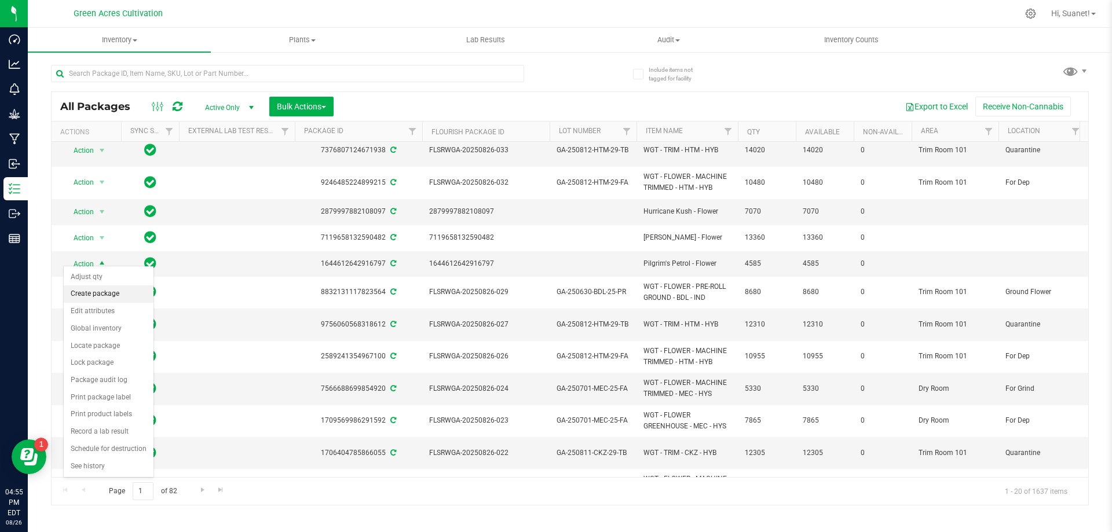
click at [106, 295] on li "Create package" at bounding box center [109, 293] width 90 height 17
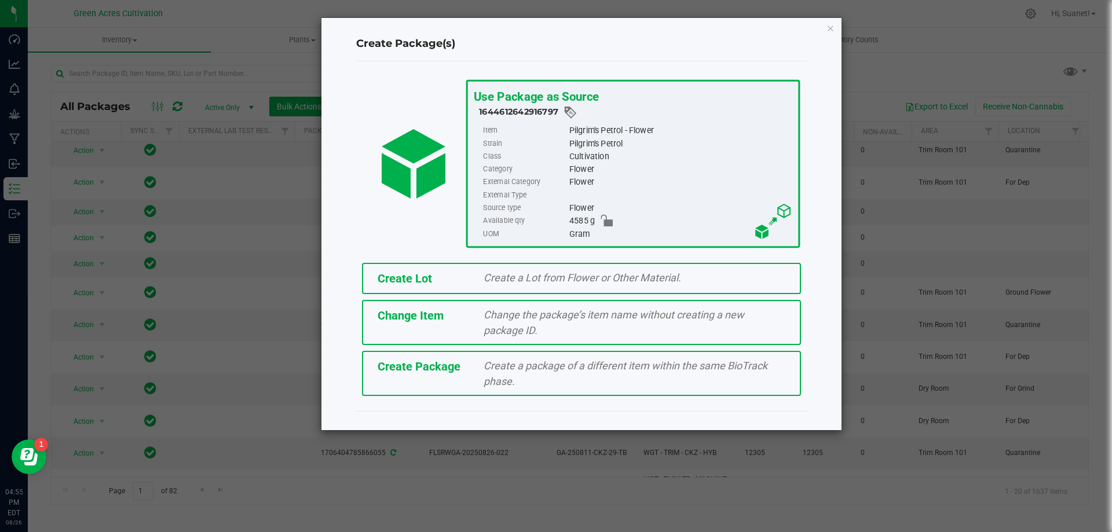
click at [450, 284] on div "Create Lot" at bounding box center [422, 278] width 107 height 17
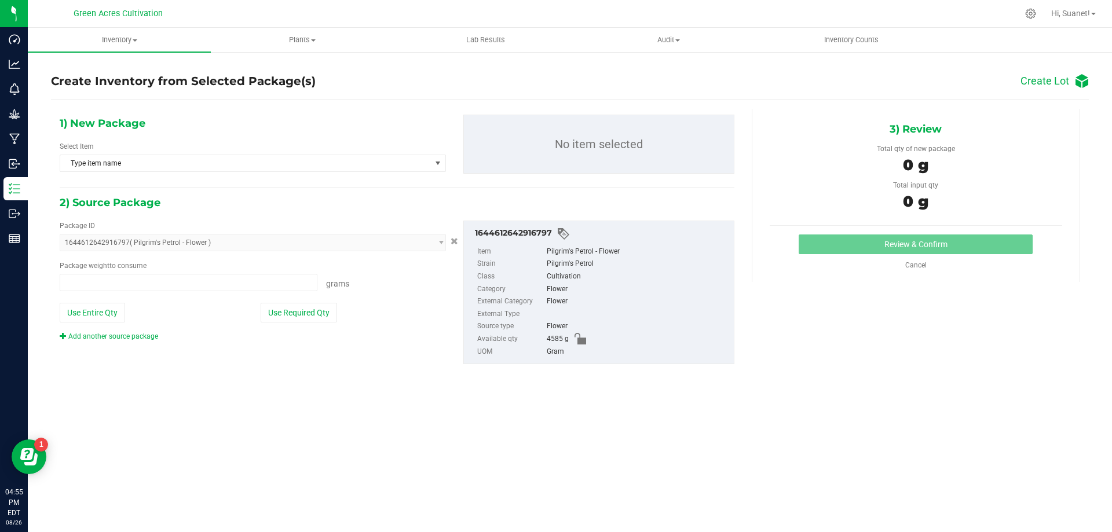
type input "0.0000 g"
click at [243, 163] on span "Type item name" at bounding box center [245, 163] width 371 height 16
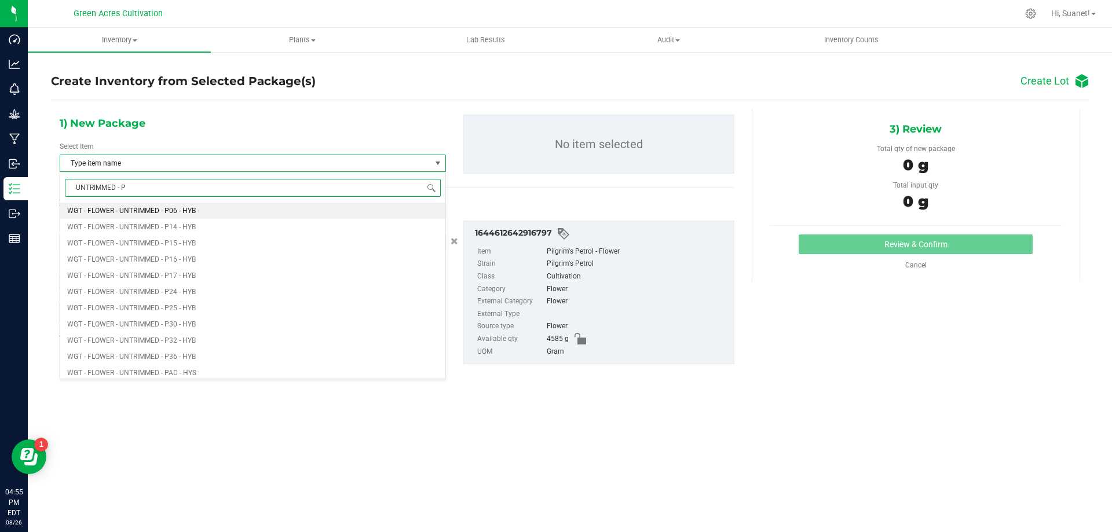
type input "UNTRIMMED - PG"
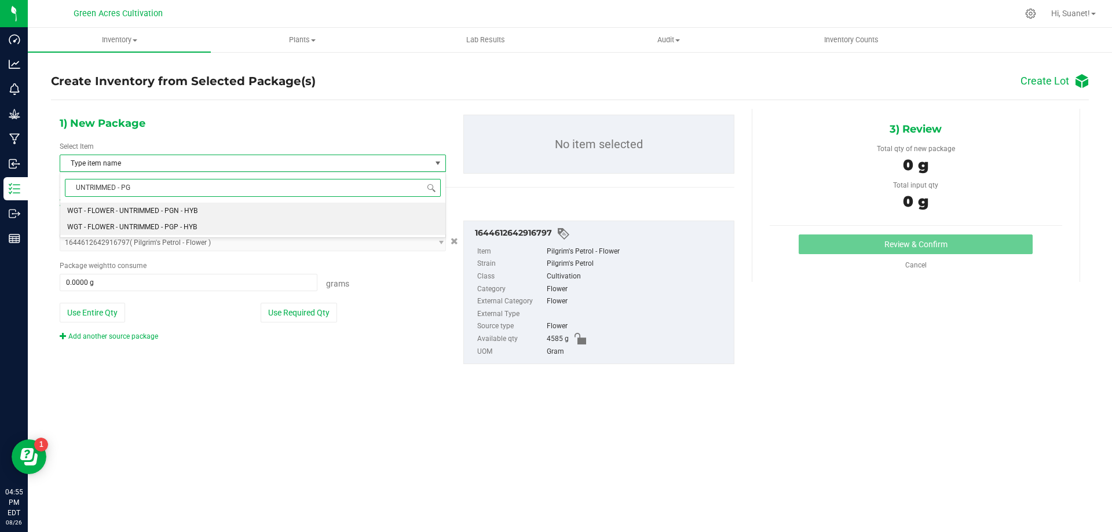
click at [210, 230] on li "WGT - FLOWER - UNTRIMMED - PGP - HYB" at bounding box center [252, 227] width 385 height 16
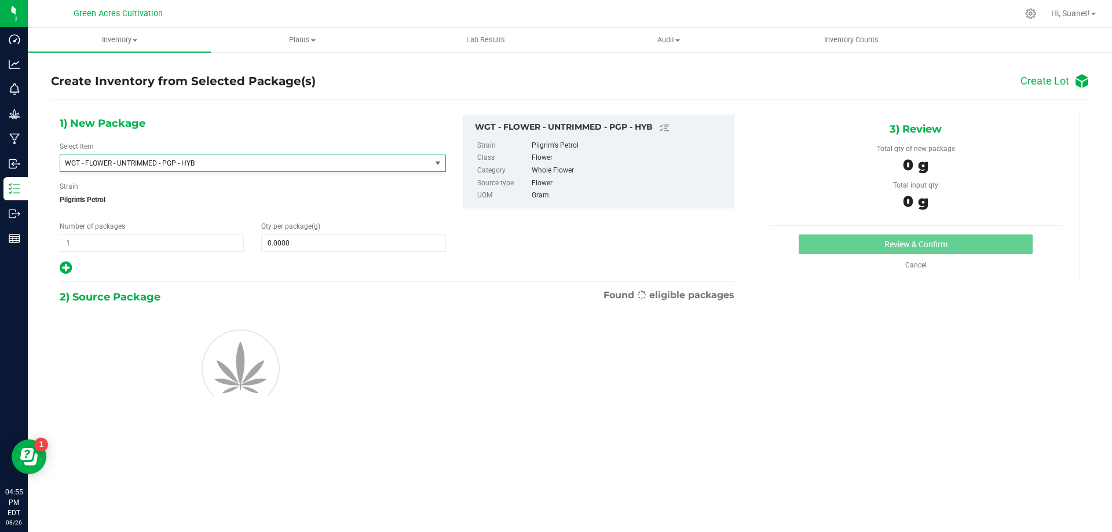
scroll to position [22143, 0]
click at [310, 250] on span at bounding box center [353, 242] width 184 height 17
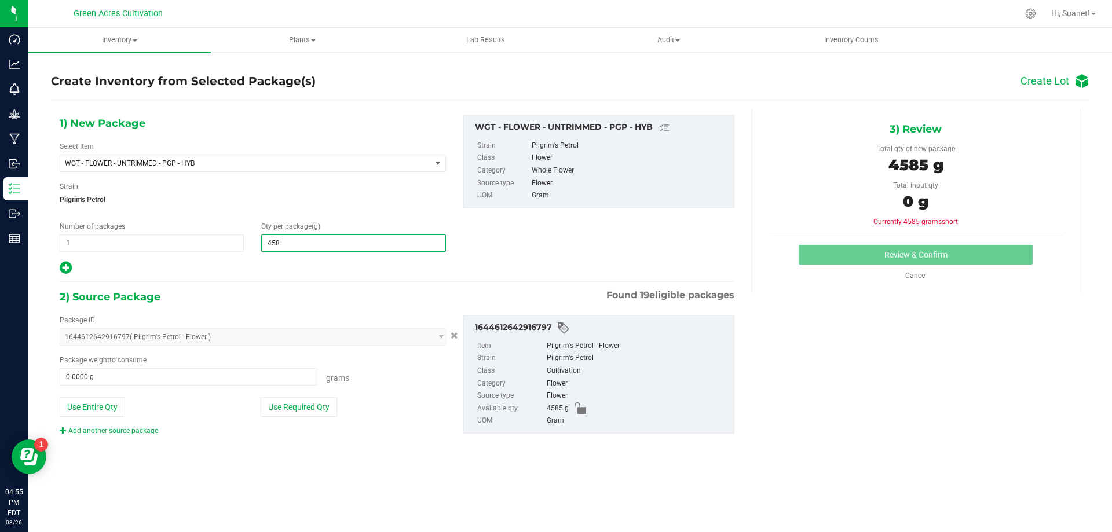
type input "4585"
type input "4,585.0000"
click at [328, 407] on button "Use Required Qty" at bounding box center [299, 407] width 76 height 20
type input "4585.0000 g"
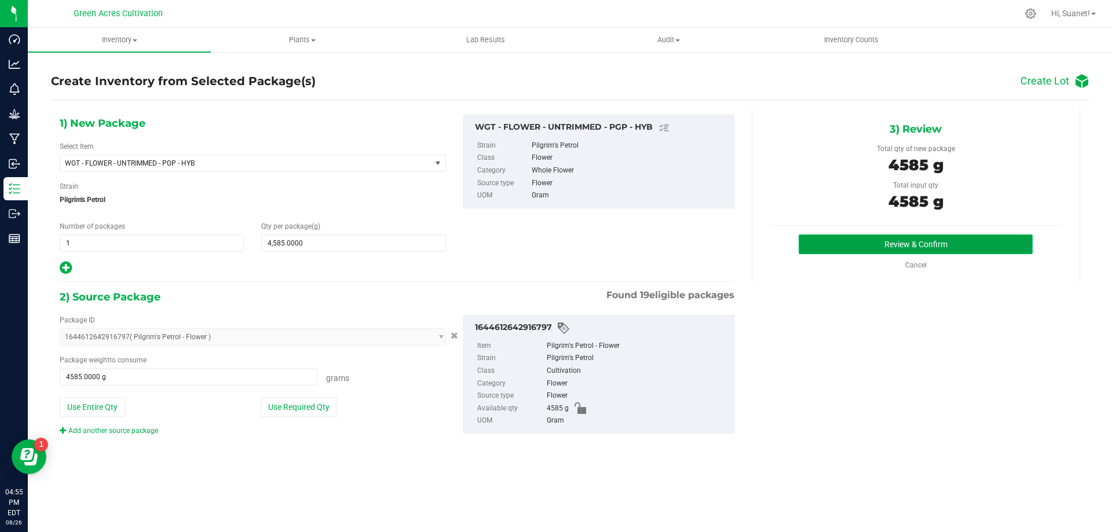
click at [944, 244] on button "Review & Confirm" at bounding box center [915, 244] width 234 height 20
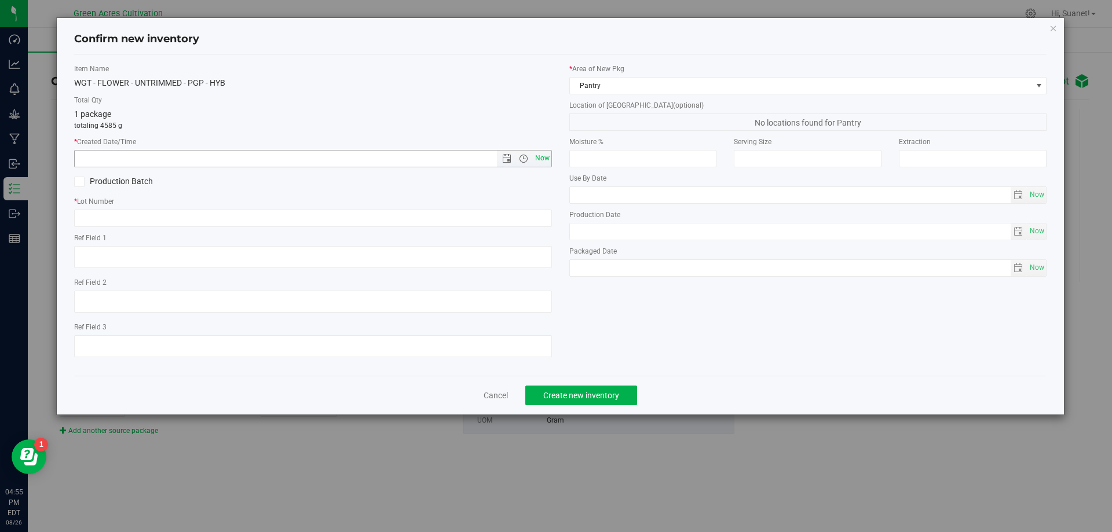
click at [539, 155] on span "Now" at bounding box center [542, 158] width 20 height 17
type input "[DATE] 4:55 PM"
click at [258, 223] on input "text" at bounding box center [313, 218] width 478 height 17
type input "GA-250820-PGP-T-35A-FA"
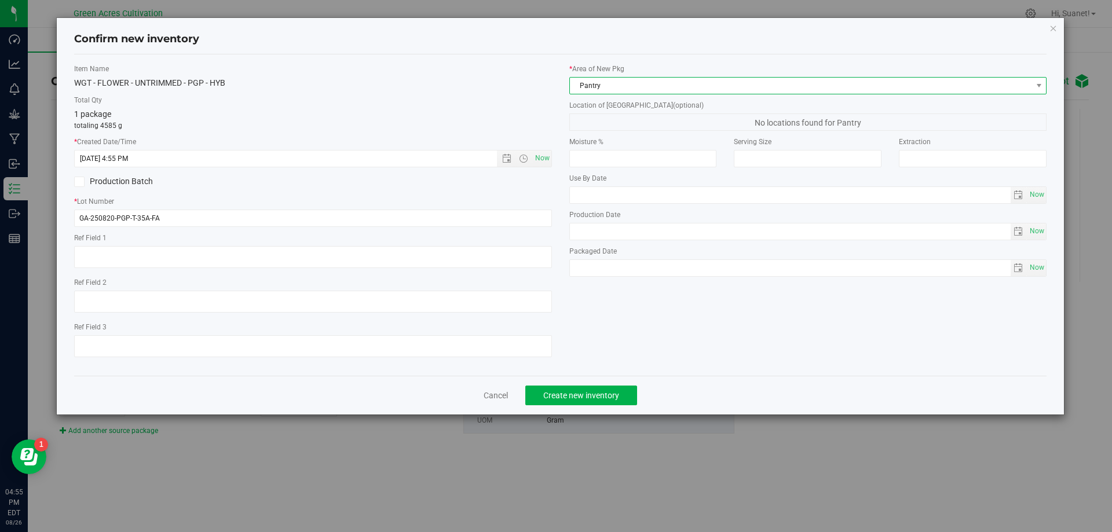
click at [629, 87] on span "Pantry" at bounding box center [801, 86] width 462 height 16
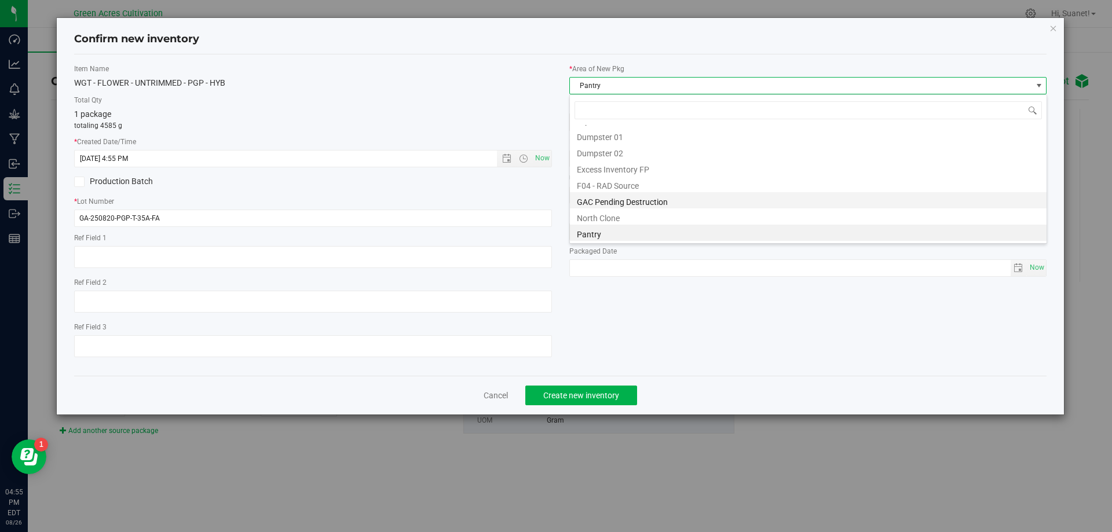
scroll to position [37, 0]
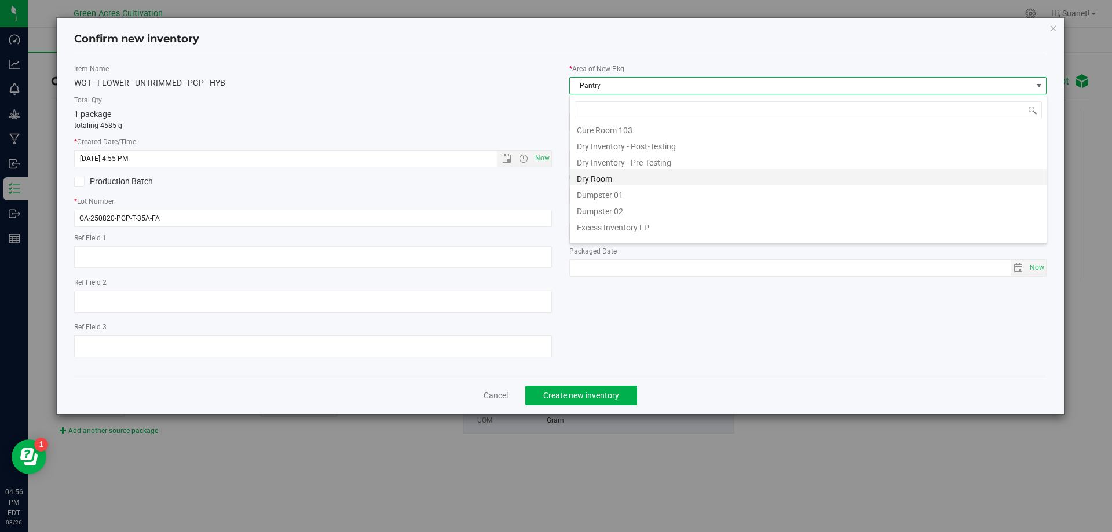
click at [600, 181] on li "Dry Room" at bounding box center [808, 177] width 476 height 16
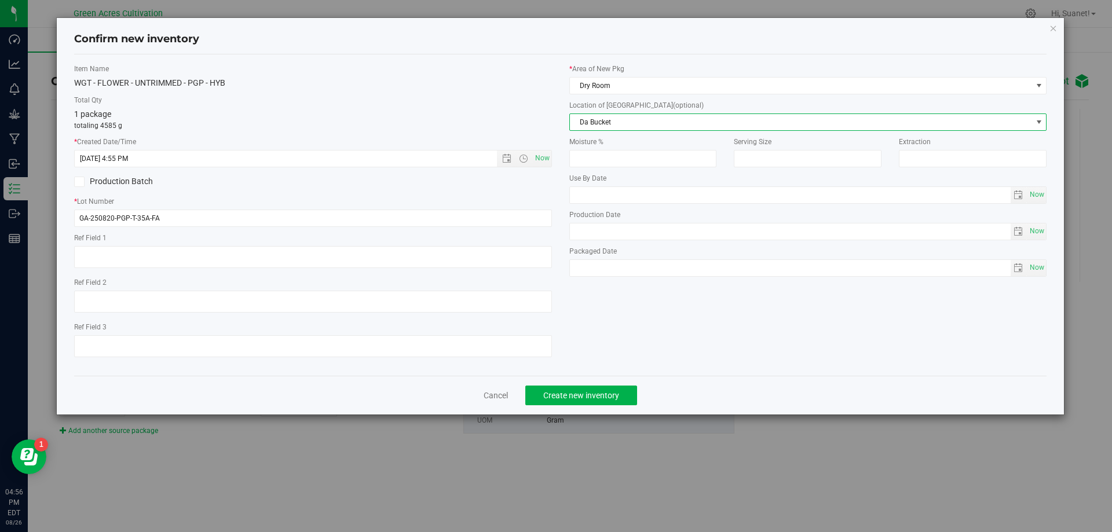
click at [631, 122] on span "Da Bucket" at bounding box center [801, 122] width 462 height 16
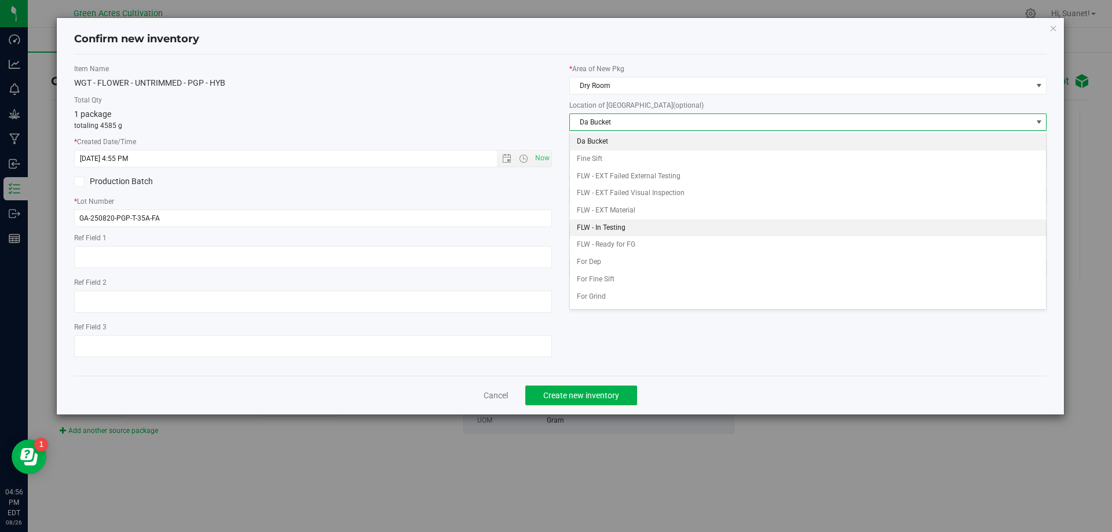
click at [601, 227] on li "FLW - In Testing" at bounding box center [808, 227] width 476 height 17
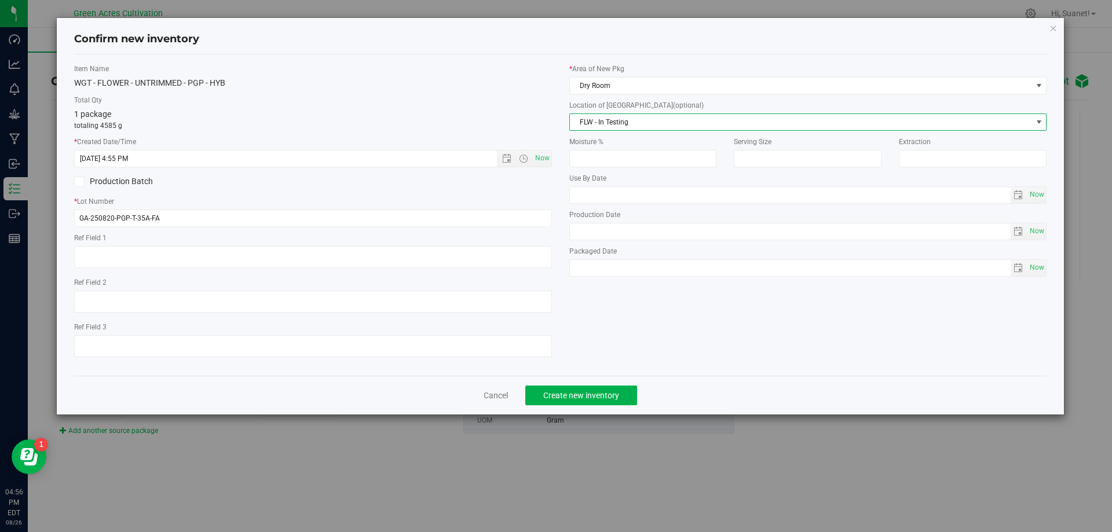
click at [624, 302] on div "Item Name WGT - FLOWER - UNTRIMMED - PGP - HYB Total Qty 1 package totaling 458…" at bounding box center [560, 215] width 990 height 303
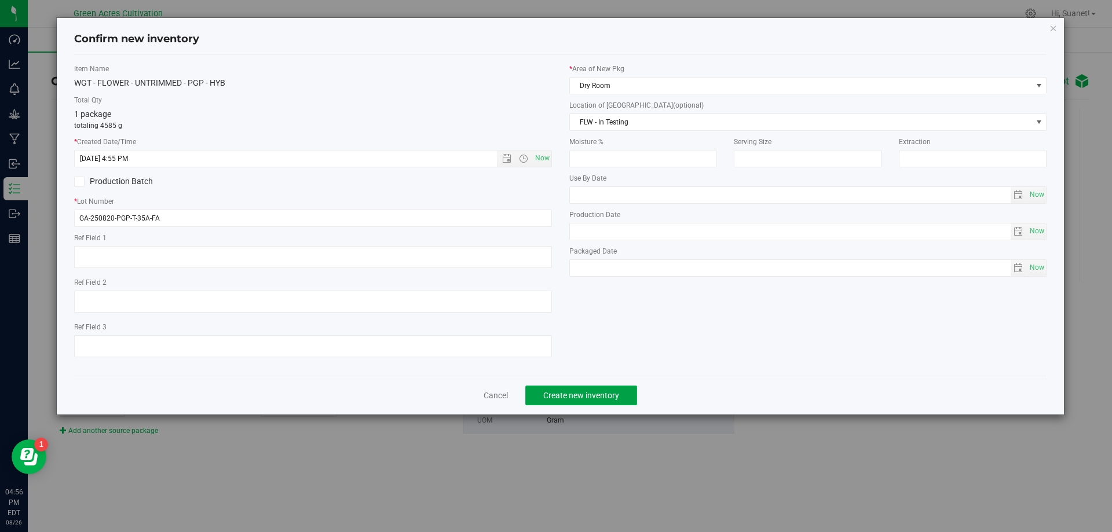
click at [602, 394] on span "Create new inventory" at bounding box center [581, 395] width 76 height 9
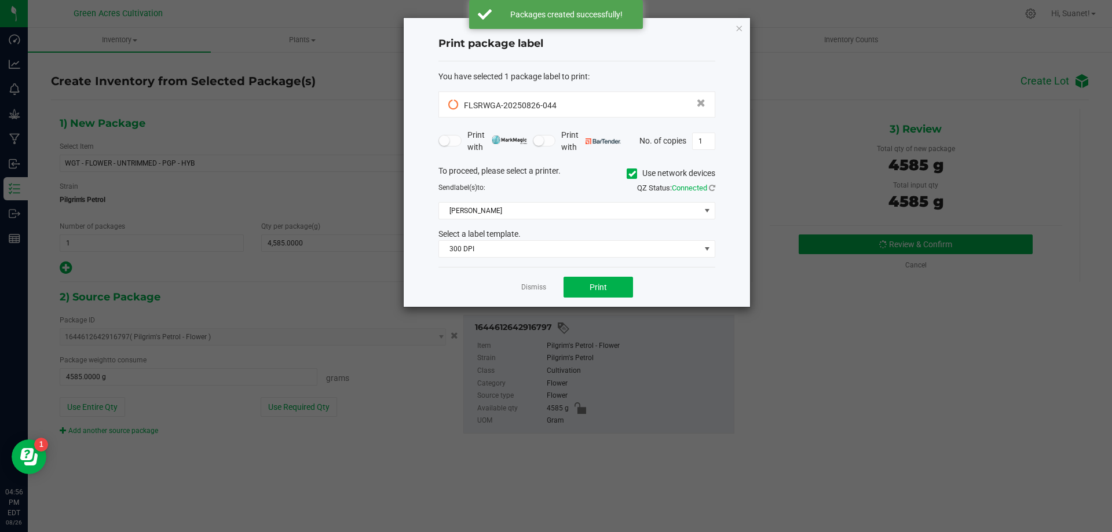
click at [635, 174] on span at bounding box center [631, 173] width 10 height 10
click at [0, 0] on input "Use network devices" at bounding box center [0, 0] width 0 height 0
click at [540, 204] on span at bounding box center [569, 211] width 261 height 16
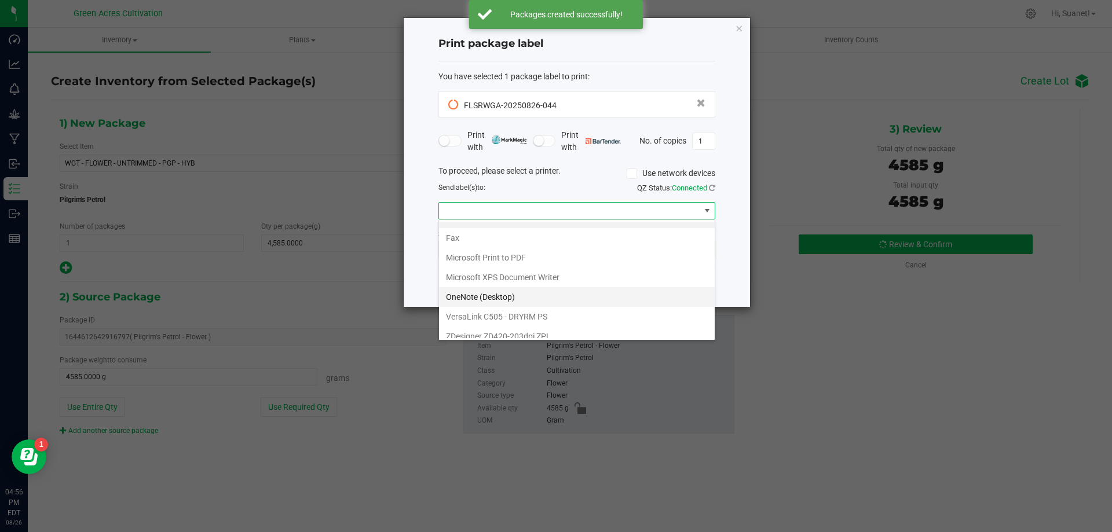
scroll to position [22, 0]
click at [485, 332] on ZPL "ZDesigner ZD420-203dpi ZPL" at bounding box center [577, 328] width 276 height 20
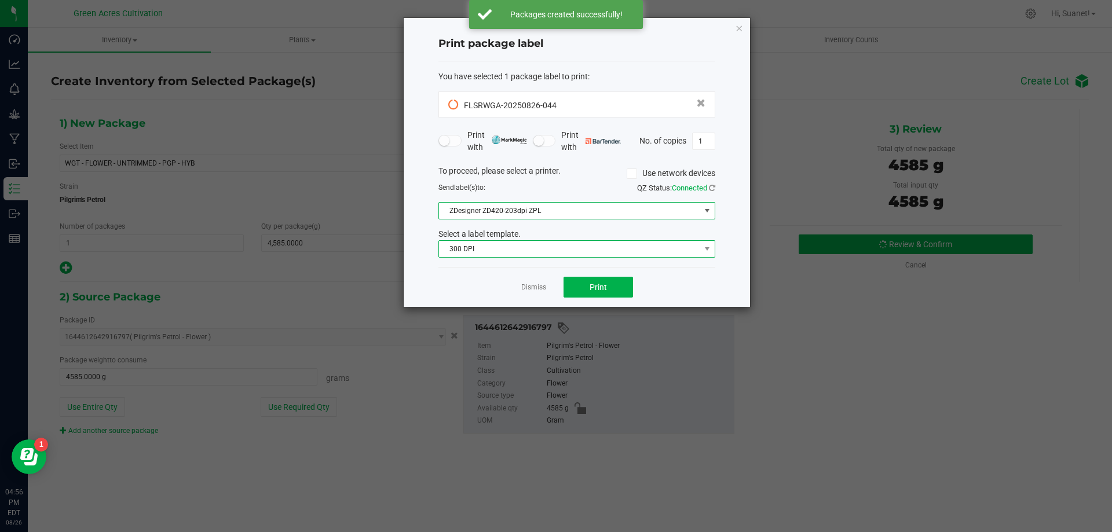
click at [561, 247] on span "300 DPI" at bounding box center [569, 249] width 261 height 16
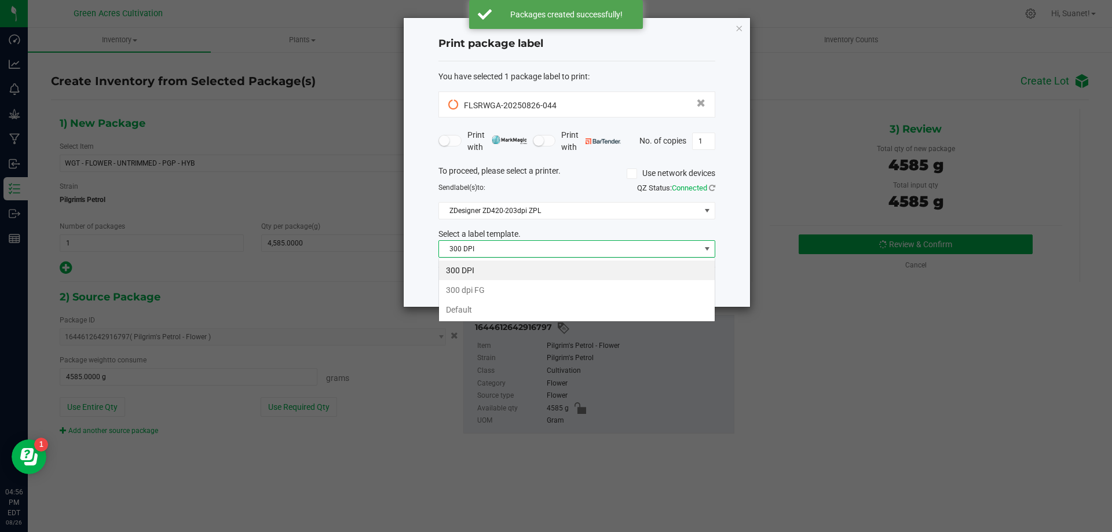
scroll to position [17, 277]
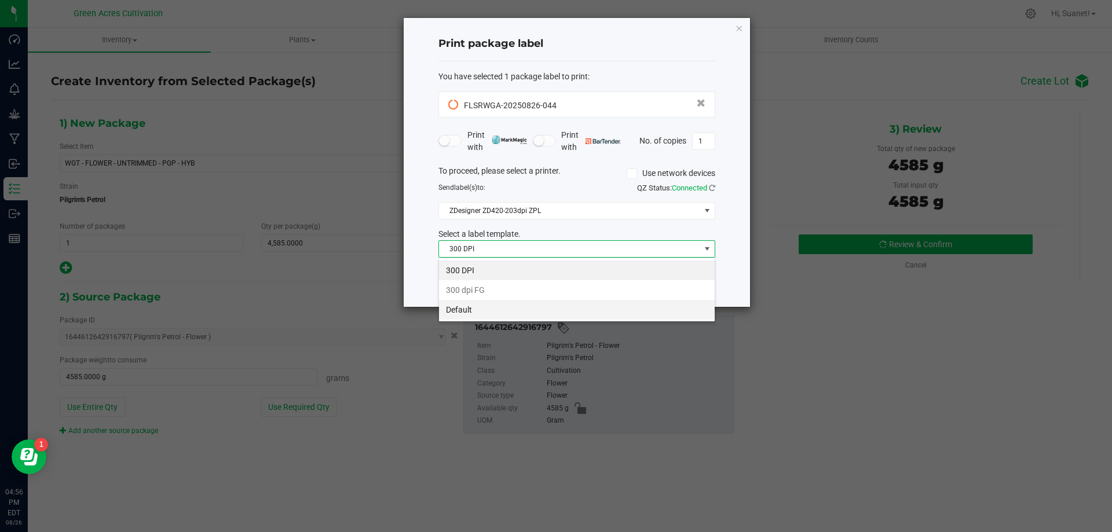
click at [456, 306] on li "Default" at bounding box center [577, 310] width 276 height 20
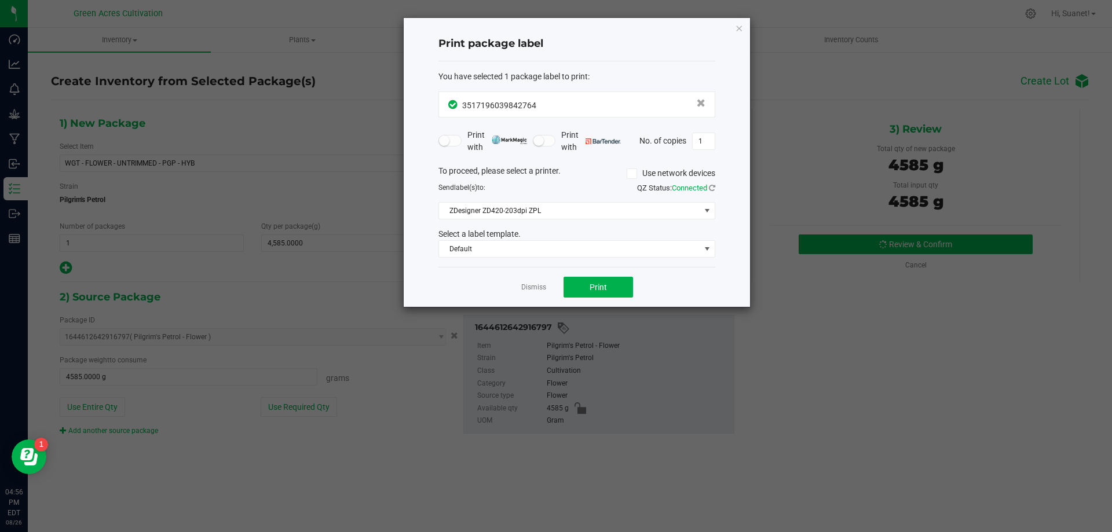
click at [711, 272] on div "Dismiss Print" at bounding box center [576, 287] width 277 height 40
click at [607, 287] on button "Print" at bounding box center [597, 287] width 69 height 21
click at [540, 288] on link "Dismiss" at bounding box center [533, 288] width 25 height 10
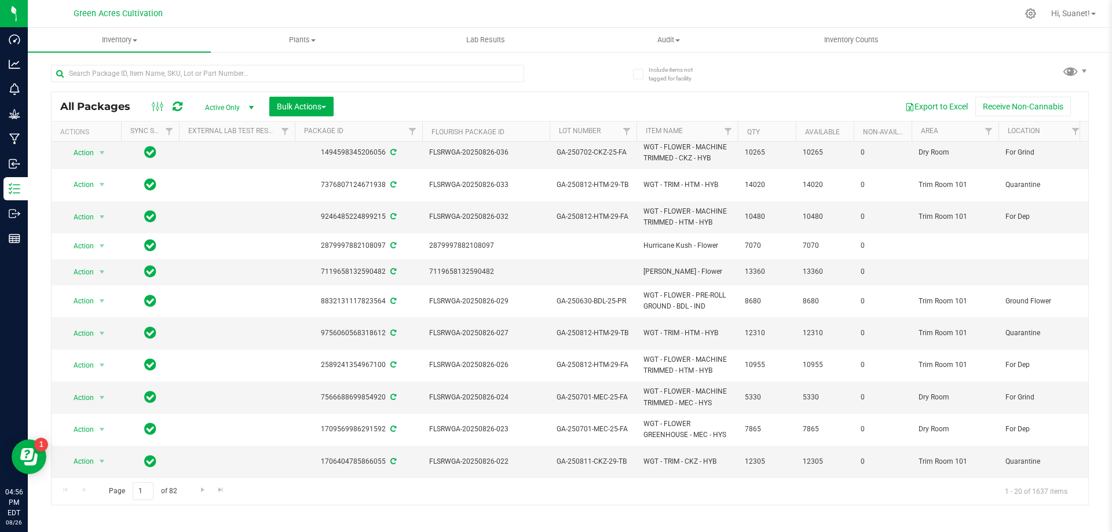
scroll to position [232, 0]
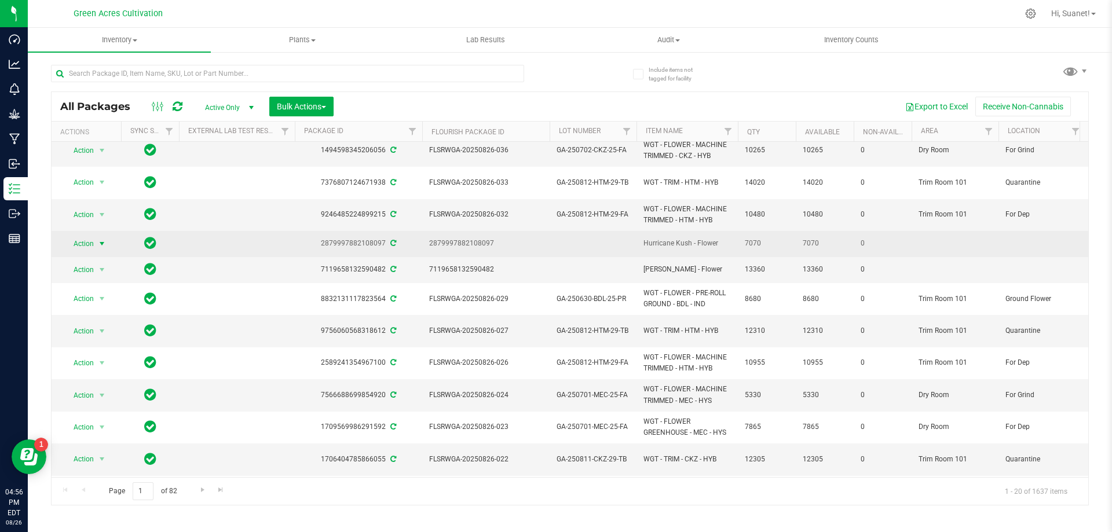
click at [98, 239] on span "select" at bounding box center [101, 243] width 9 height 9
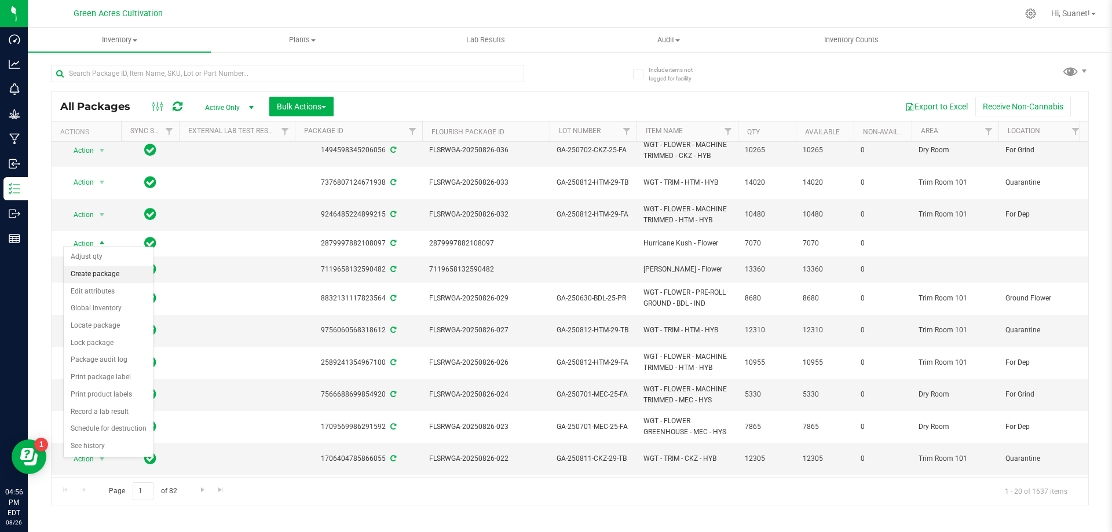
click at [107, 270] on li "Create package" at bounding box center [109, 274] width 90 height 17
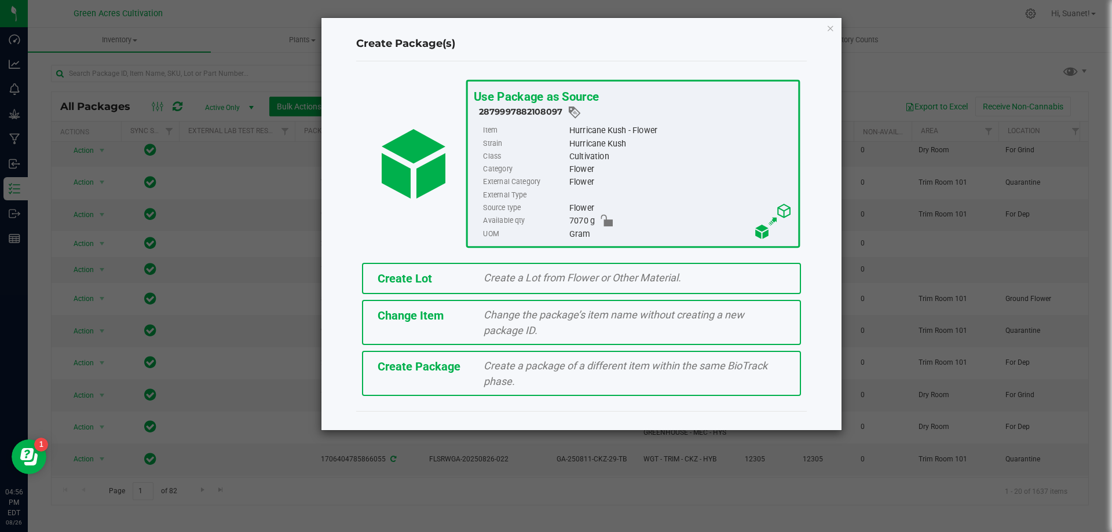
click at [426, 277] on span "Create Lot" at bounding box center [404, 279] width 54 height 14
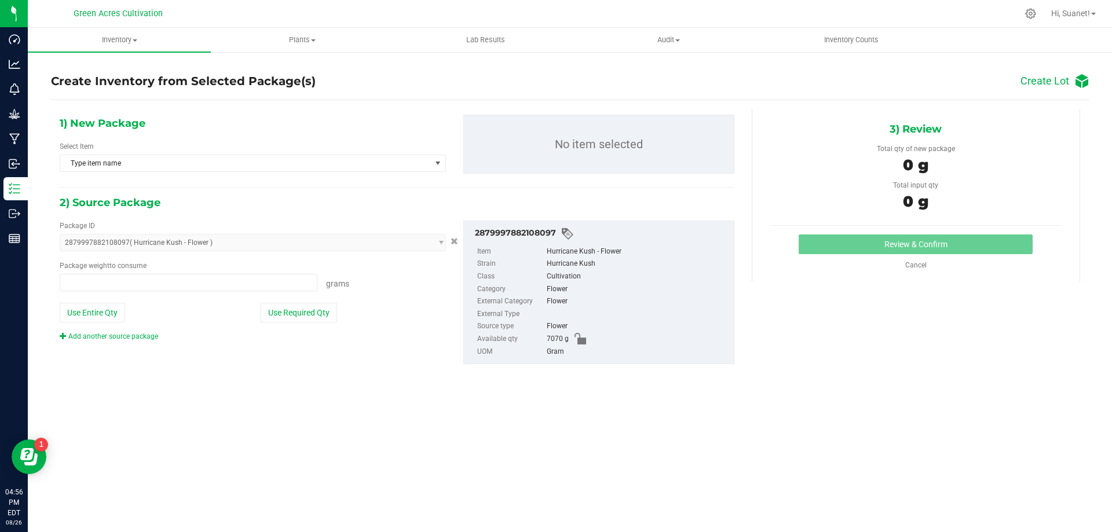
type input "0.0000 g"
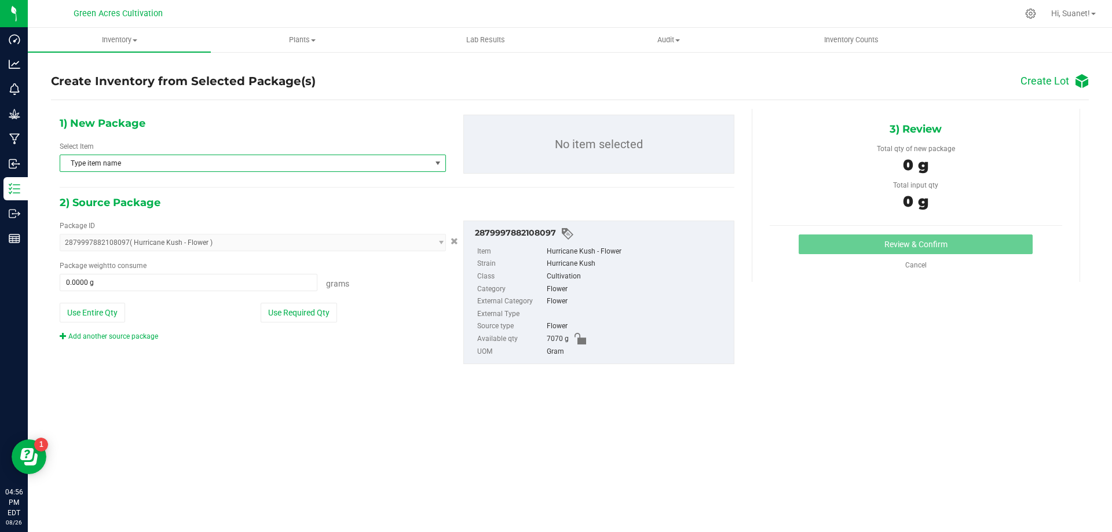
click at [360, 163] on span "Type item name" at bounding box center [245, 163] width 371 height 16
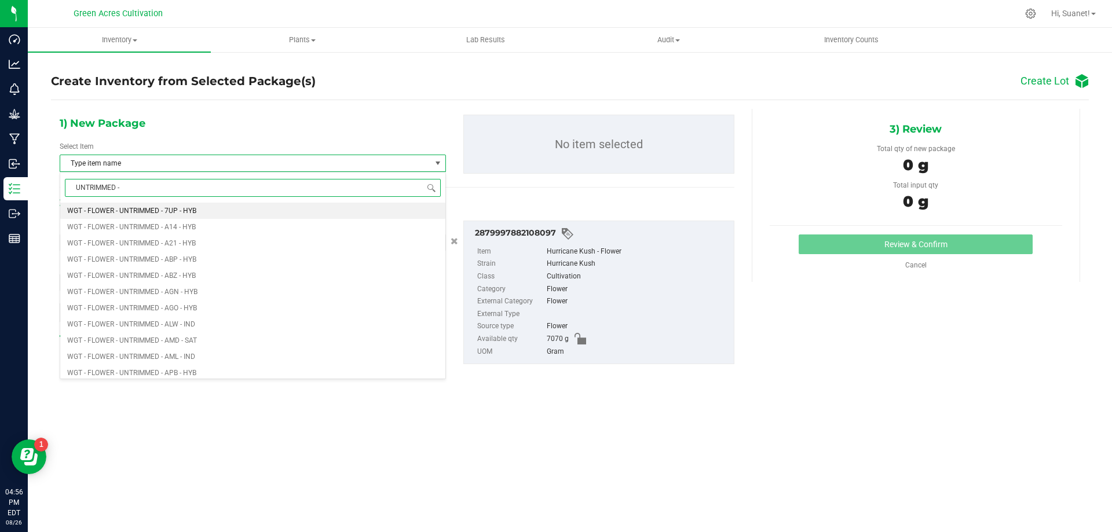
type input "UNTRIMMED - H"
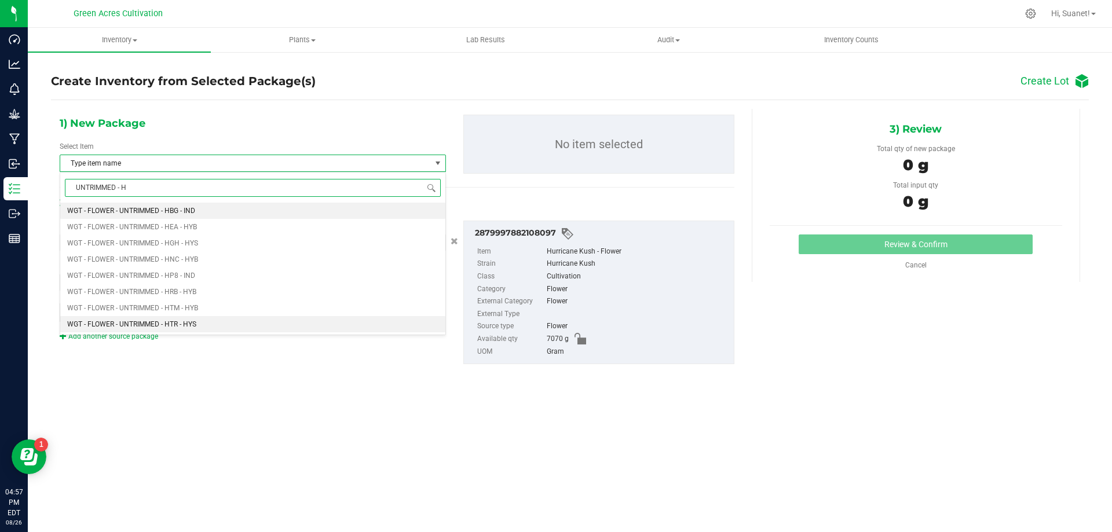
click at [183, 322] on span "WGT - FLOWER - UNTRIMMED - HTR - HYS" at bounding box center [131, 324] width 129 height 8
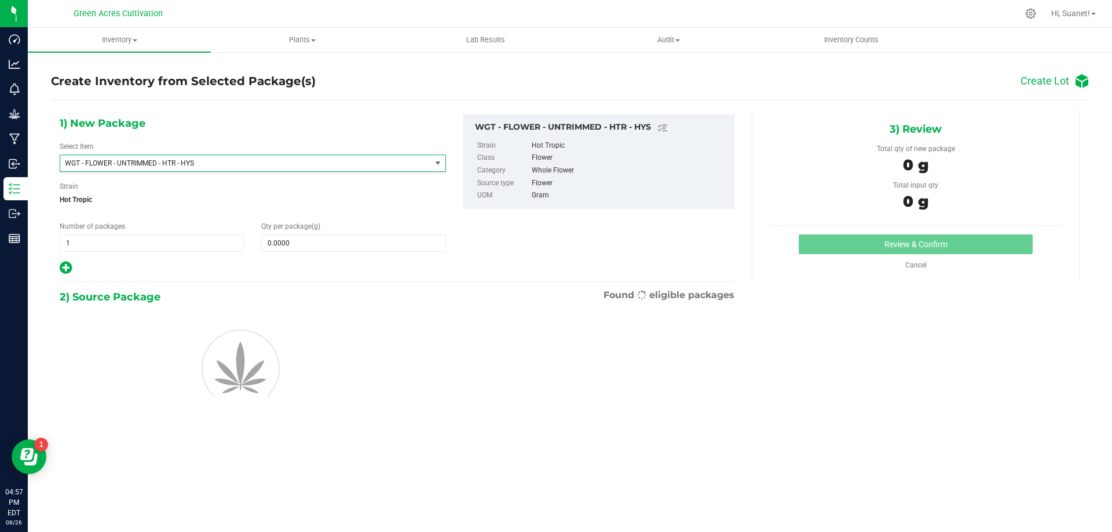
scroll to position [21025, 0]
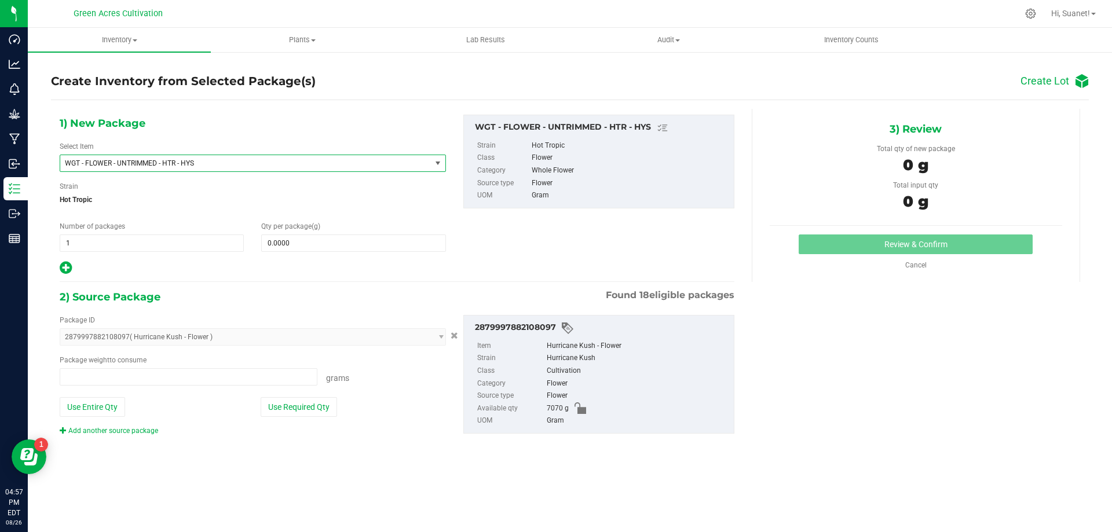
type input "0.0000 g"
click at [922, 263] on link "Cancel" at bounding box center [915, 265] width 21 height 8
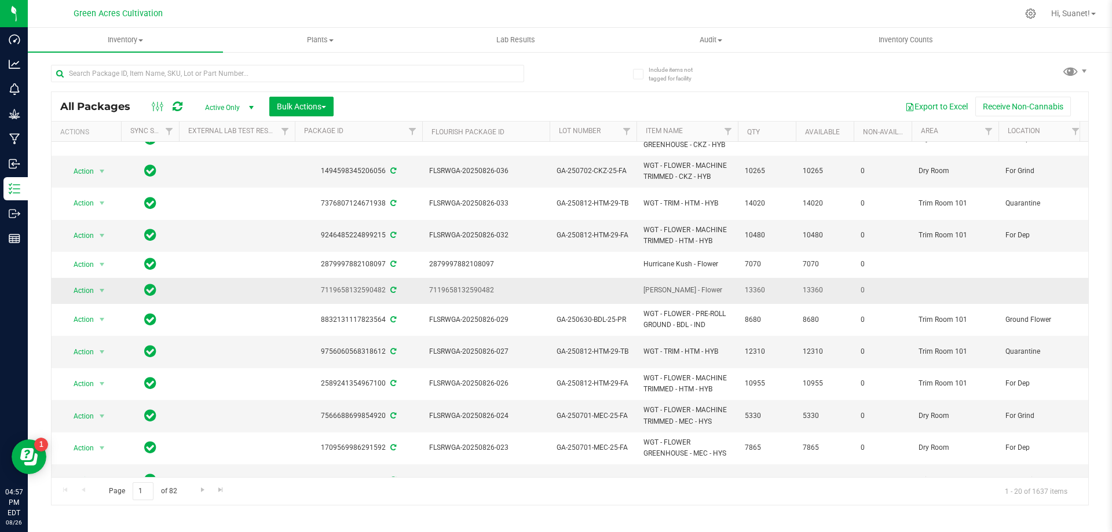
scroll to position [232, 0]
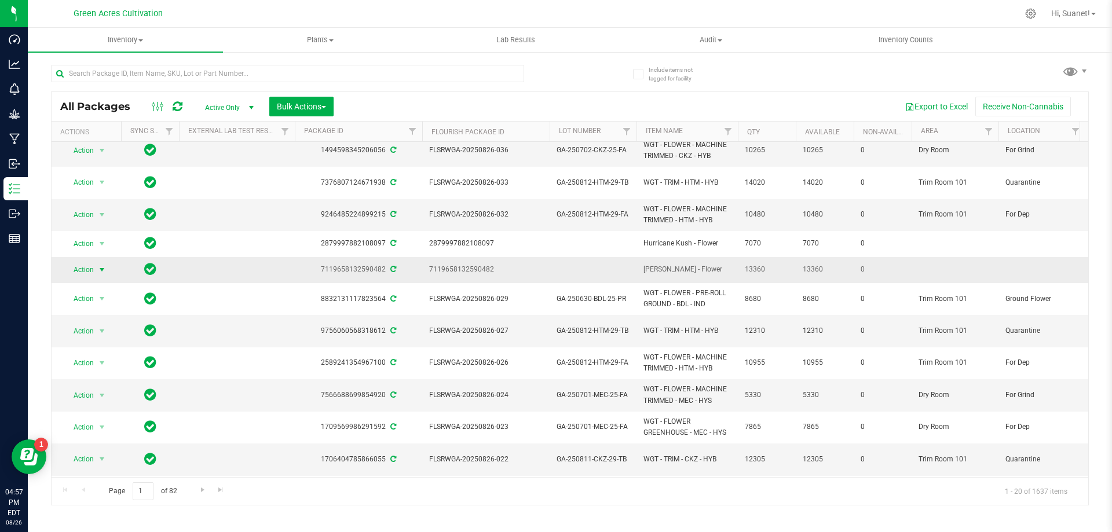
click at [96, 262] on span "select" at bounding box center [102, 270] width 14 height 16
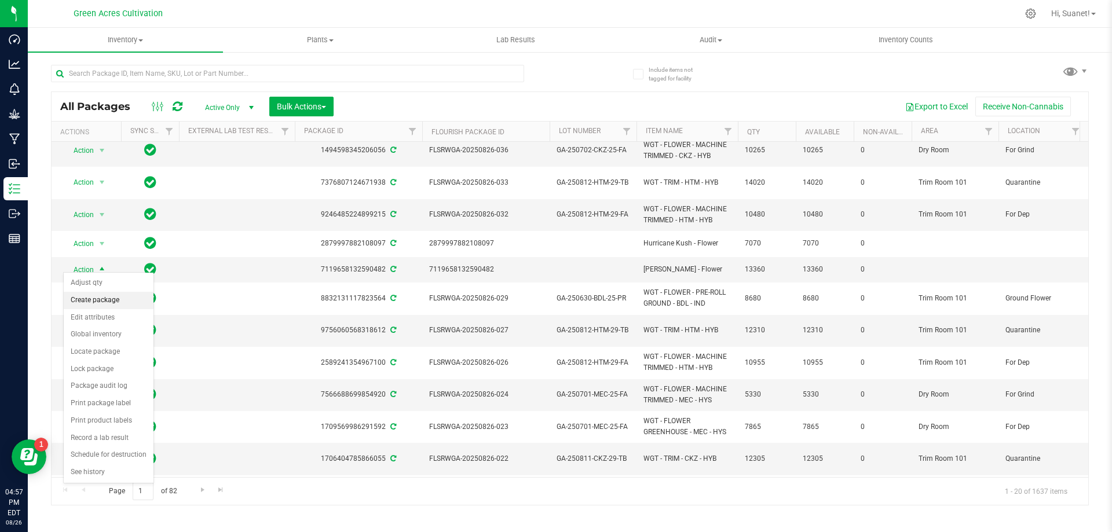
click at [109, 299] on li "Create package" at bounding box center [109, 300] width 90 height 17
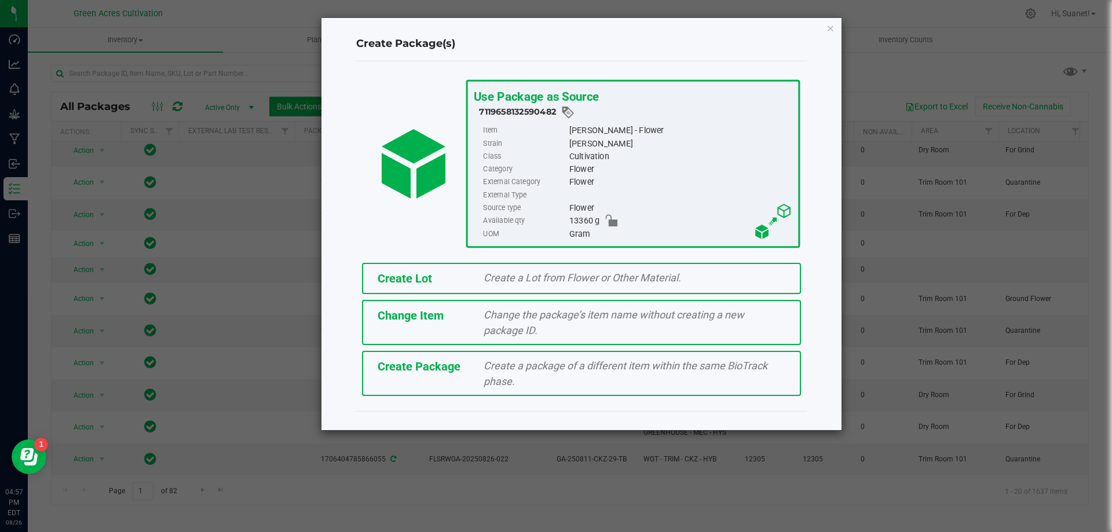
click at [462, 287] on div "Create Lot" at bounding box center [422, 278] width 107 height 17
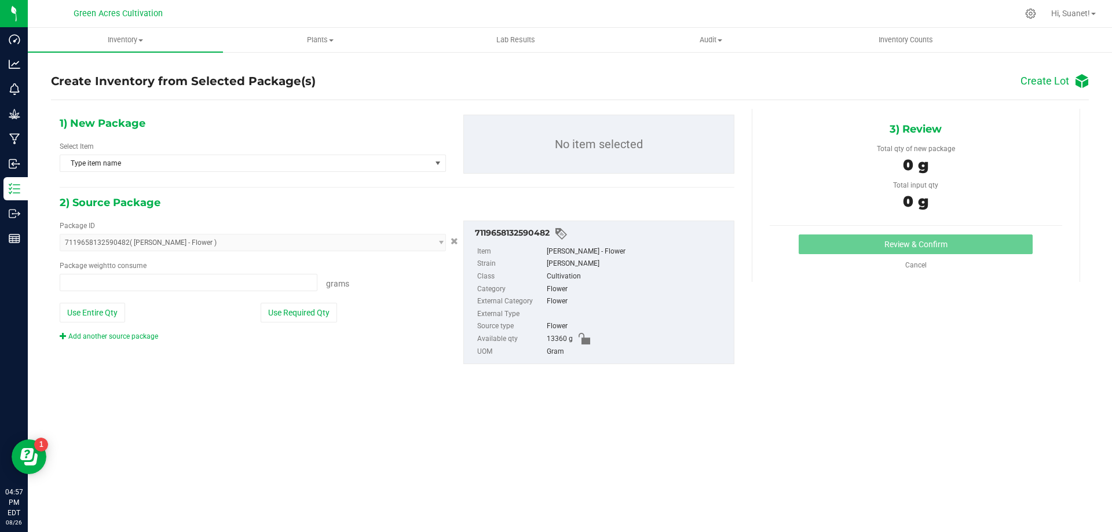
type input "0.0000 g"
click at [364, 157] on span "Type item name" at bounding box center [245, 163] width 371 height 16
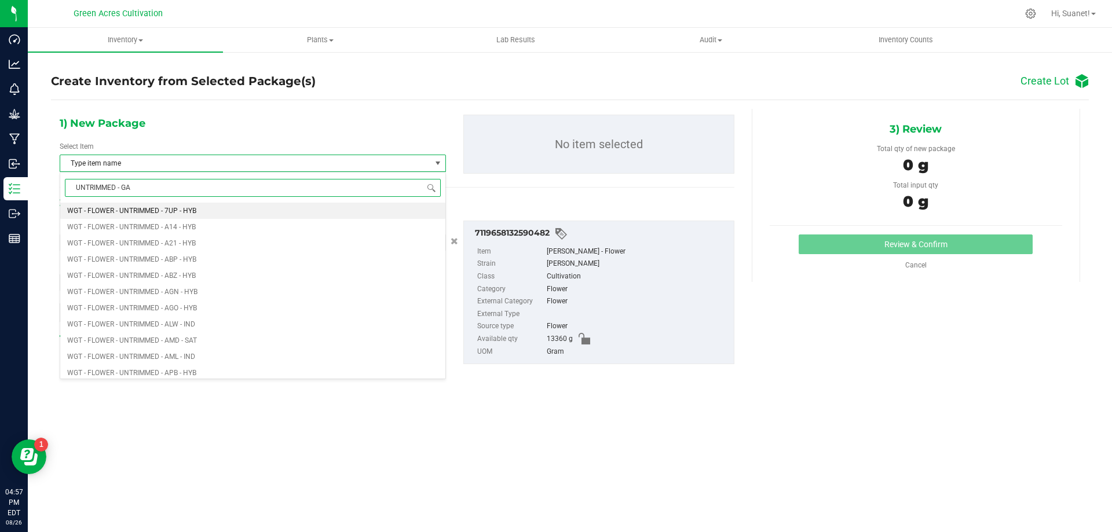
type input "UNTRIMMED - GAP"
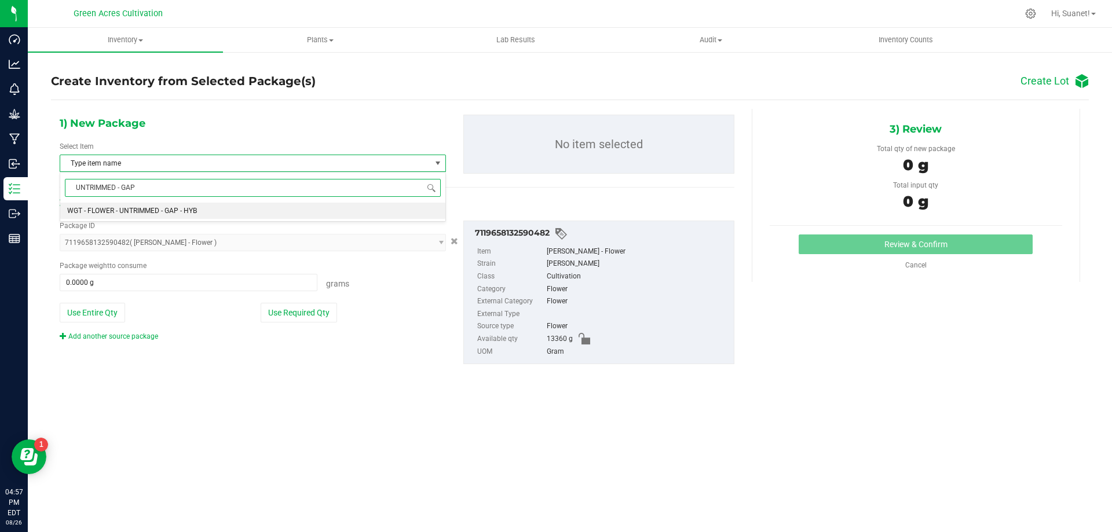
click at [230, 215] on li "WGT - FLOWER - UNTRIMMED - GAP - HYB" at bounding box center [252, 211] width 385 height 16
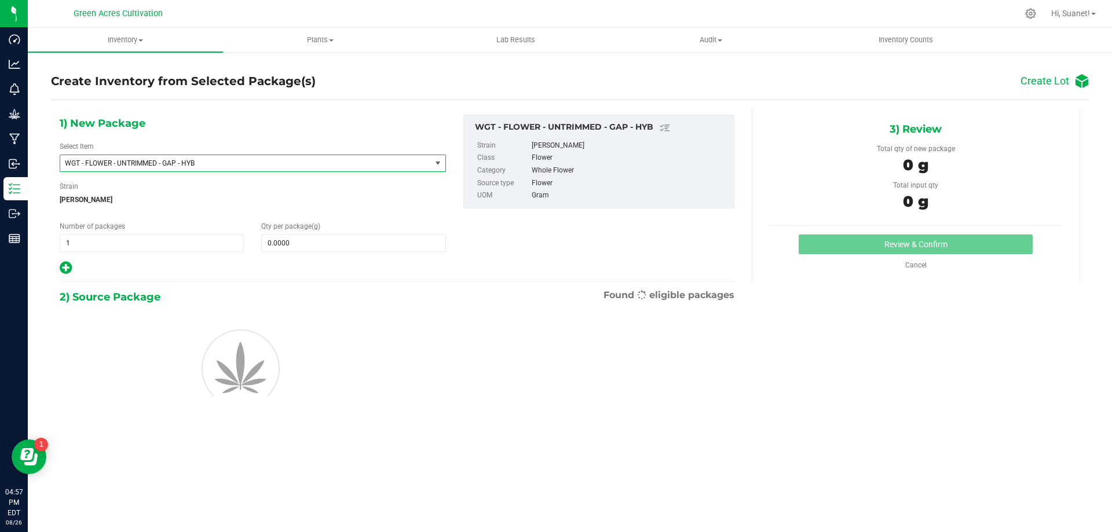
scroll to position [20409, 0]
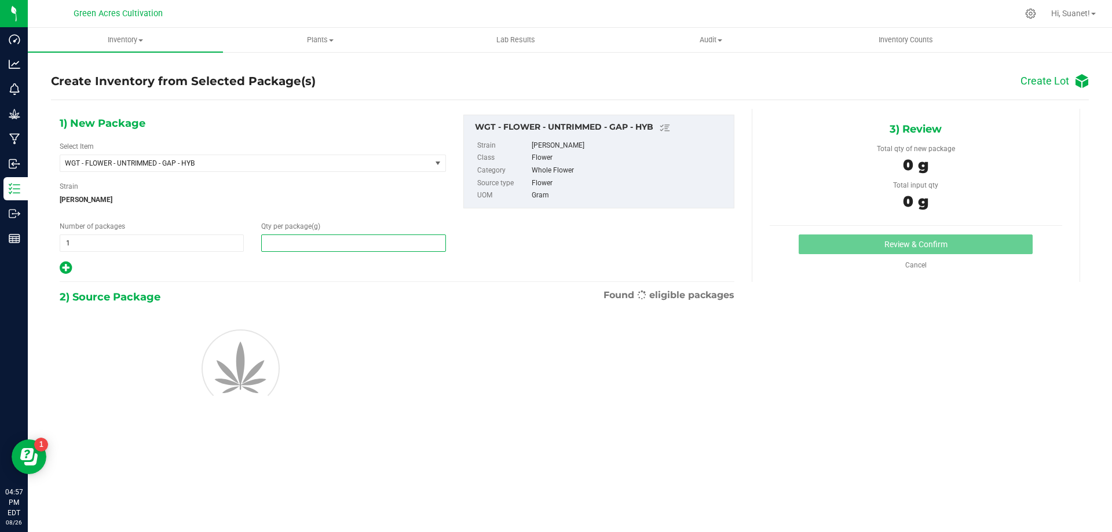
click at [343, 247] on span at bounding box center [353, 242] width 184 height 17
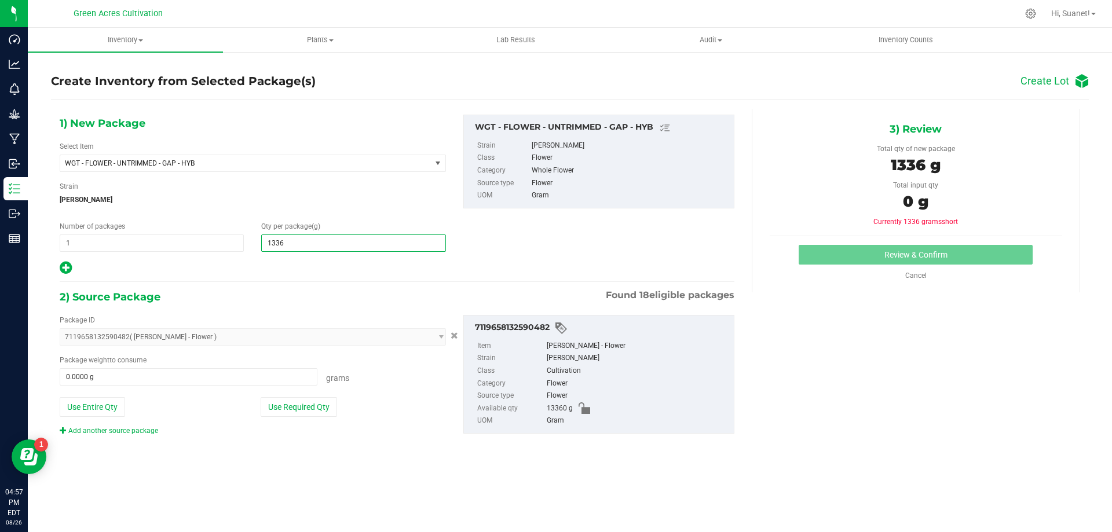
type input "13360"
type input "13,360.0000"
click at [305, 408] on button "Use Required Qty" at bounding box center [299, 407] width 76 height 20
type input "13360.0000 g"
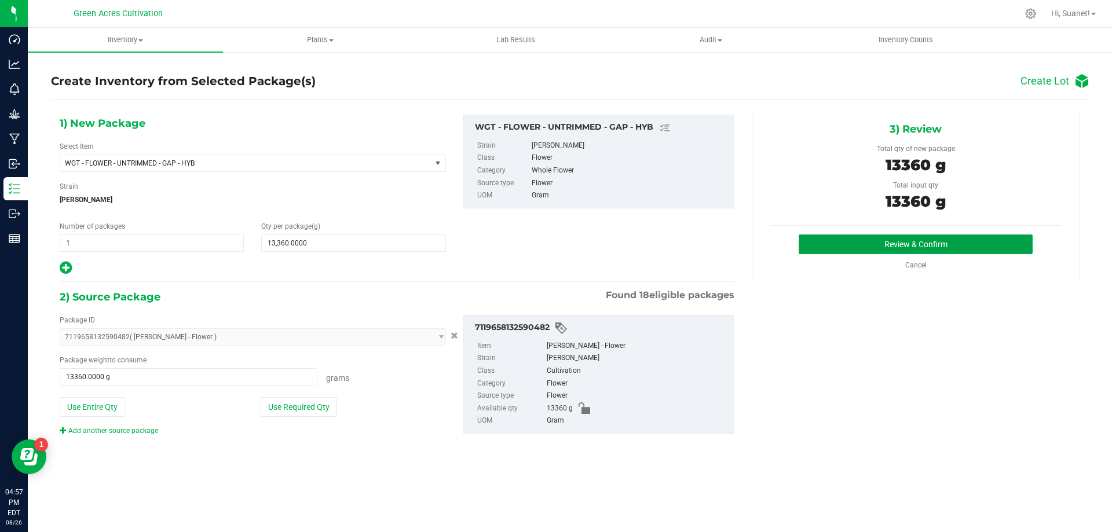
click at [951, 244] on button "Review & Confirm" at bounding box center [915, 244] width 234 height 20
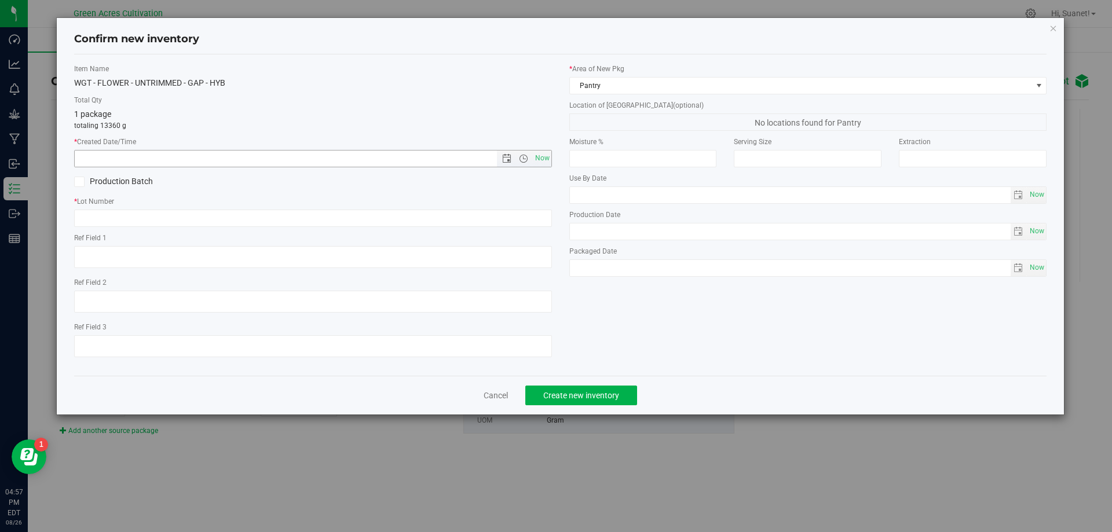
click at [544, 155] on span "Now" at bounding box center [542, 158] width 20 height 17
type input "[DATE] 4:57 PM"
click at [226, 215] on input "text" at bounding box center [313, 218] width 478 height 17
type input "GA-250820-GAP-T-35A-FA"
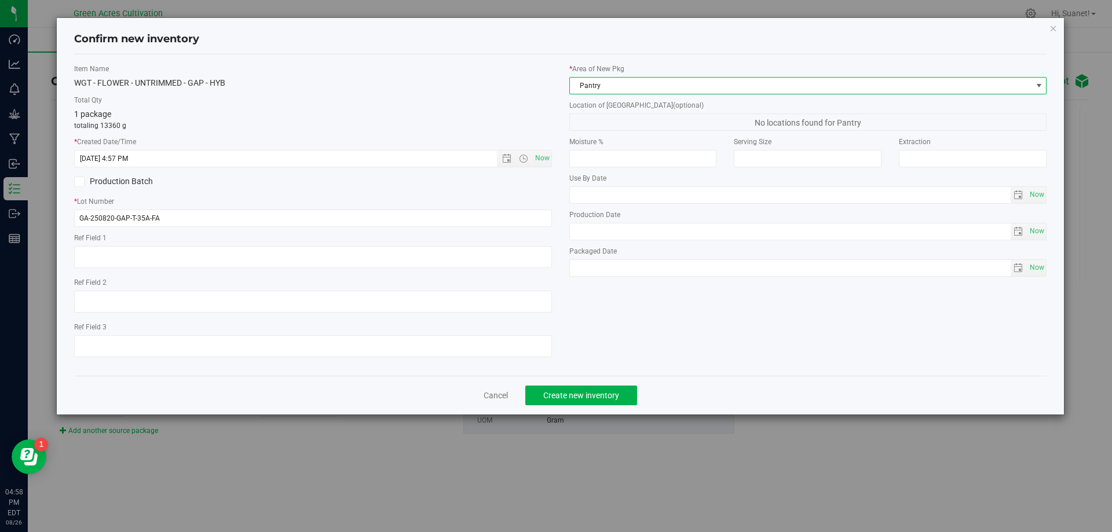
click at [598, 94] on span "Pantry" at bounding box center [808, 85] width 478 height 17
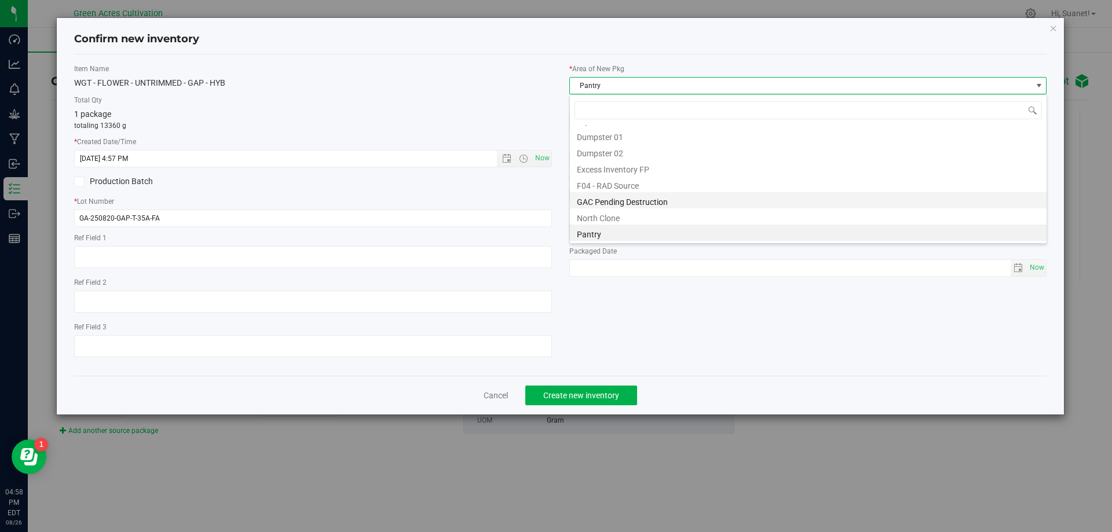
scroll to position [37, 0]
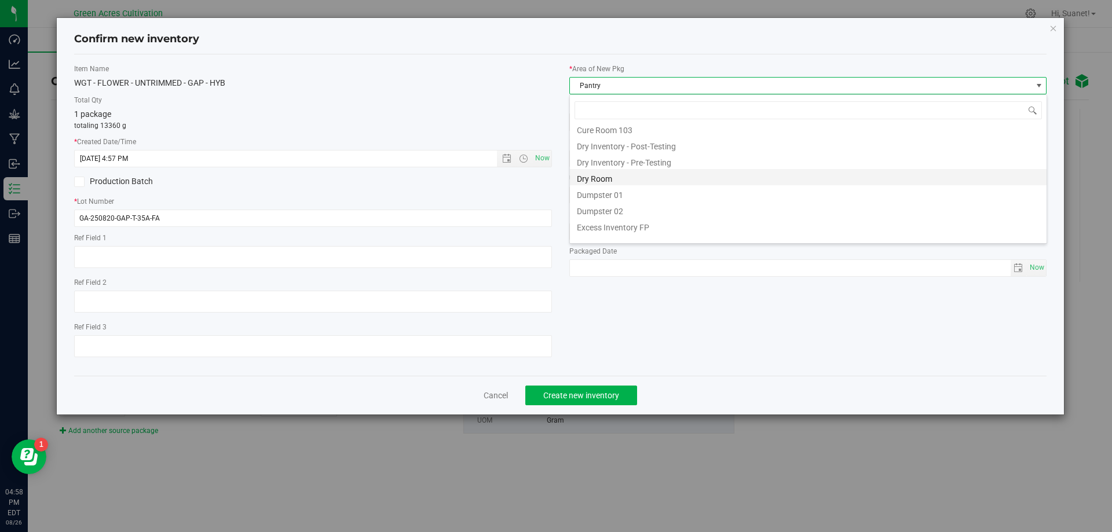
click at [619, 184] on li "Dry Room" at bounding box center [808, 177] width 476 height 16
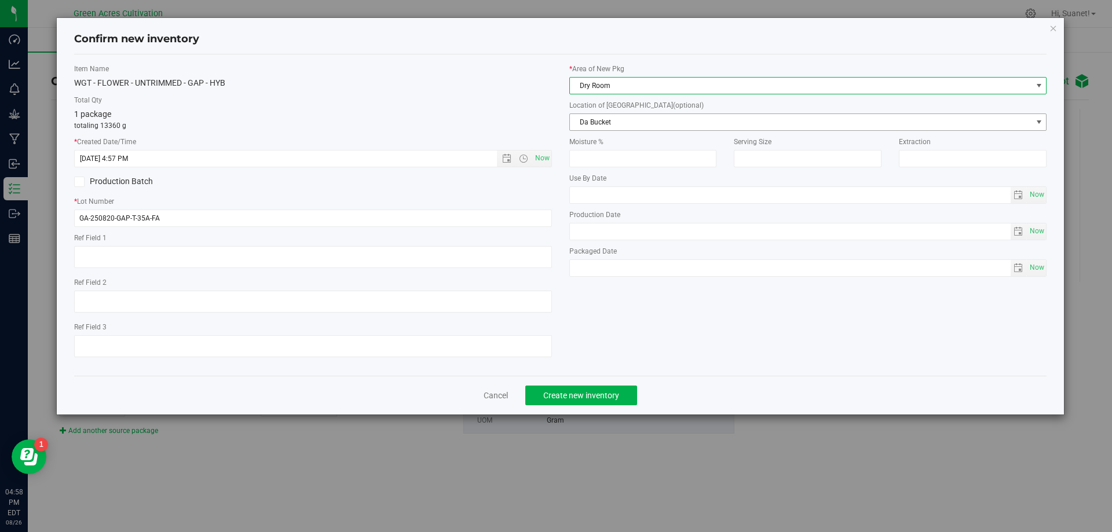
click at [626, 116] on span "Da Bucket" at bounding box center [801, 122] width 462 height 16
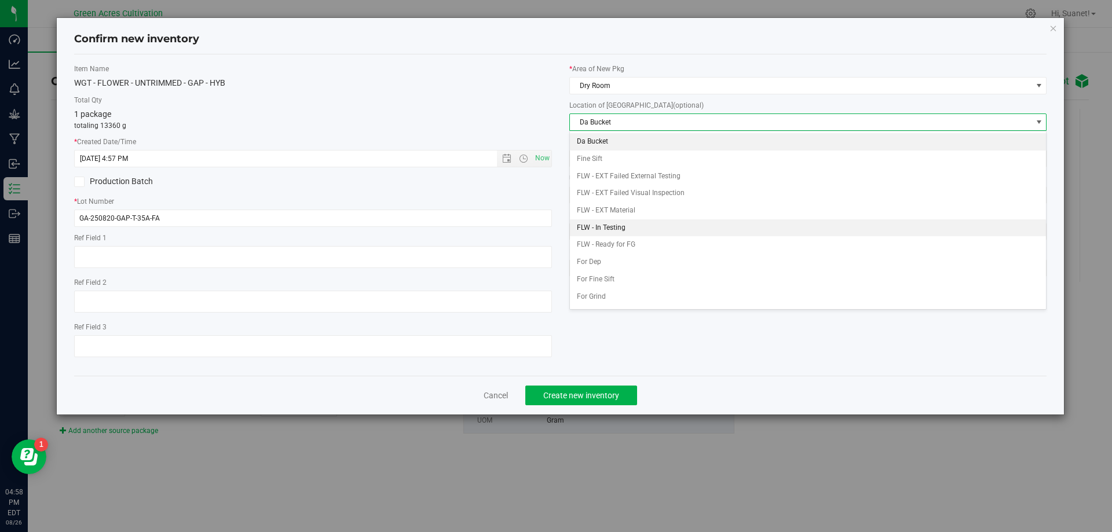
click at [610, 227] on li "FLW - In Testing" at bounding box center [808, 227] width 476 height 17
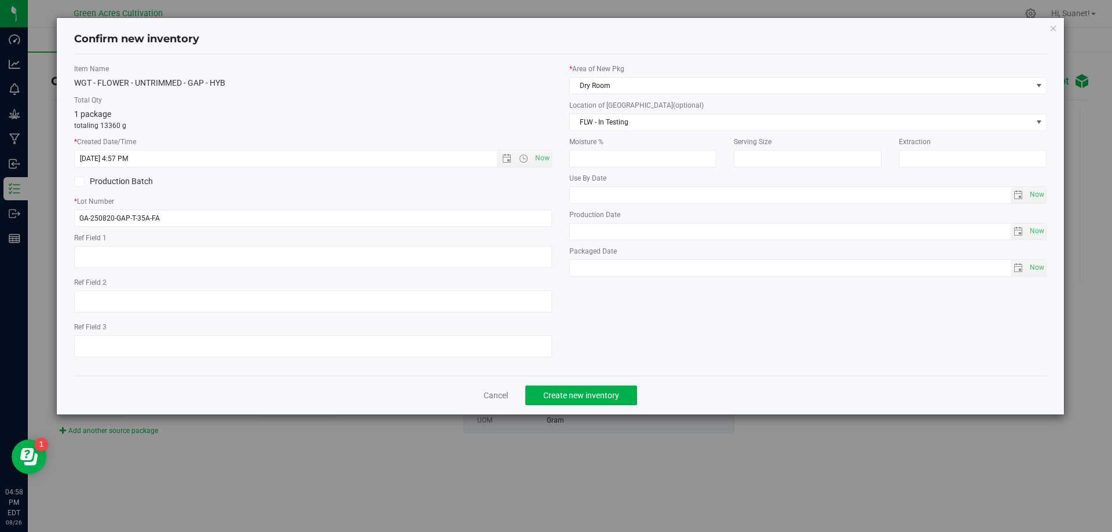
click at [643, 337] on div "Item Name WGT - FLOWER - UNTRIMMED - GAP - HYB Total Qty 1 package totaling 133…" at bounding box center [560, 215] width 990 height 303
click at [604, 395] on span "Create new inventory" at bounding box center [581, 395] width 76 height 9
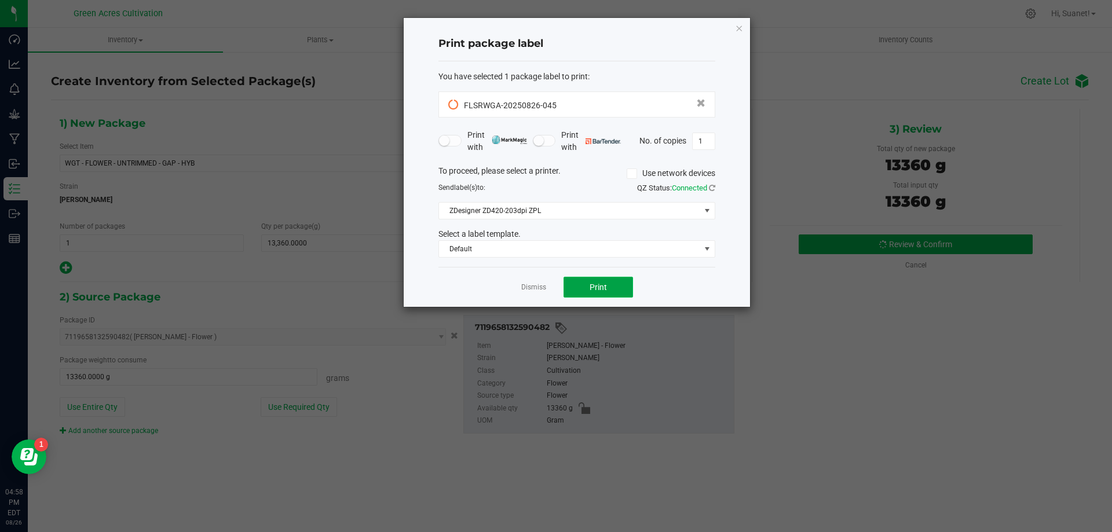
click at [625, 283] on button "Print" at bounding box center [597, 287] width 69 height 21
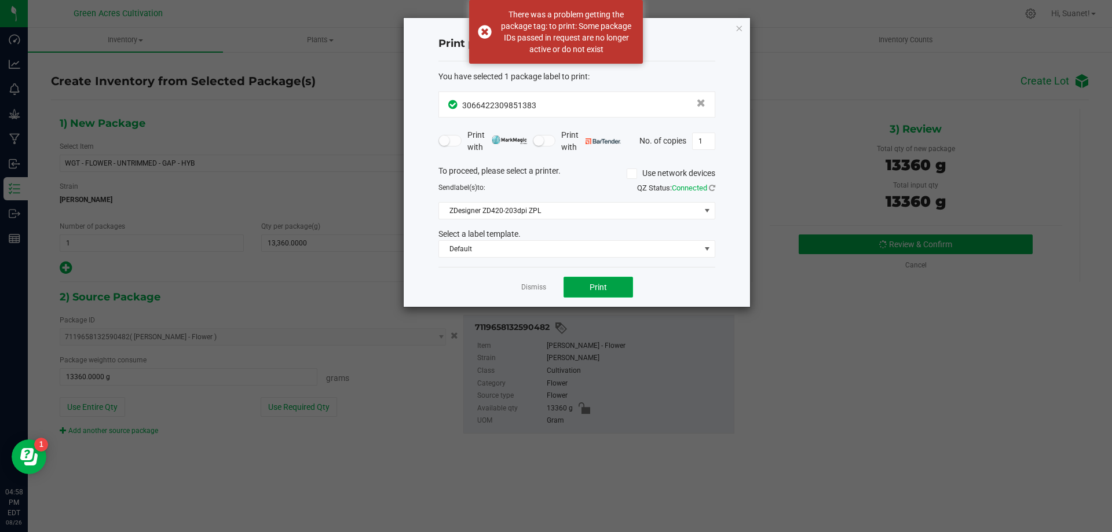
click at [625, 283] on button "Print" at bounding box center [597, 287] width 69 height 21
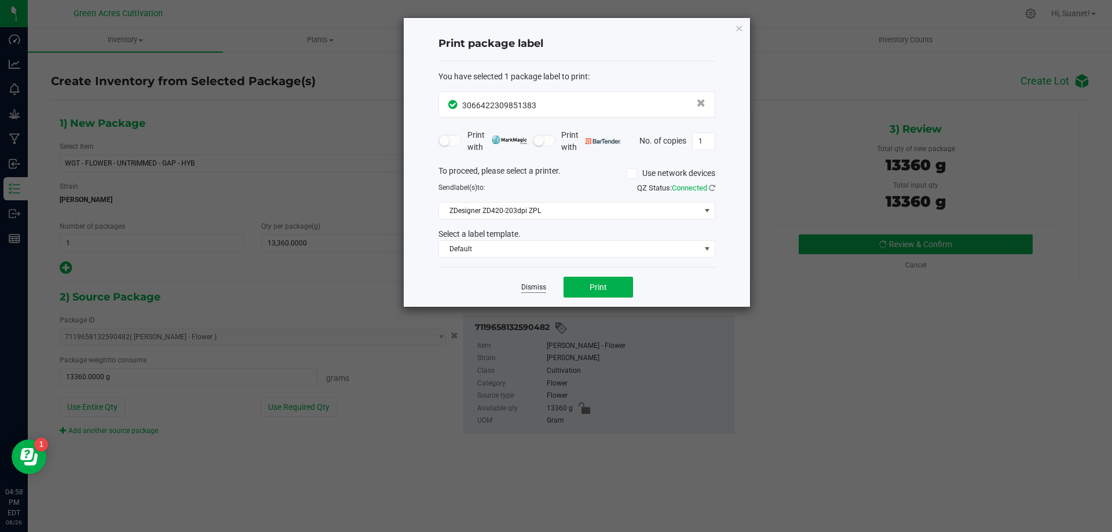
click at [531, 288] on link "Dismiss" at bounding box center [533, 288] width 25 height 10
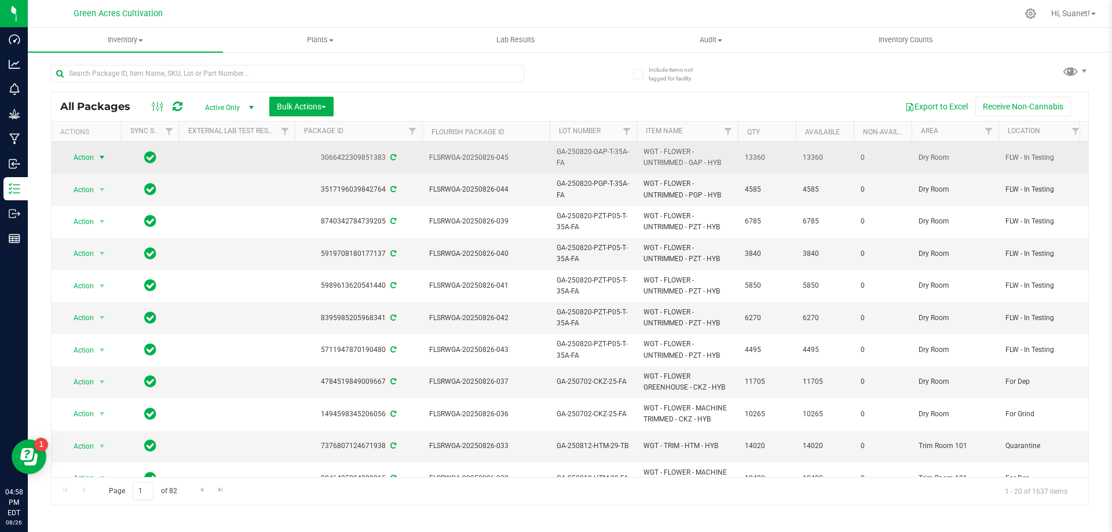
click at [102, 157] on span "select" at bounding box center [101, 157] width 9 height 9
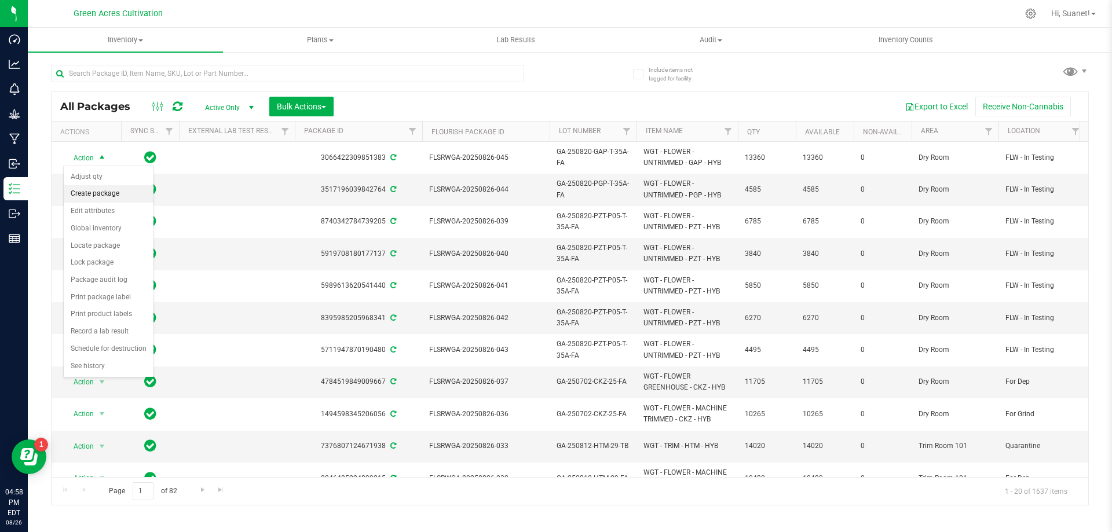
click at [113, 190] on li "Create package" at bounding box center [109, 193] width 90 height 17
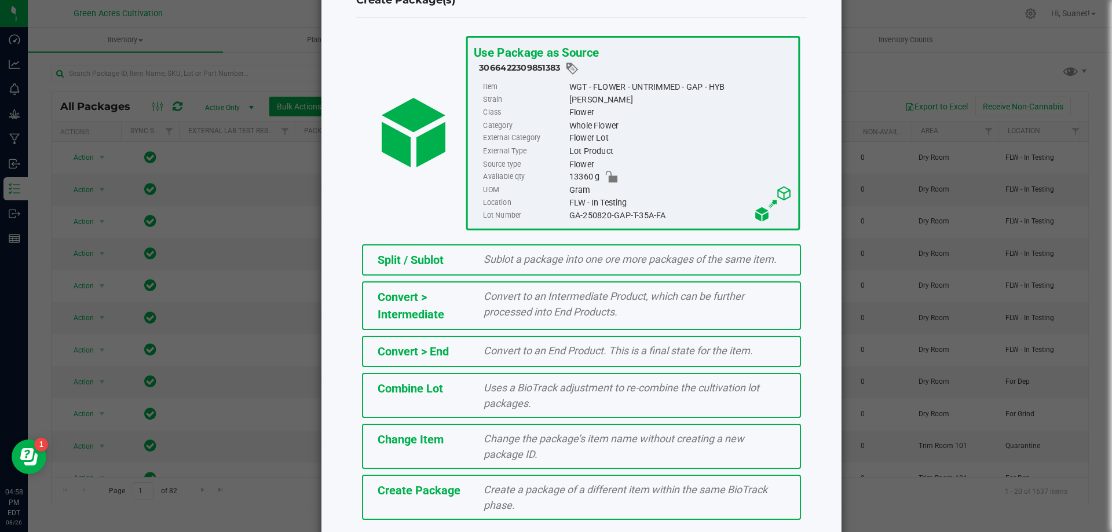
scroll to position [83, 0]
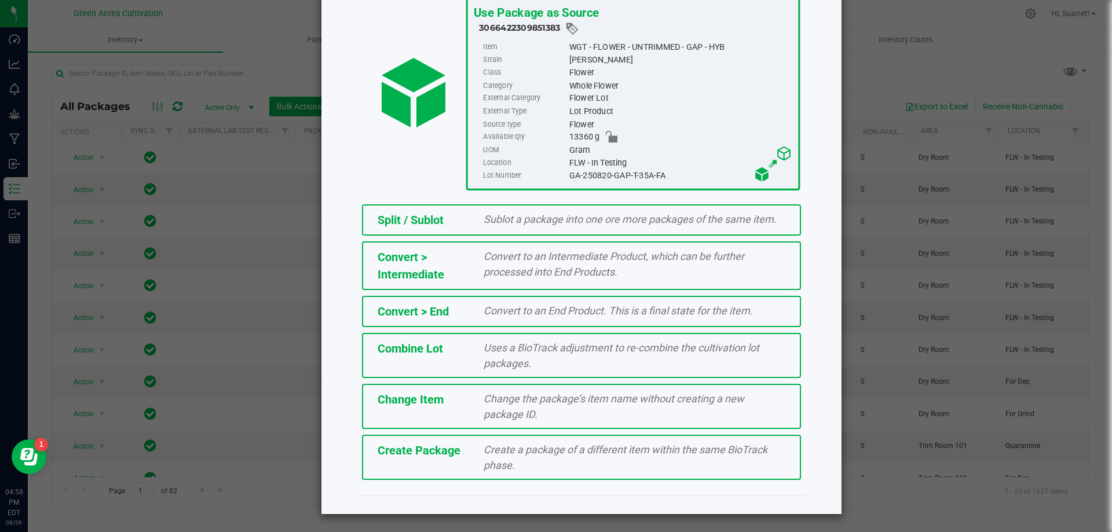
click at [446, 443] on div "Create Package" at bounding box center [422, 450] width 107 height 17
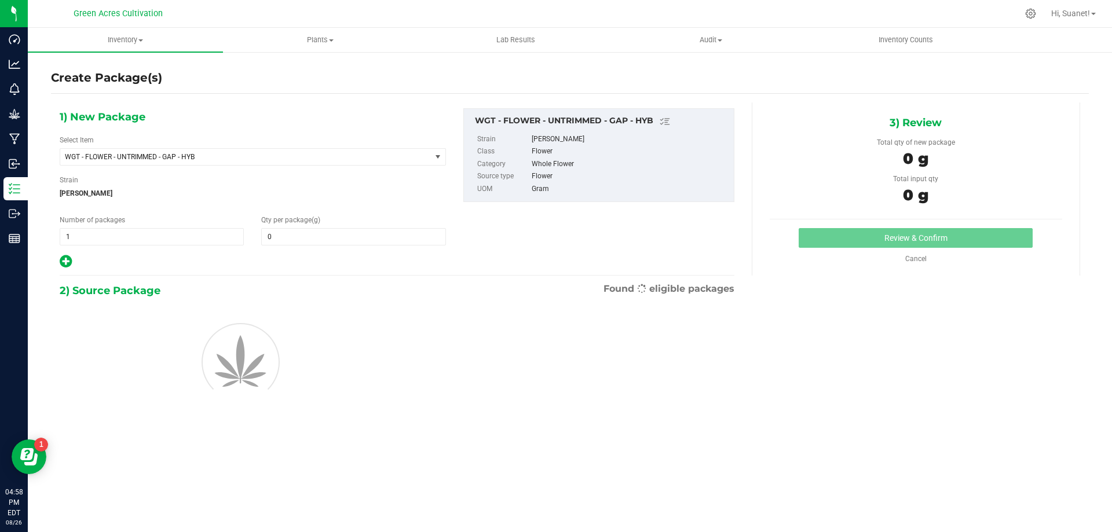
type input "0.0000"
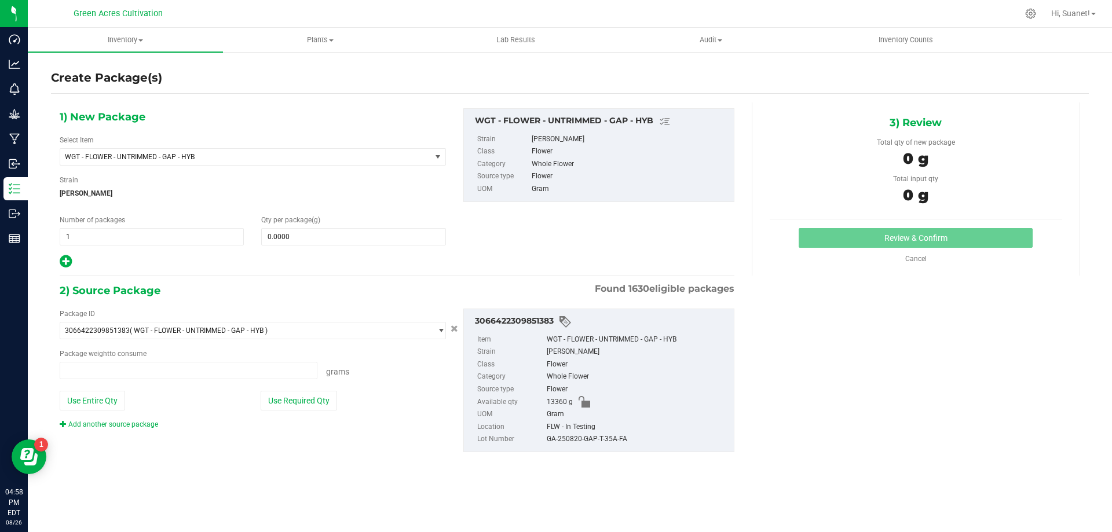
type input "0.0000 g"
click at [67, 259] on icon at bounding box center [66, 261] width 12 height 14
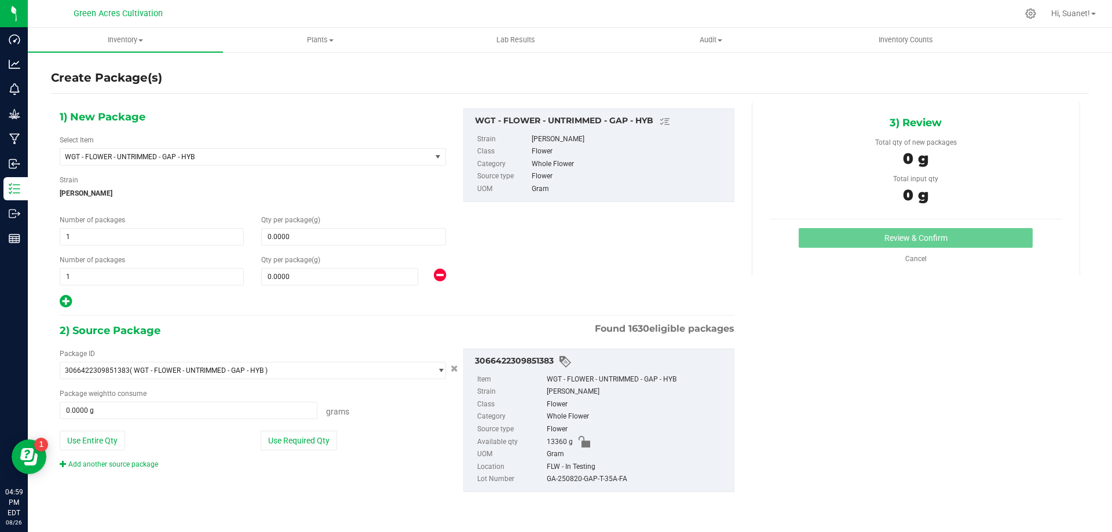
click at [64, 303] on icon at bounding box center [66, 301] width 12 height 14
type input "0.0000"
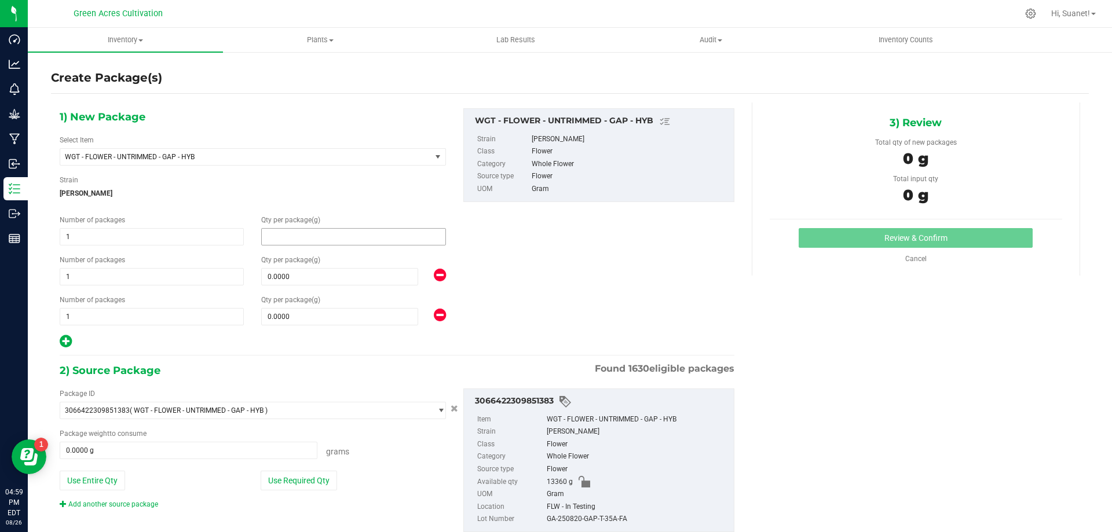
click at [299, 237] on span at bounding box center [353, 236] width 184 height 17
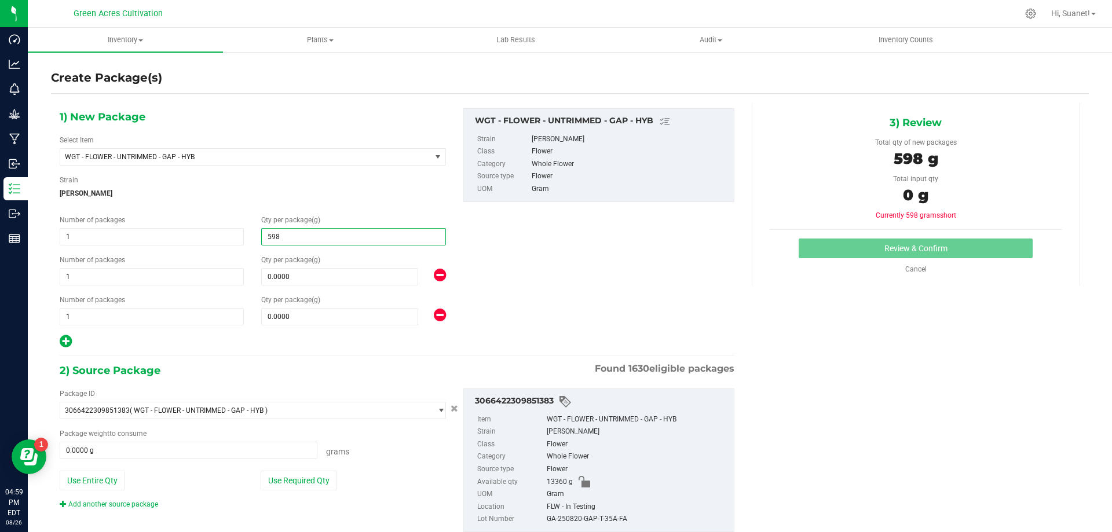
type input "5985"
type input "5,985.0000"
click at [314, 280] on span at bounding box center [339, 276] width 157 height 17
type input "5375"
type input "5,375.0000"
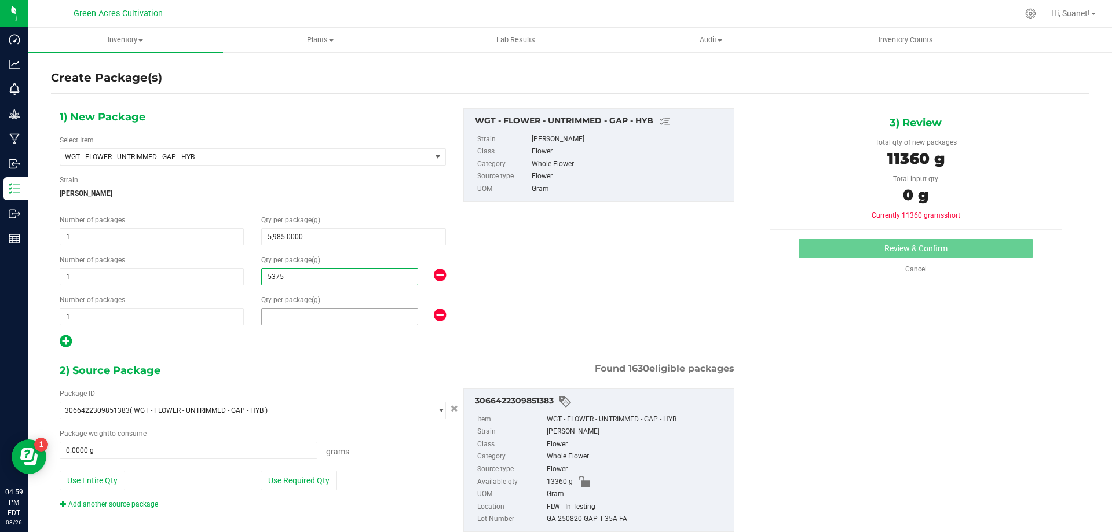
click at [310, 317] on span at bounding box center [339, 316] width 157 height 17
type input "2000"
type input "2,000.0000"
click at [299, 483] on button "Use Required Qty" at bounding box center [299, 481] width 76 height 20
type input "13360.0000 g"
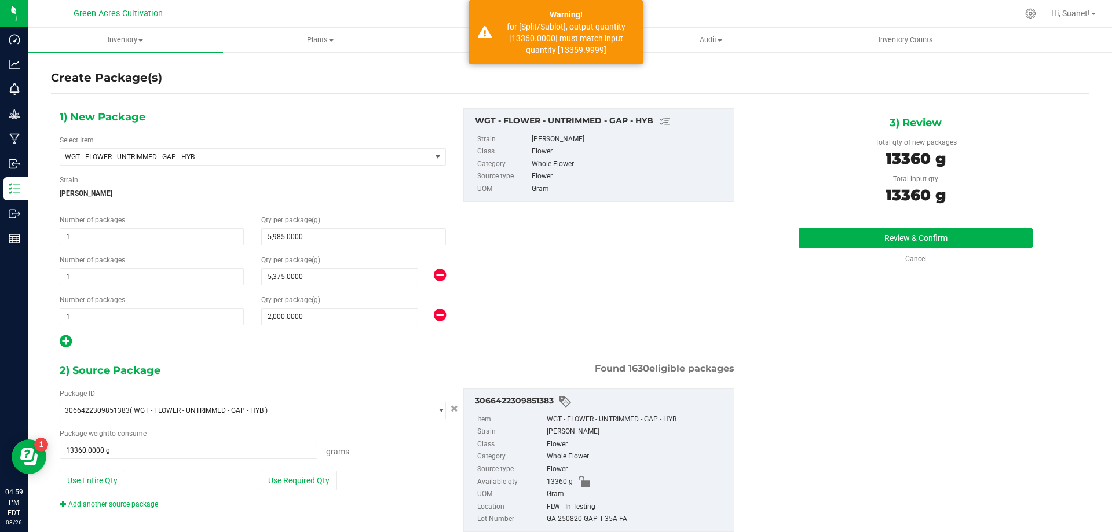
scroll to position [33, 0]
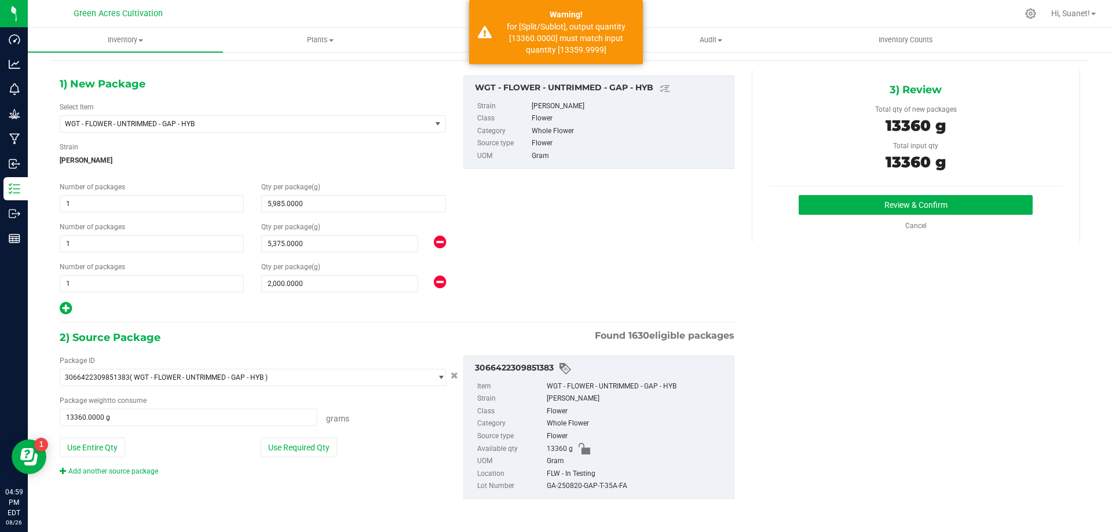
drag, startPoint x: 630, startPoint y: 489, endPoint x: 539, endPoint y: 496, distance: 91.7
click at [539, 496] on div "3066422309851383 Item WGT - FLOWER - UNTRIMMED - GAP - HYB Strain [PERSON_NAME]…" at bounding box center [598, 427] width 271 height 144
copy li "GA-250820-GAP-T-35A-FA"
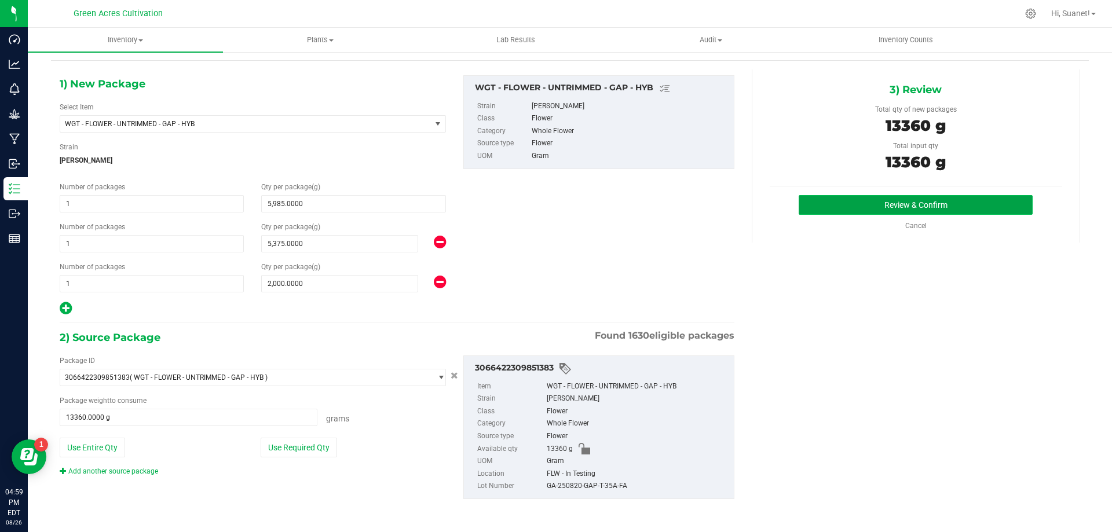
click at [914, 202] on button "Review & Confirm" at bounding box center [915, 205] width 234 height 20
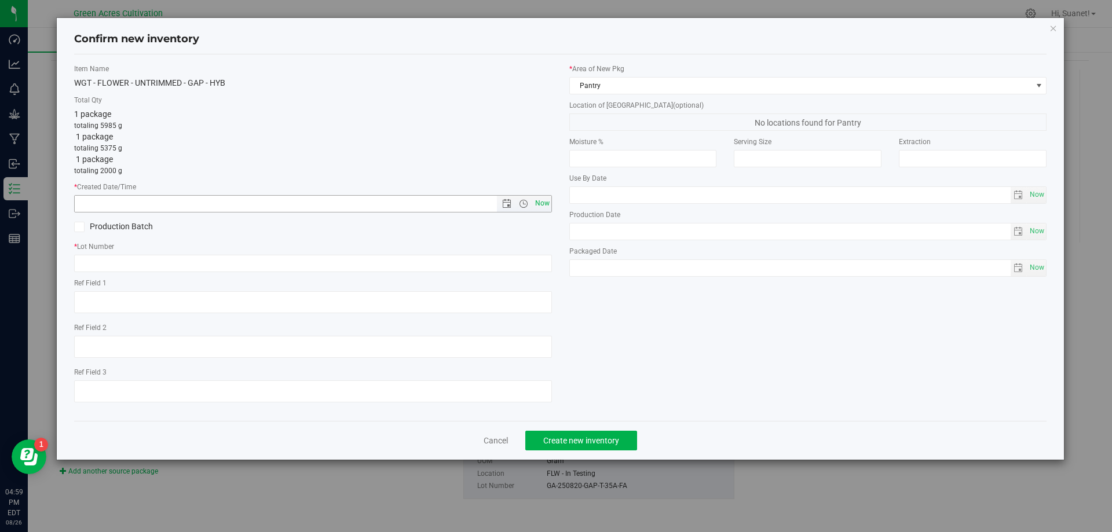
click at [548, 205] on span "Now" at bounding box center [542, 203] width 20 height 17
type input "[DATE] 4:59 PM"
click at [275, 272] on div "Item Name WGT - FLOWER - UNTRIMMED - GAP - HYB Total Qty 1 package totaling 598…" at bounding box center [312, 238] width 495 height 348
paste input "GA-250820-GAP-T-35A-FA"
type input "GA-250820-GAP-T-35A-FA"
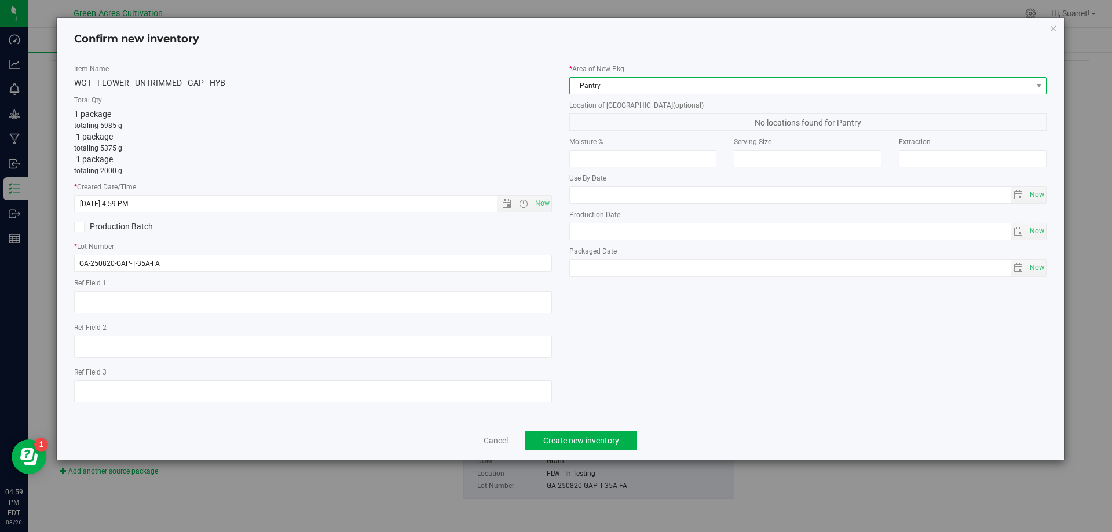
click at [607, 82] on span "Pantry" at bounding box center [801, 86] width 462 height 16
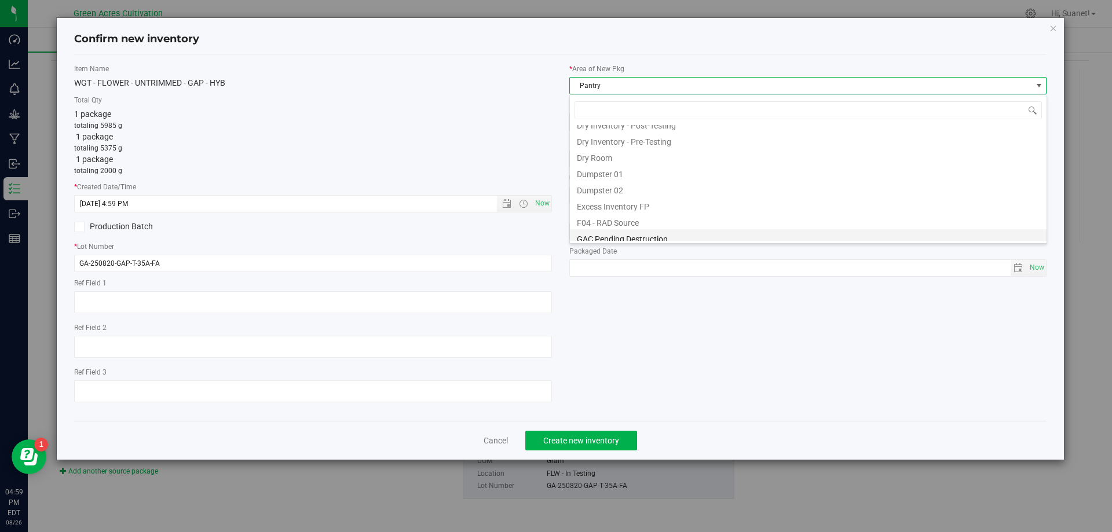
scroll to position [37, 0]
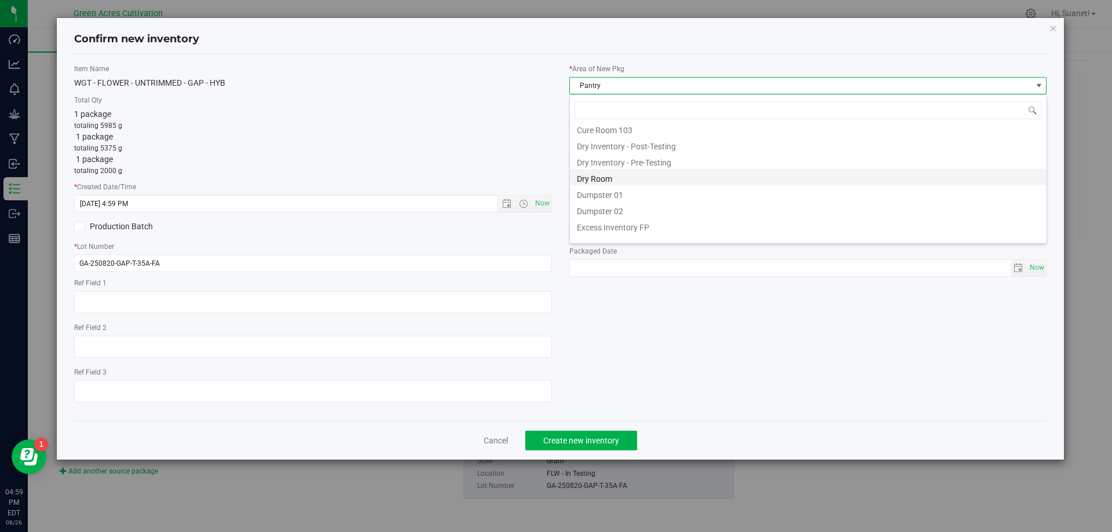
click at [610, 182] on li "Dry Room" at bounding box center [808, 177] width 476 height 16
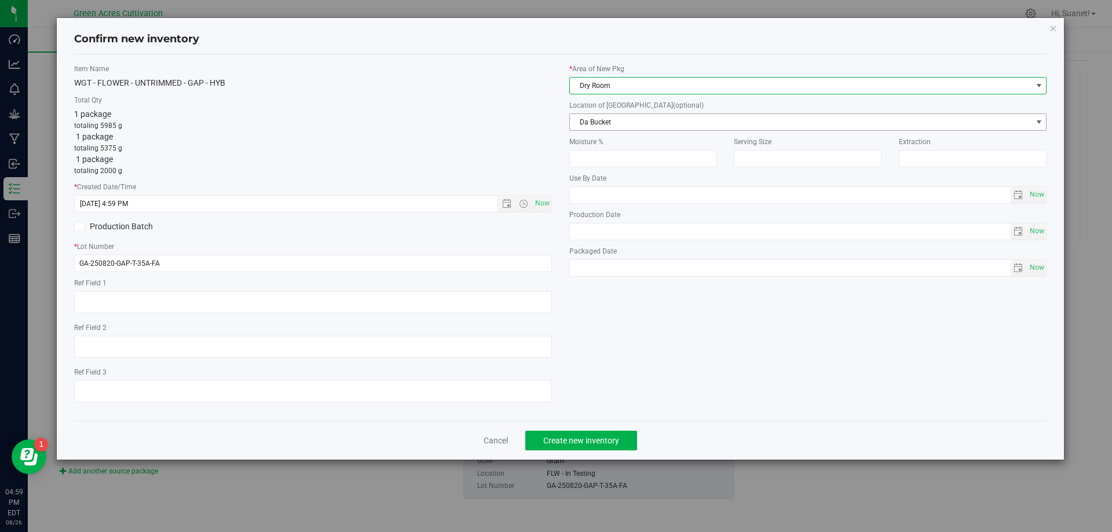
click at [625, 119] on span "Da Bucket" at bounding box center [801, 122] width 462 height 16
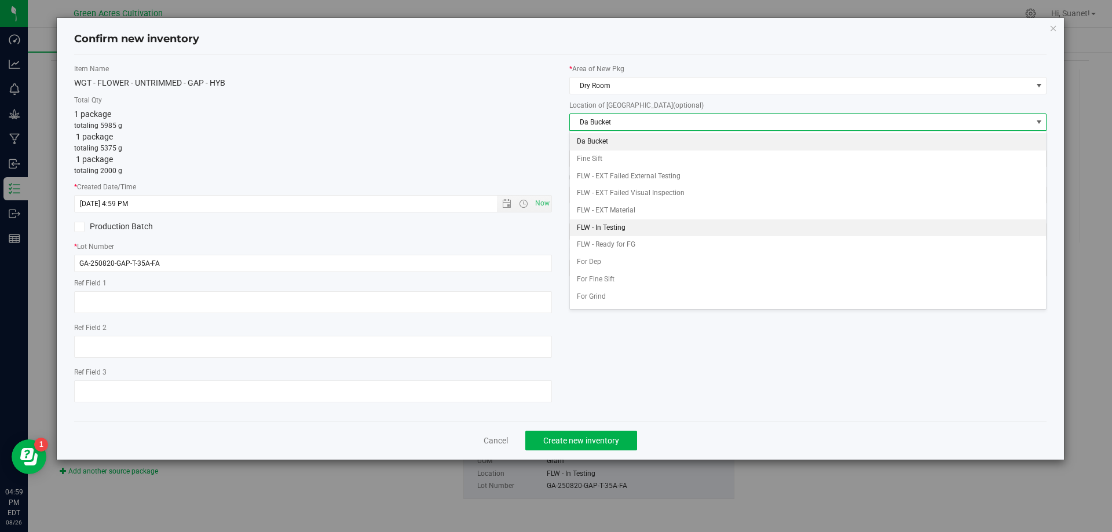
drag, startPoint x: 617, startPoint y: 226, endPoint x: 607, endPoint y: 372, distance: 146.2
click at [615, 230] on li "FLW - In Testing" at bounding box center [808, 227] width 476 height 17
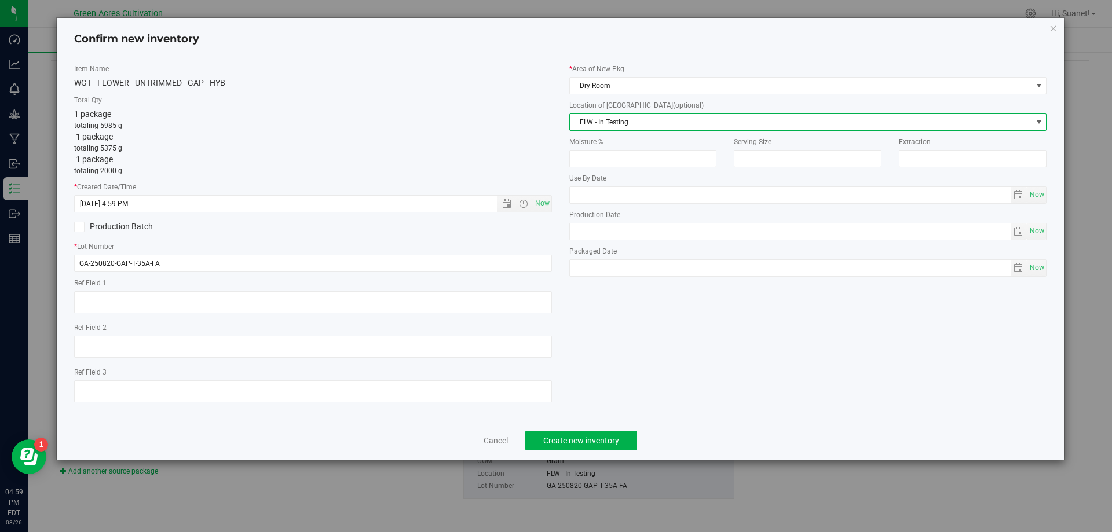
click at [615, 393] on div "Item Name WGT - FLOWER - UNTRIMMED - GAP - HYB Total Qty 1 package totaling 598…" at bounding box center [560, 238] width 990 height 348
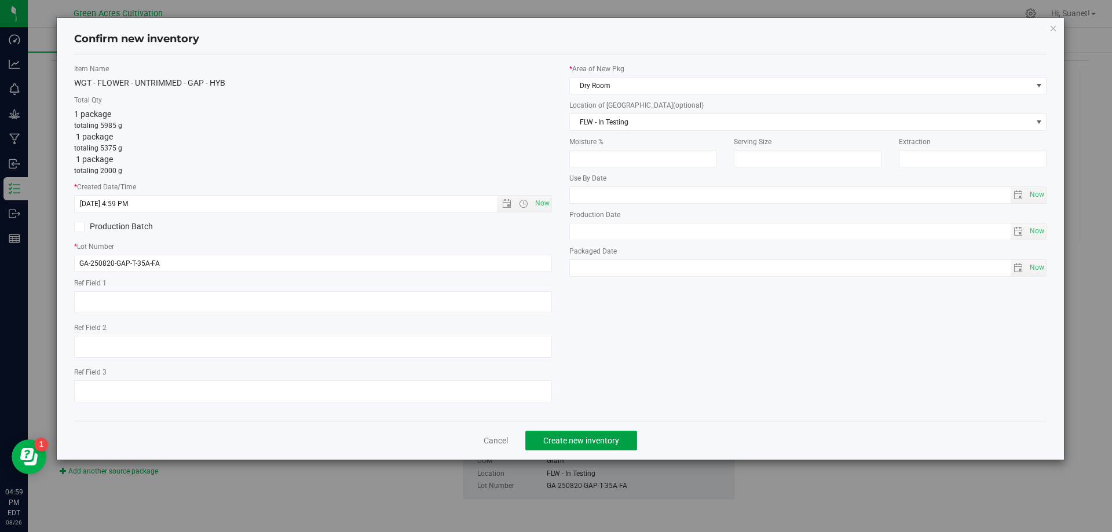
click at [567, 438] on span "Create new inventory" at bounding box center [581, 440] width 76 height 9
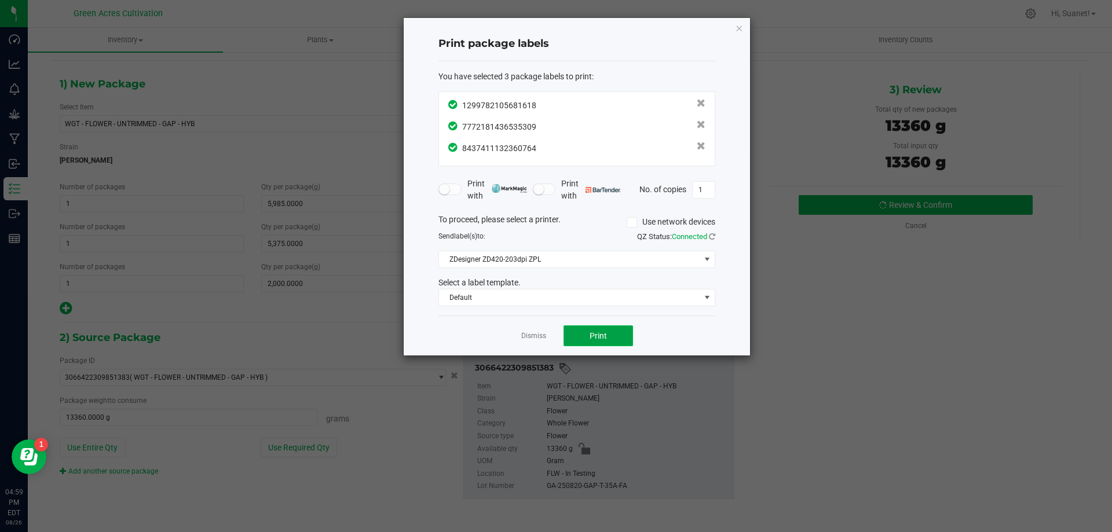
click at [600, 337] on span "Print" at bounding box center [597, 335] width 17 height 9
click at [531, 336] on link "Dismiss" at bounding box center [533, 336] width 25 height 10
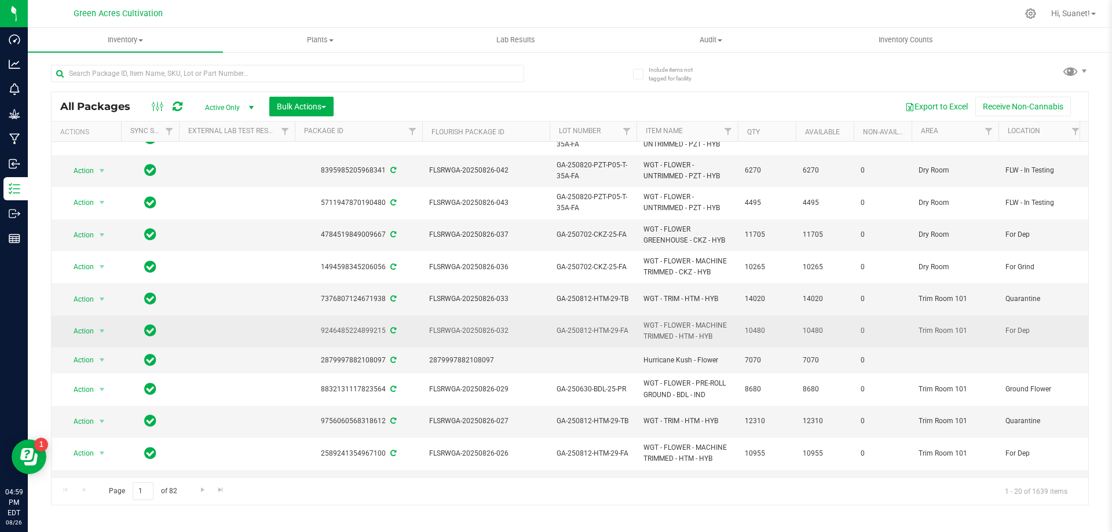
scroll to position [232, 0]
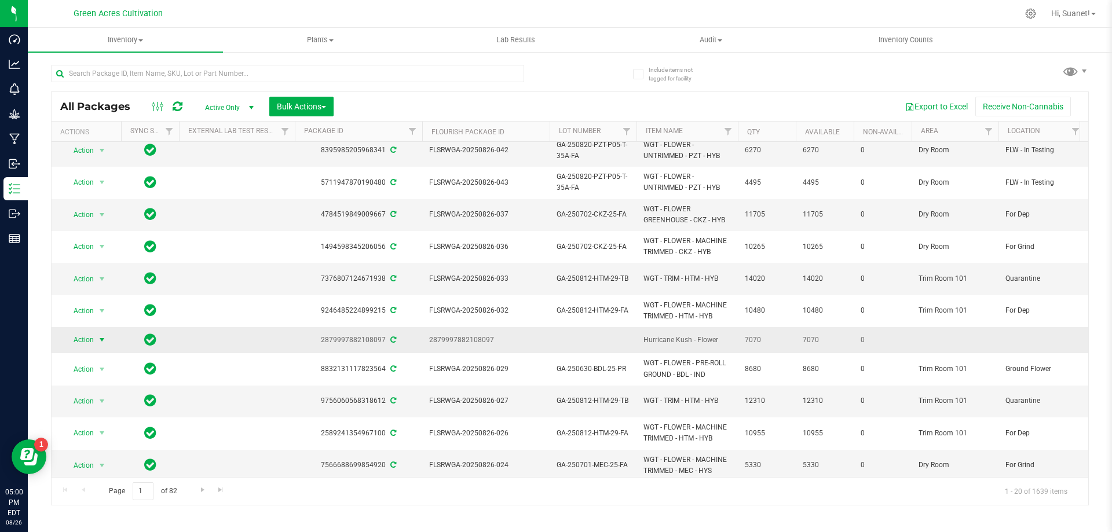
click at [101, 335] on span "select" at bounding box center [101, 339] width 9 height 9
click at [101, 143] on li "Create package" at bounding box center [109, 142] width 90 height 17
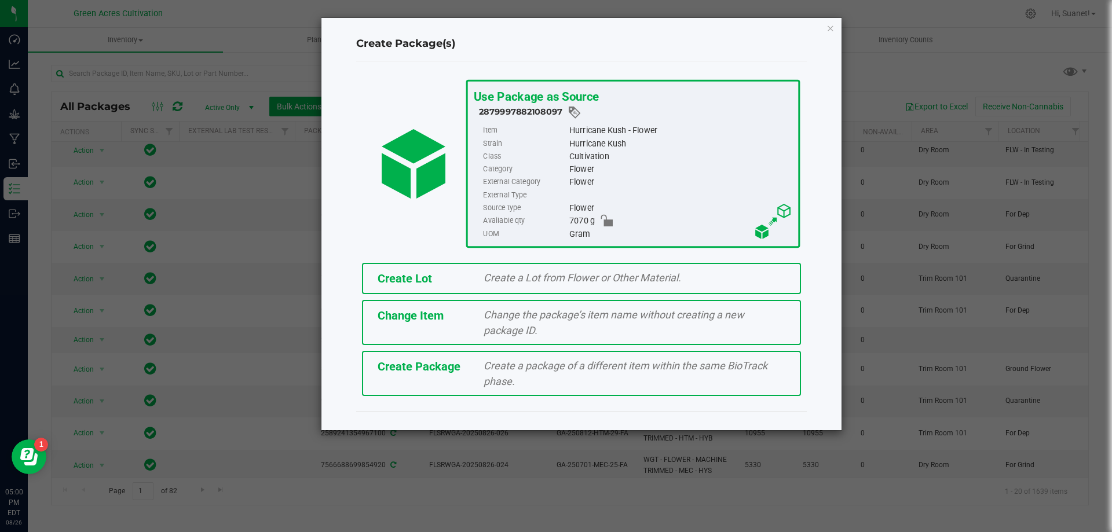
click at [457, 283] on div "Create Lot" at bounding box center [422, 278] width 107 height 17
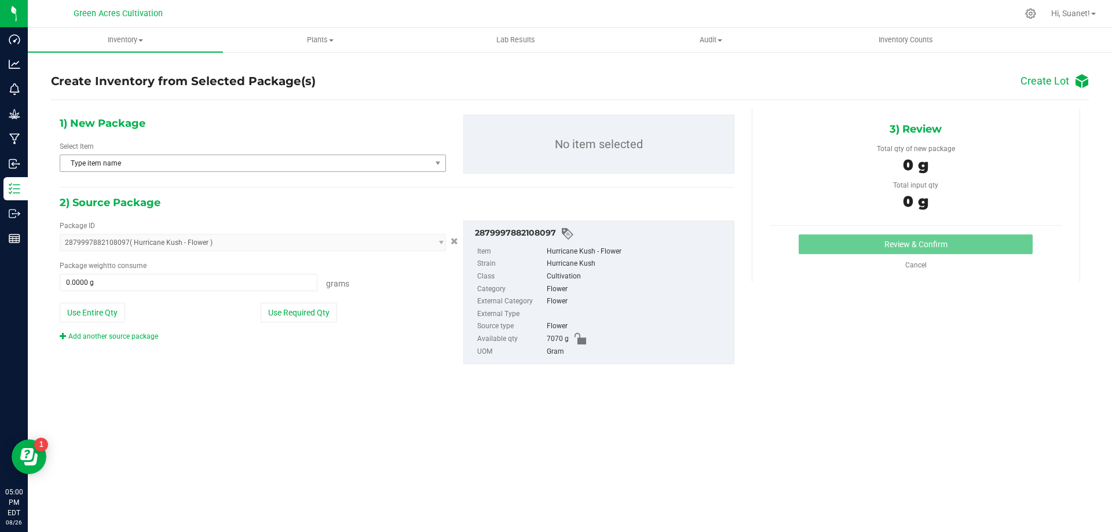
click at [165, 164] on span "Type item name" at bounding box center [245, 163] width 371 height 16
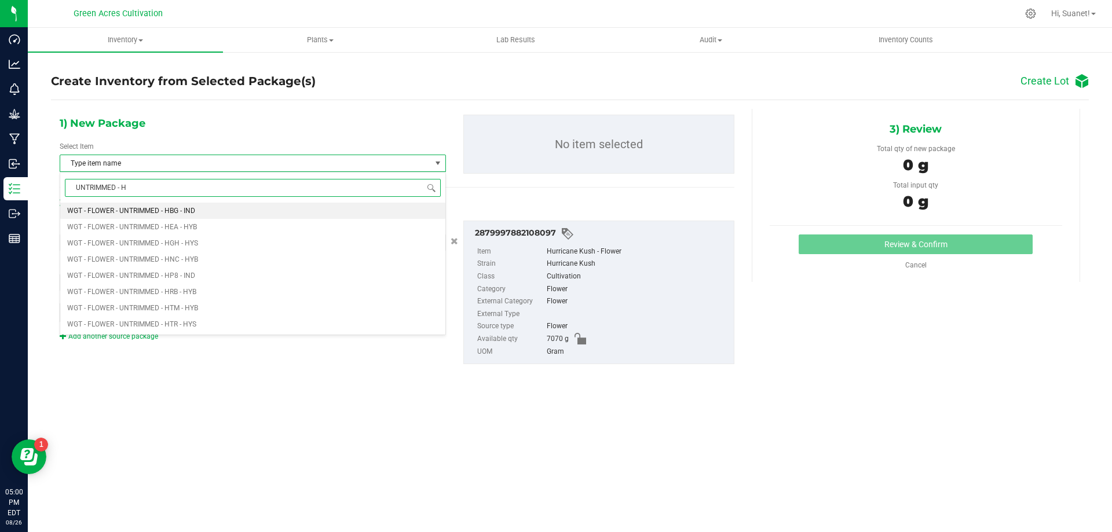
type input "UNTRIMMED - HR"
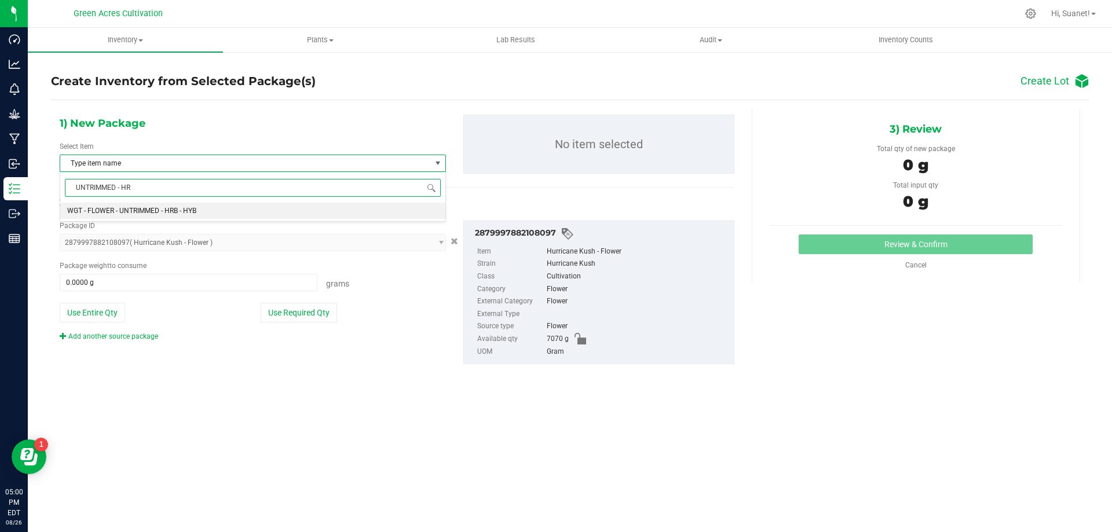
click at [177, 209] on span "WGT - FLOWER - UNTRIMMED - HRB - HYB" at bounding box center [131, 211] width 129 height 8
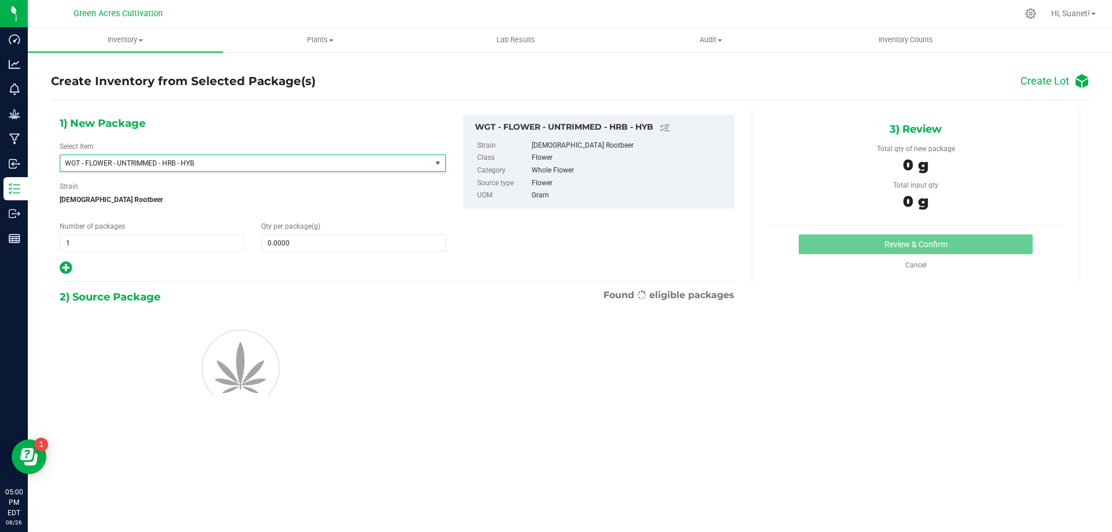
scroll to position [20992, 0]
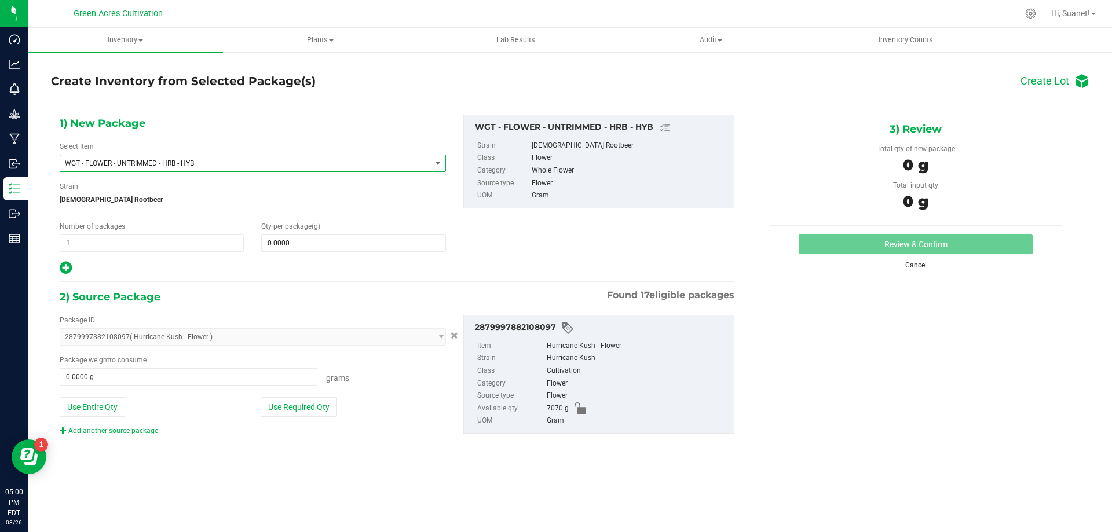
click at [917, 265] on link "Cancel" at bounding box center [915, 265] width 21 height 8
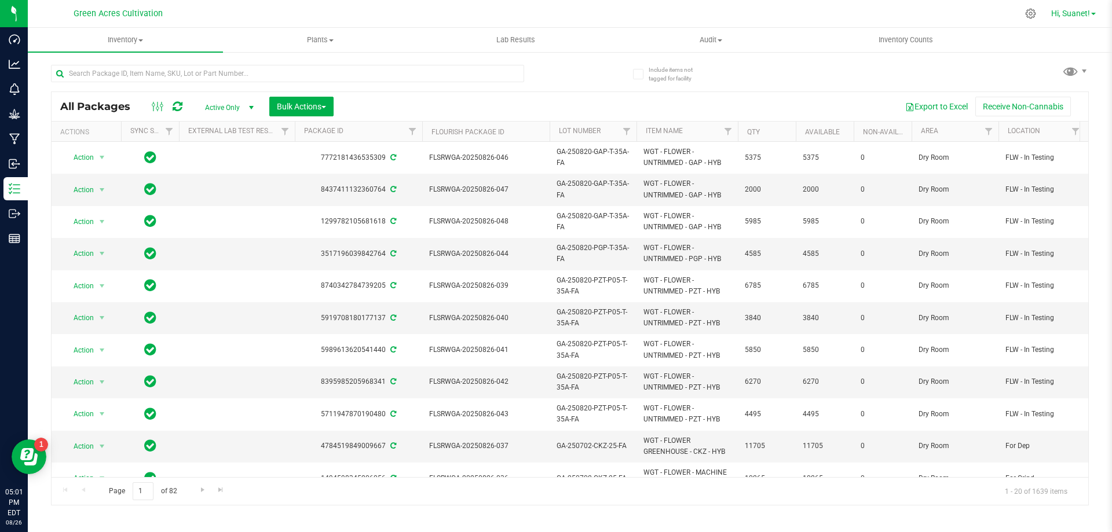
drag, startPoint x: 899, startPoint y: 263, endPoint x: 1081, endPoint y: 8, distance: 313.4
click at [1081, 8] on link "Hi, Suanet!" at bounding box center [1073, 14] width 54 height 12
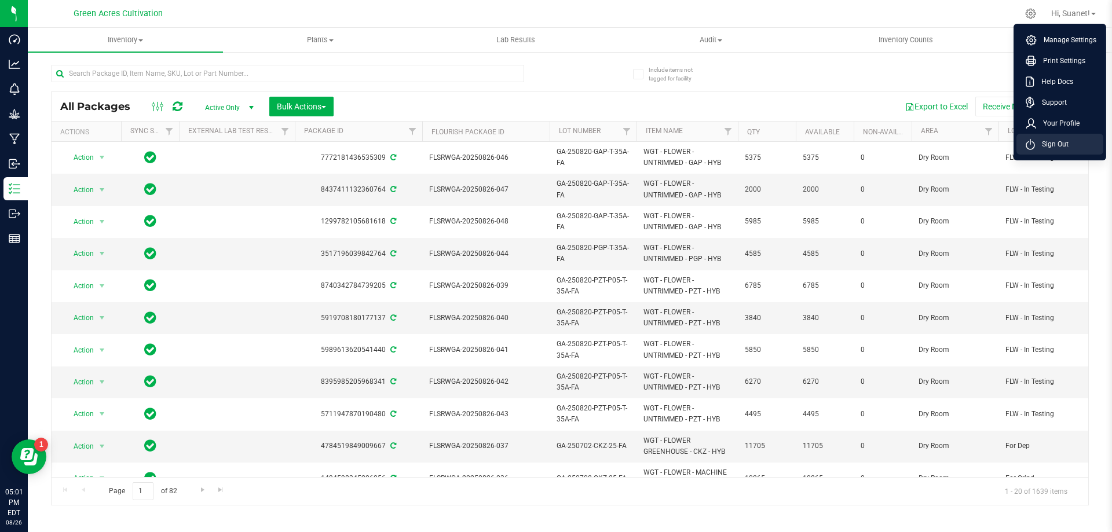
click at [1050, 140] on span "Sign Out" at bounding box center [1052, 144] width 34 height 12
